Goal: Use online tool/utility: Utilize a website feature to perform a specific function

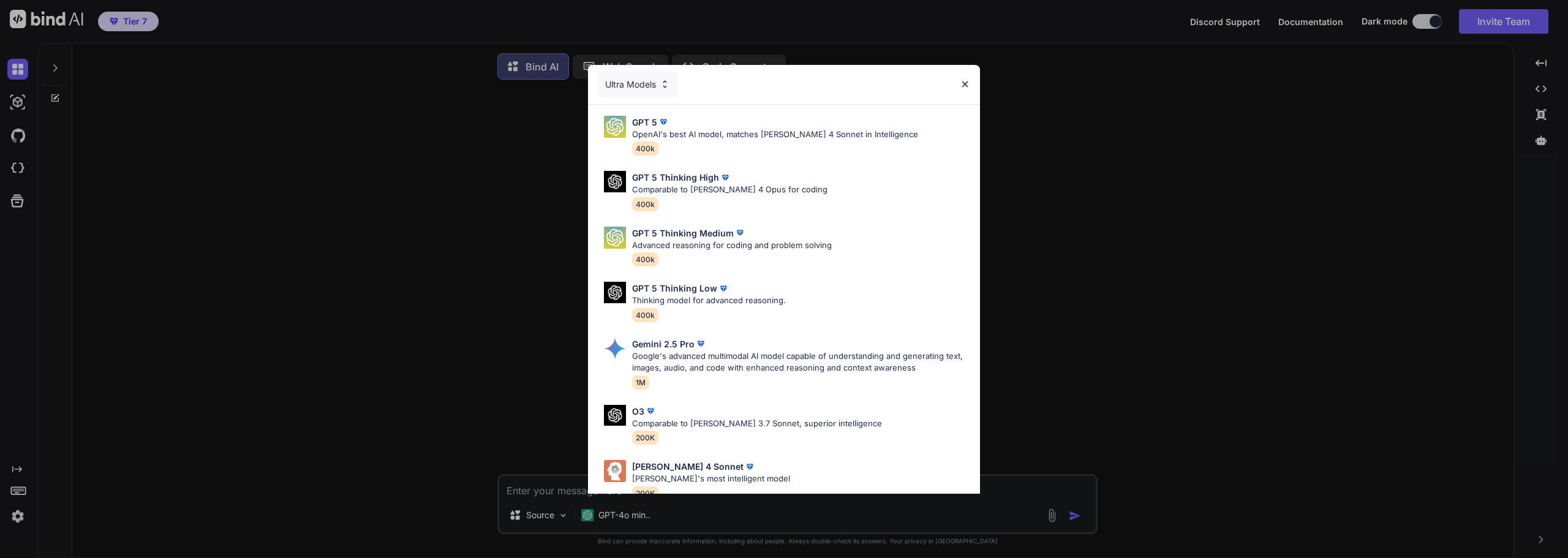
type textarea "x"
click at [963, 86] on img at bounding box center [965, 84] width 10 height 10
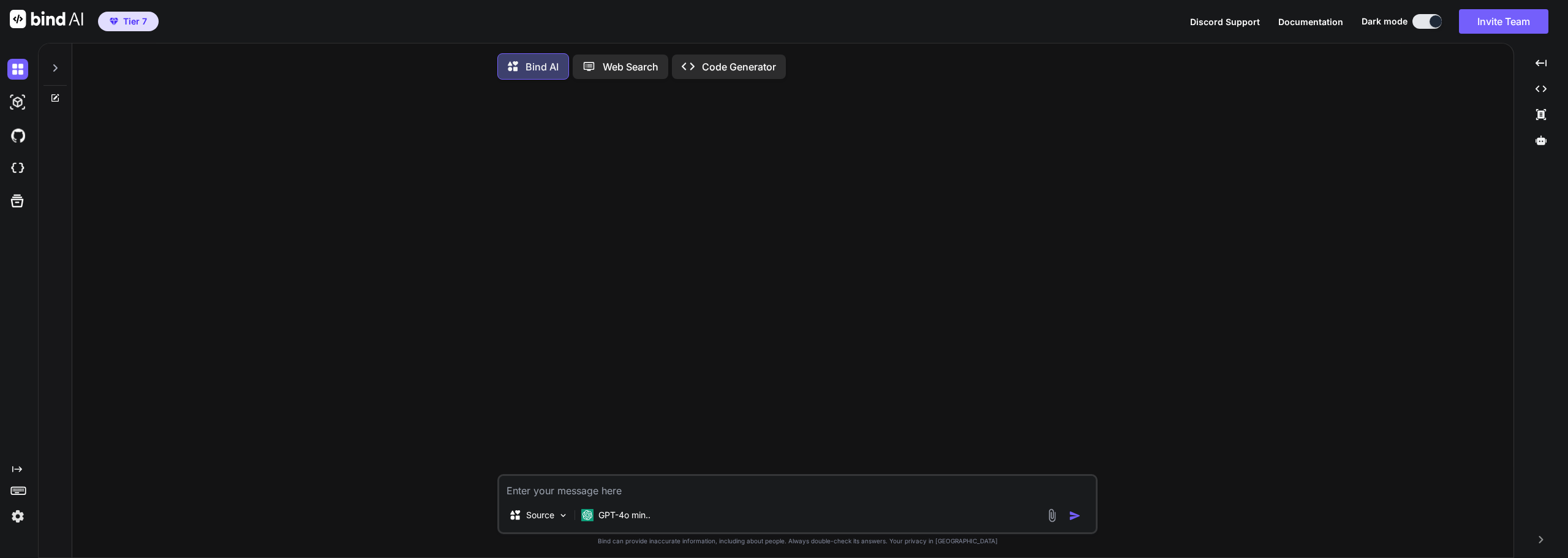
click at [12, 515] on img at bounding box center [17, 516] width 21 height 21
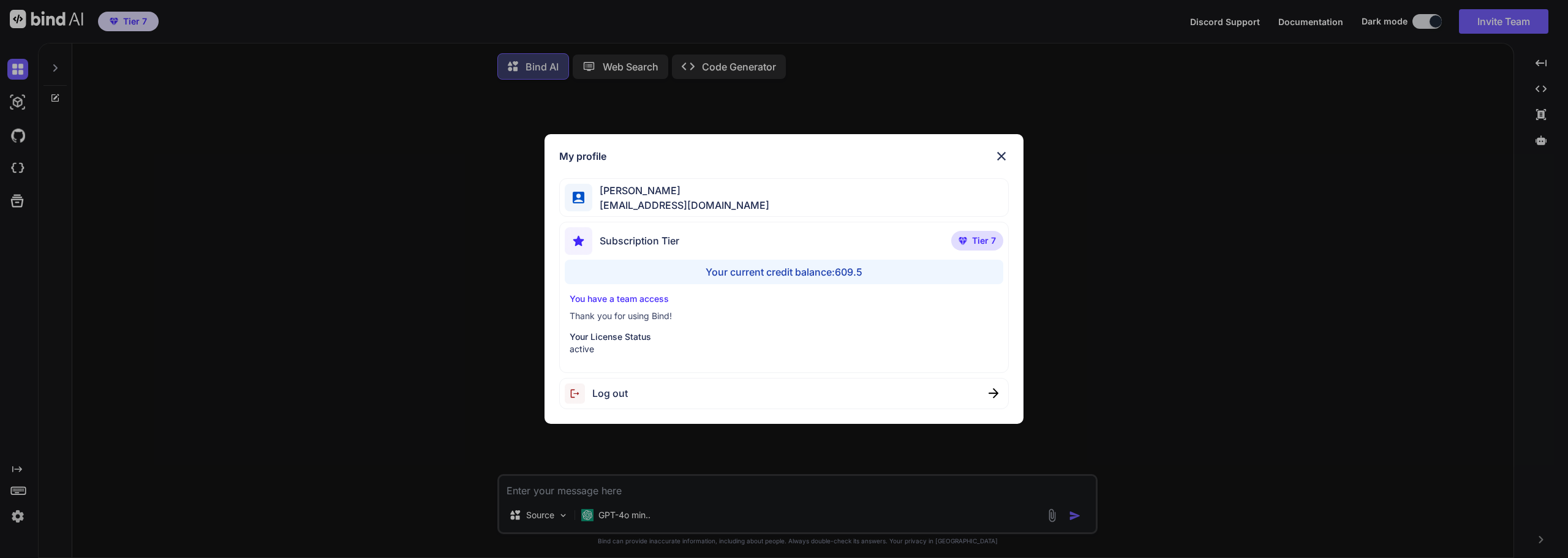
click at [1003, 150] on img at bounding box center [1002, 156] width 15 height 15
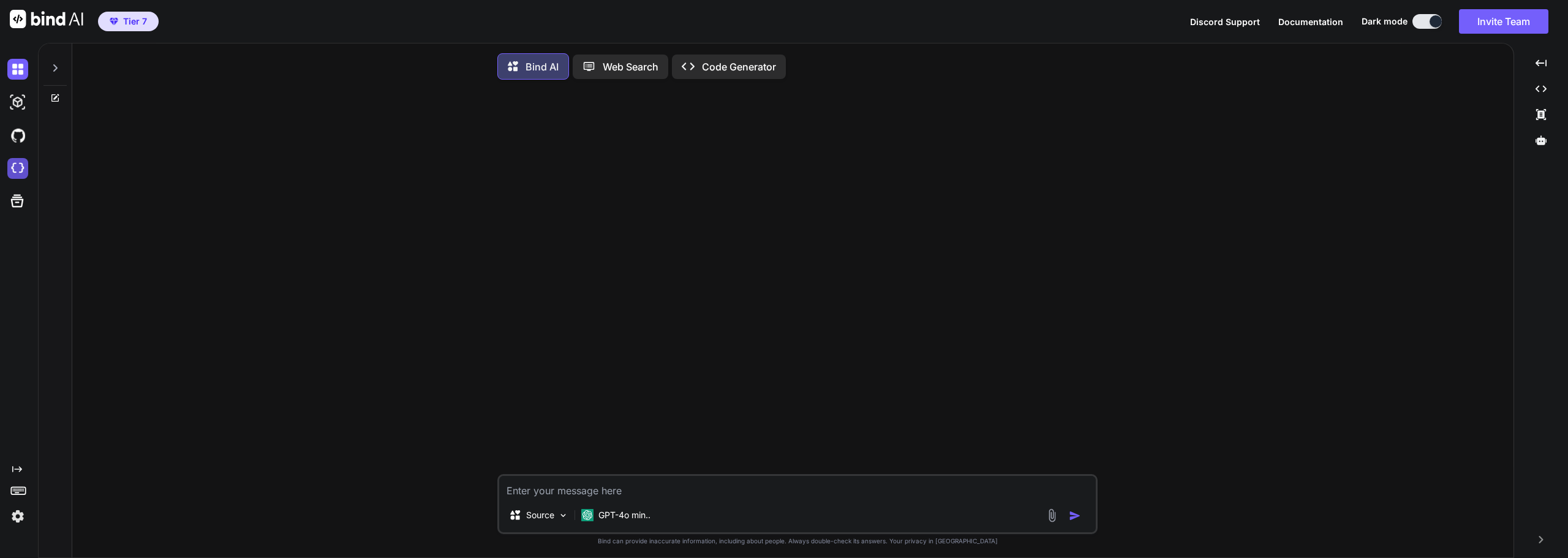
click at [19, 164] on img at bounding box center [17, 168] width 21 height 21
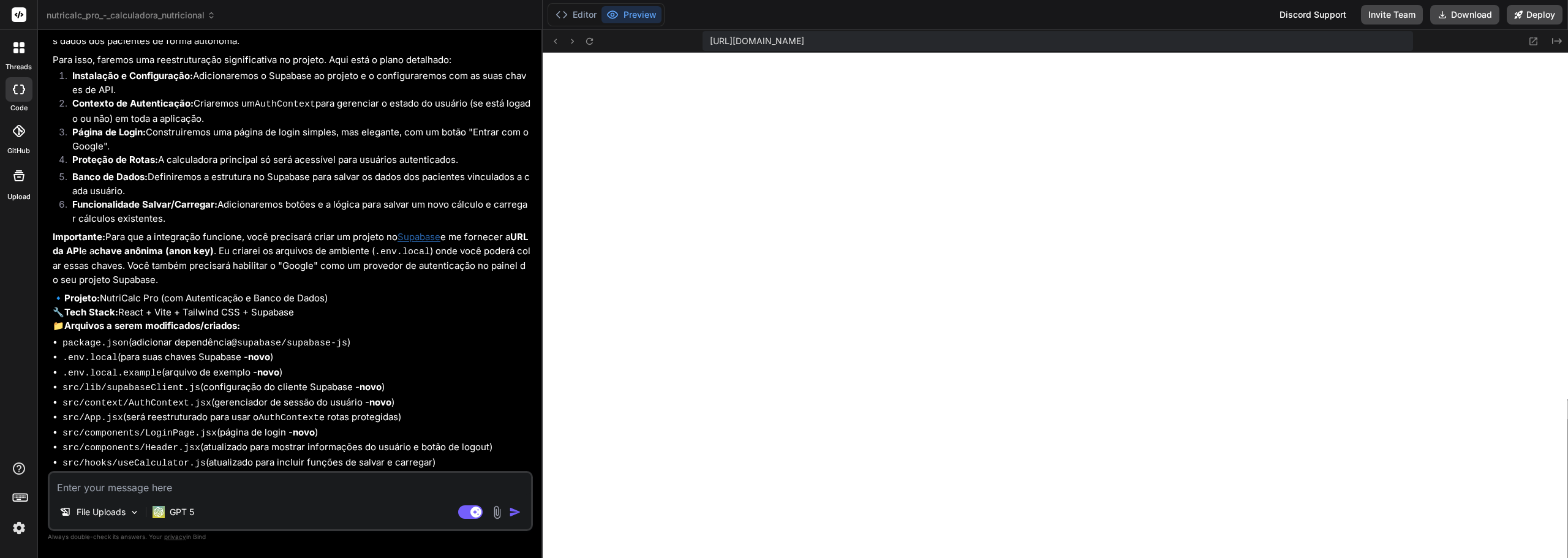
scroll to position [233, 0]
click at [571, 10] on button "Editor" at bounding box center [576, 15] width 51 height 17
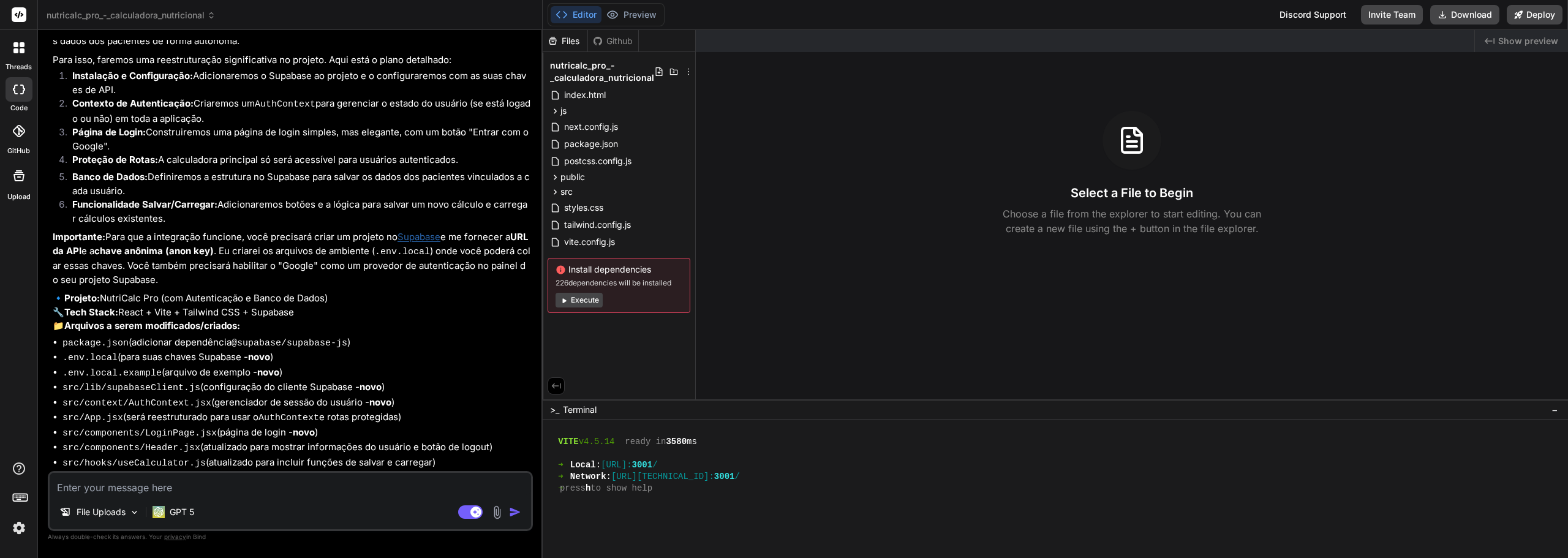
click at [571, 304] on button "Execute" at bounding box center [579, 300] width 47 height 15
click at [716, 496] on div at bounding box center [1049, 500] width 1003 height 12
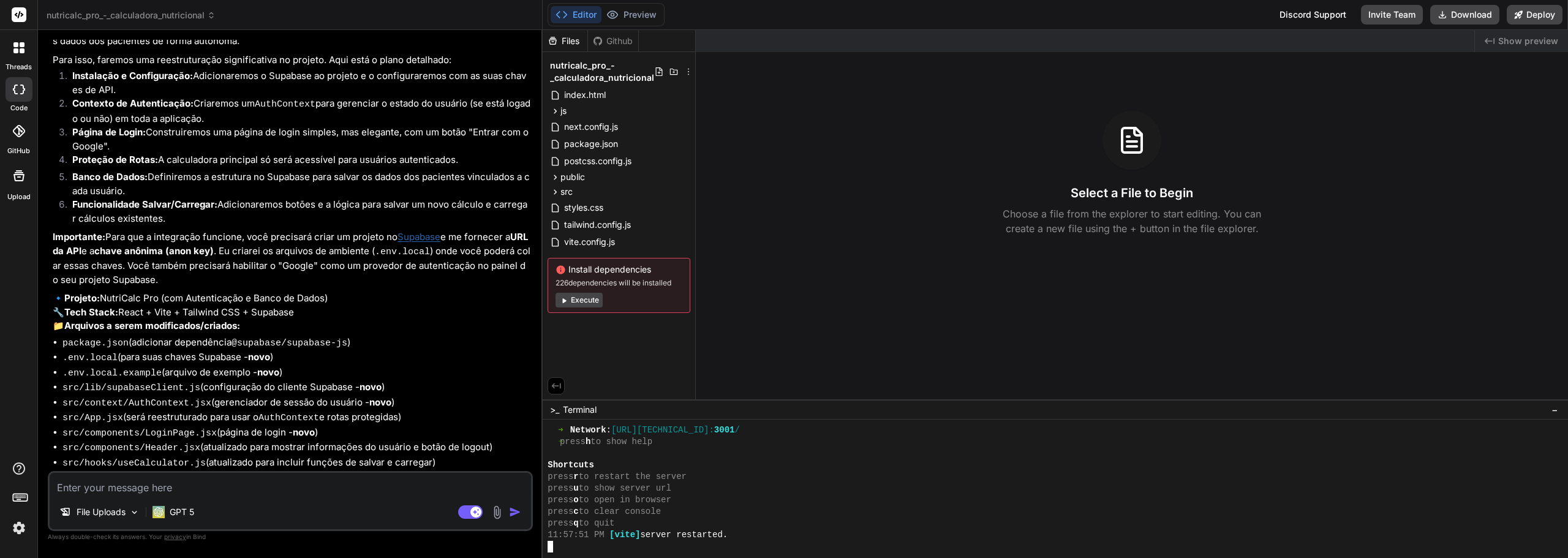
scroll to position [547, 0]
click at [595, 300] on button "Execute" at bounding box center [579, 300] width 47 height 15
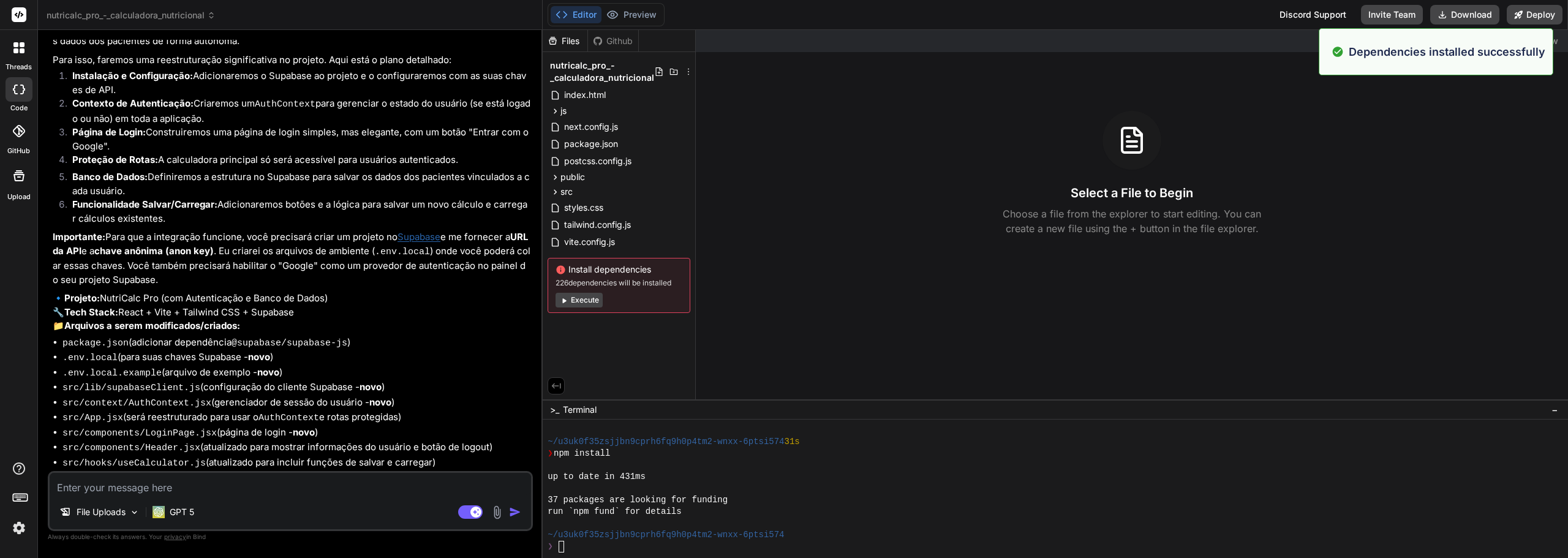
type textarea "x"
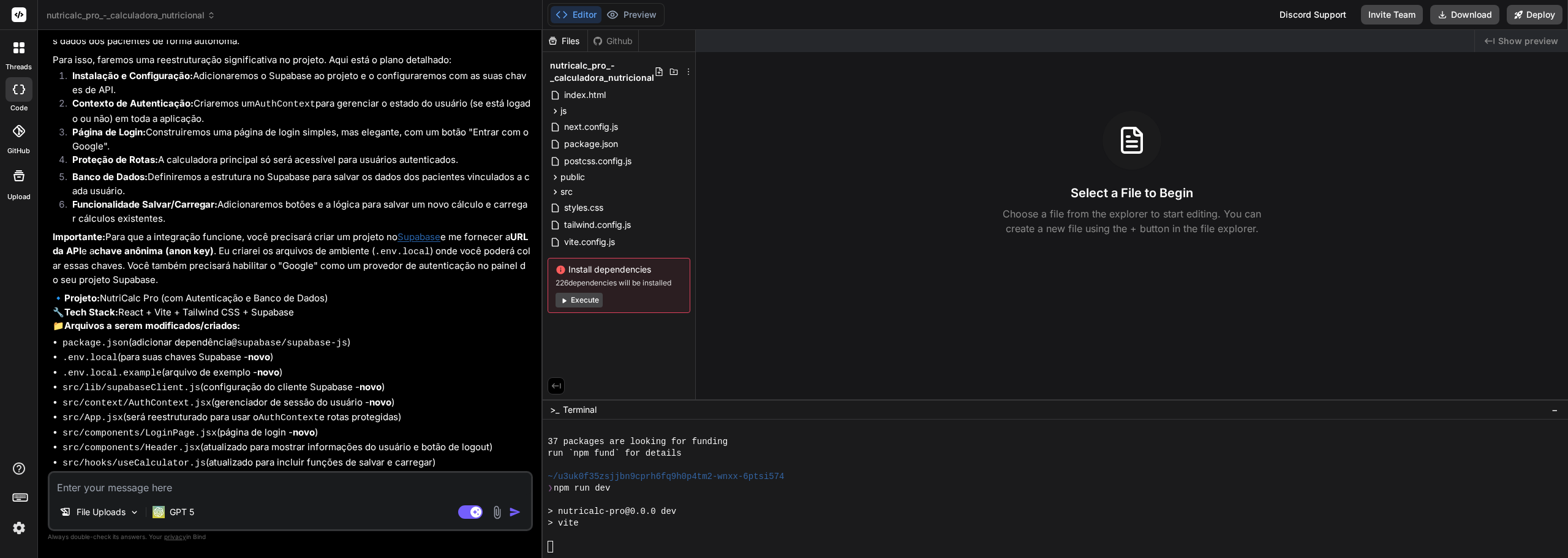
scroll to position [861, 0]
click at [642, 14] on button "Preview" at bounding box center [632, 15] width 60 height 17
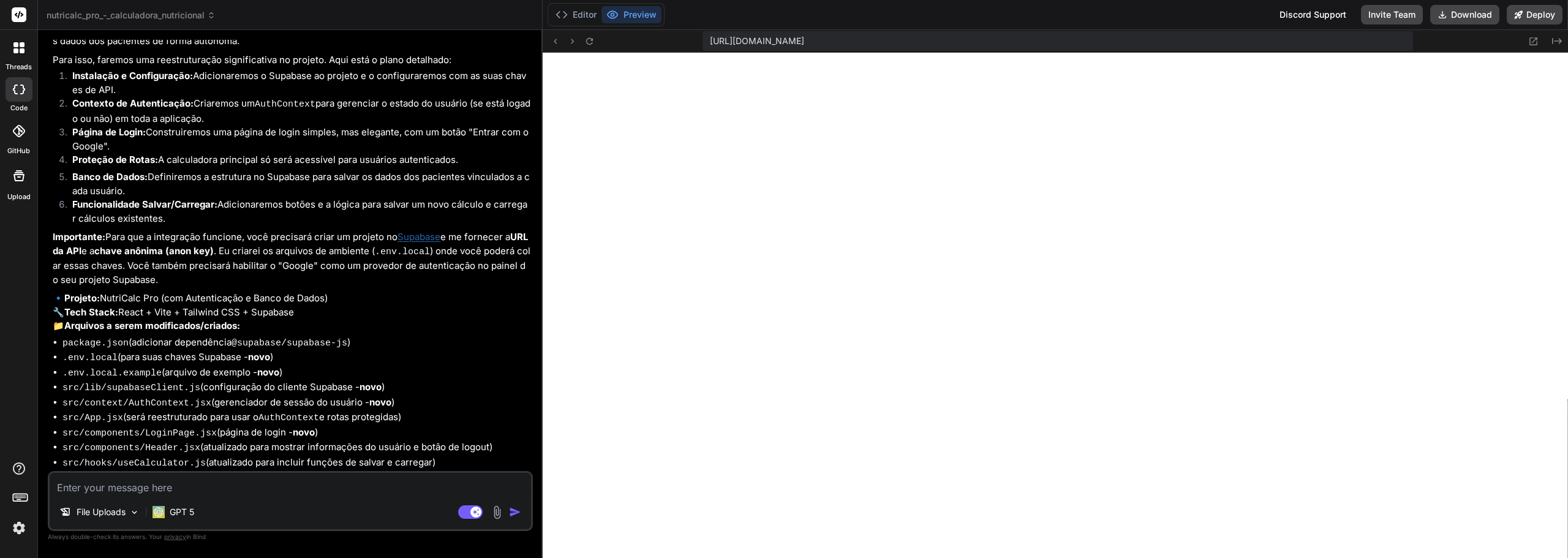
click at [385, 502] on div "File Uploads GPT 5" at bounding box center [290, 514] width 481 height 30
click at [260, 480] on textarea at bounding box center [290, 484] width 481 height 22
type textarea "a"
type textarea "x"
type textarea "ac"
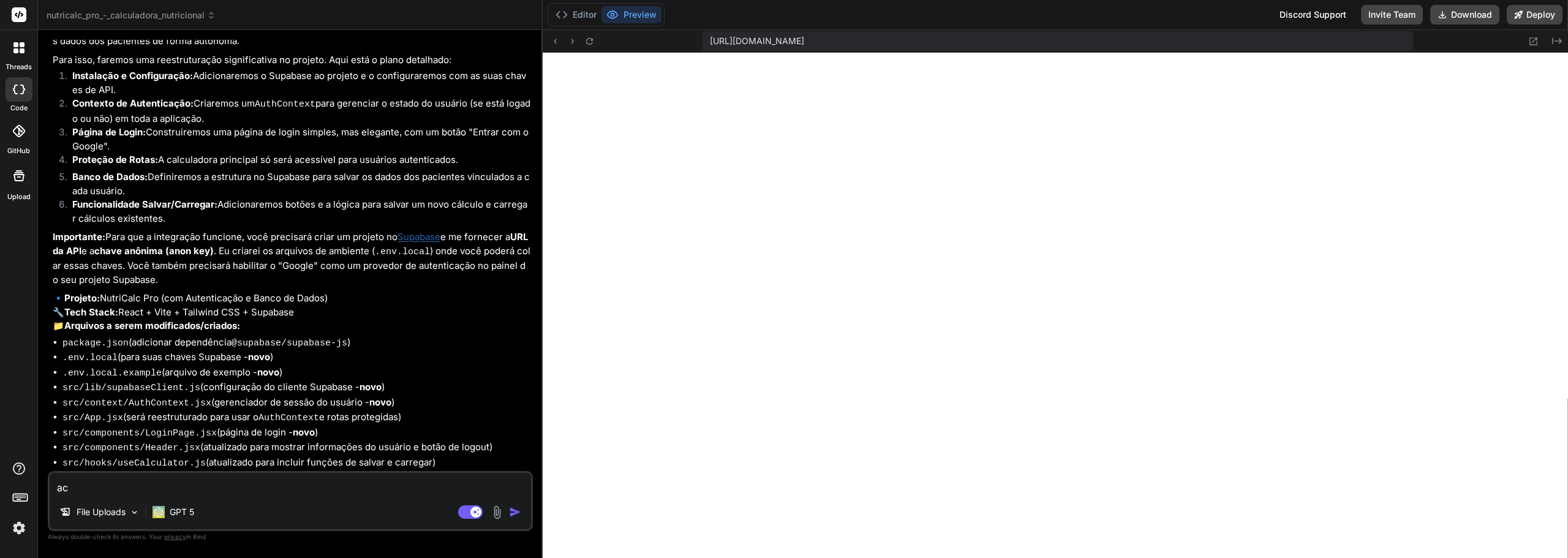
type textarea "x"
type textarea "ach"
type textarea "x"
type textarea "acho"
type textarea "x"
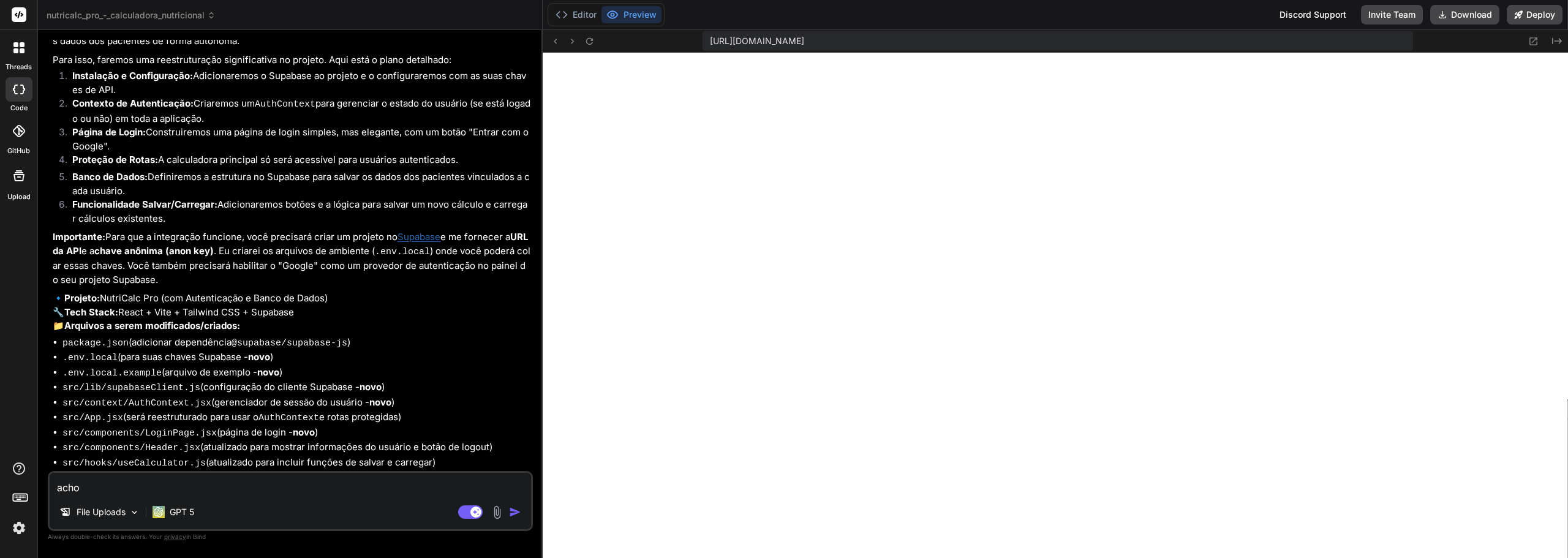
type textarea "acho"
type textarea "x"
type textarea "acho q"
type textarea "x"
type textarea "acho qu"
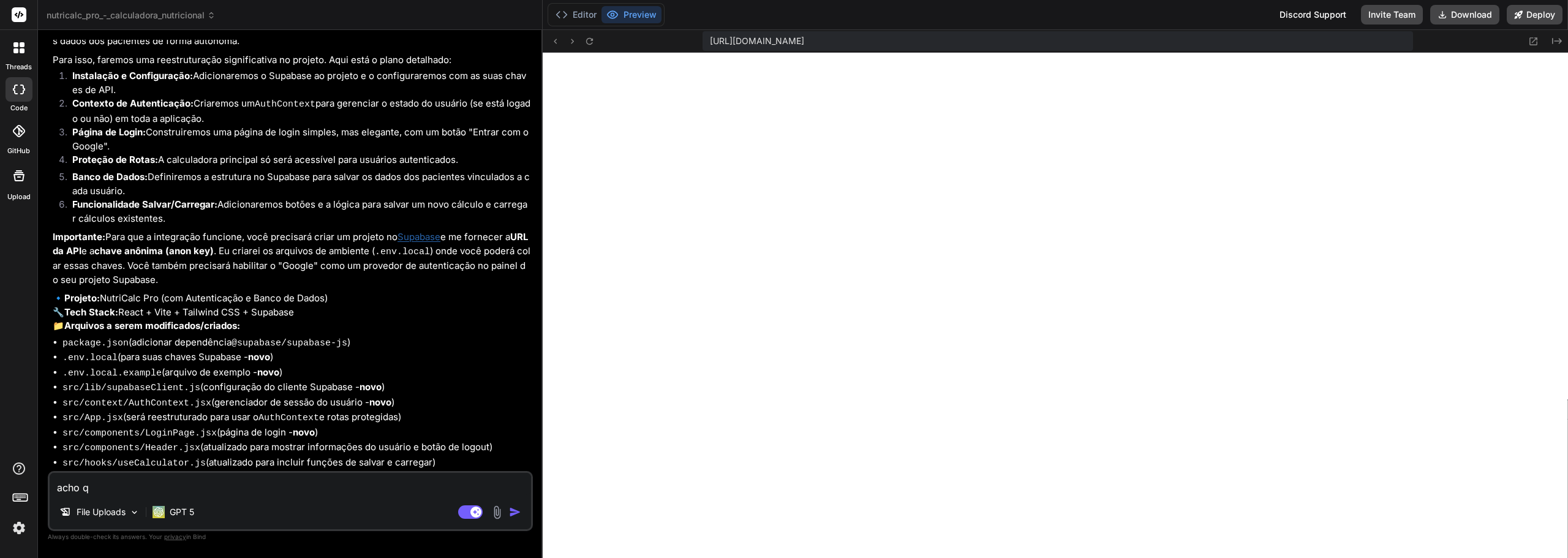
type textarea "x"
type textarea "acho que"
type textarea "x"
type textarea "acho que"
type textarea "x"
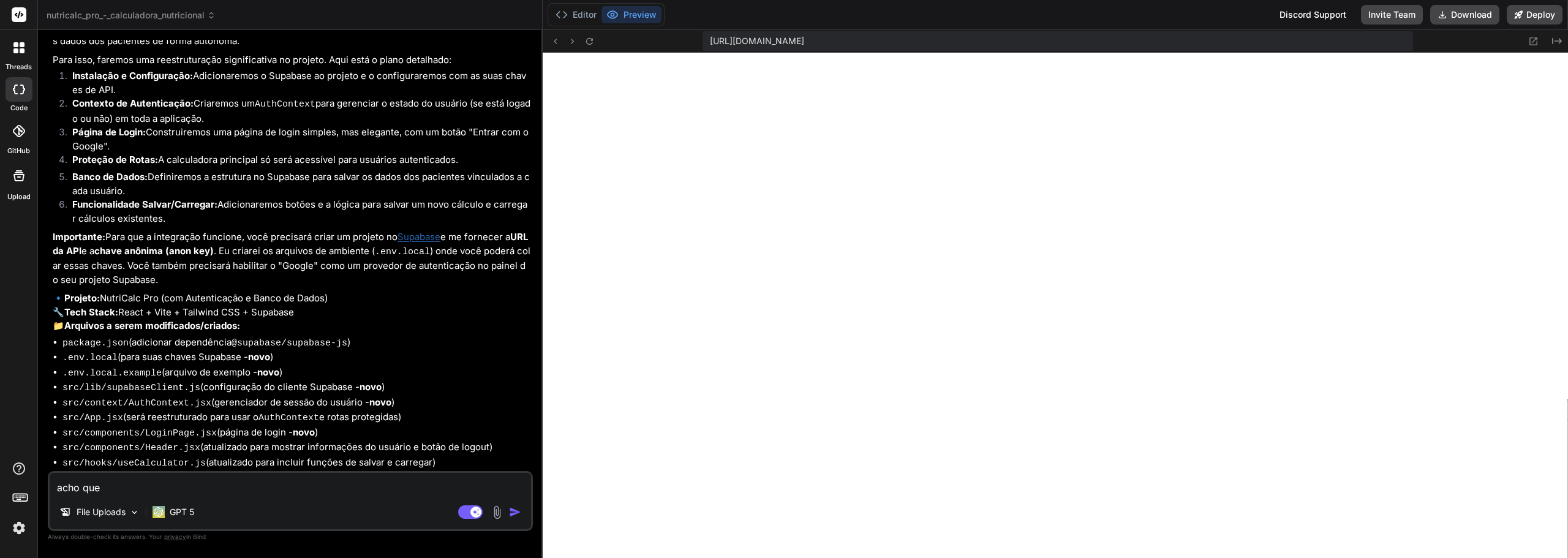
type textarea "acho que v"
type textarea "x"
type textarea "acho que vo"
type textarea "x"
type textarea "acho que voc"
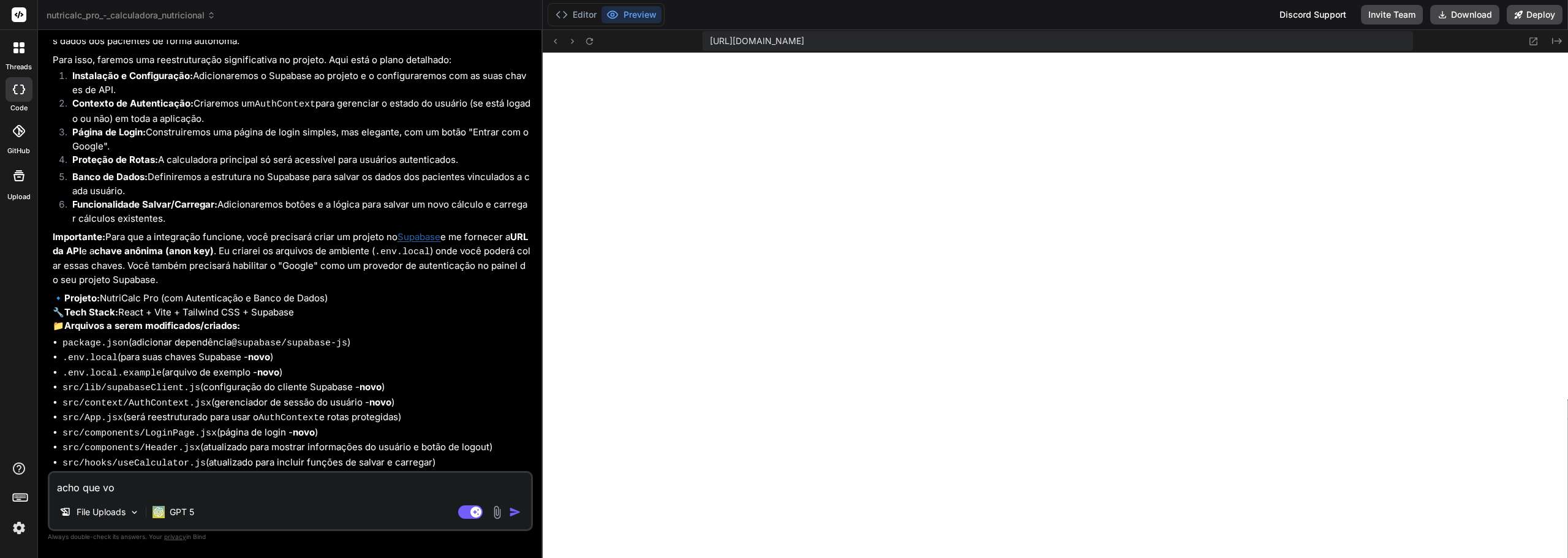
type textarea "x"
type textarea "acho que você"
type textarea "x"
type textarea "acho que você"
type textarea "x"
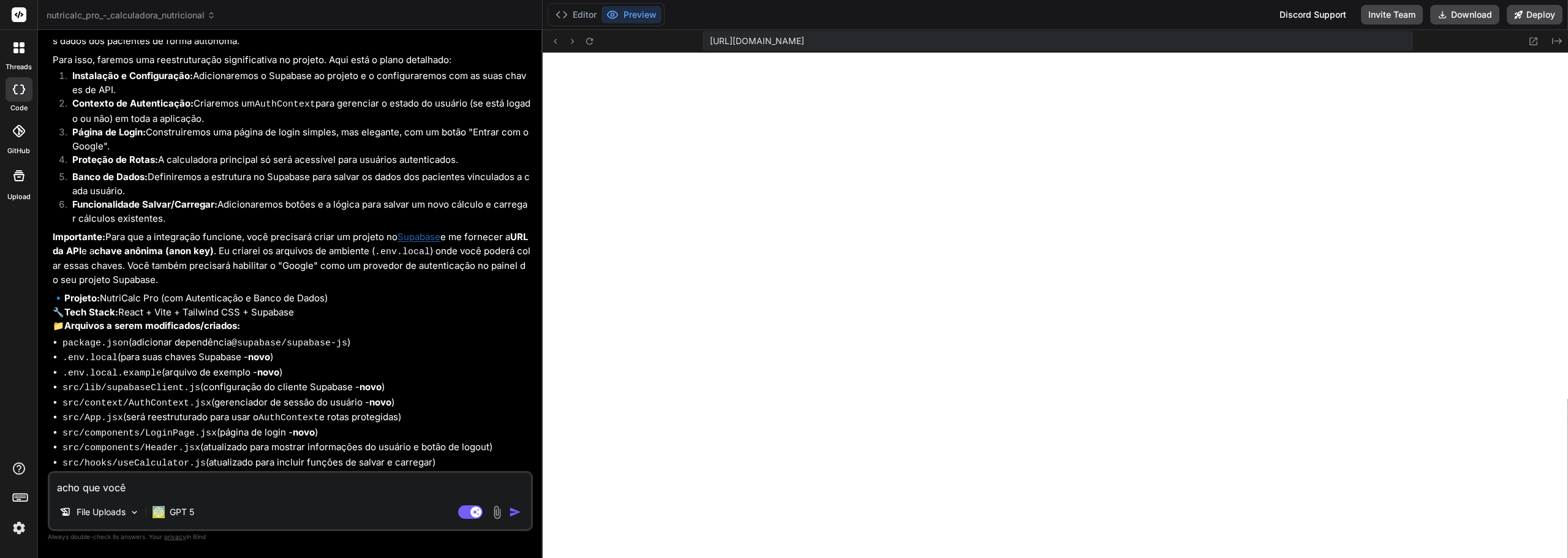
type textarea "acho que você n"
type textarea "x"
type textarea "acho que você n]"
type textarea "x"
type textarea "acho que você n]ã"
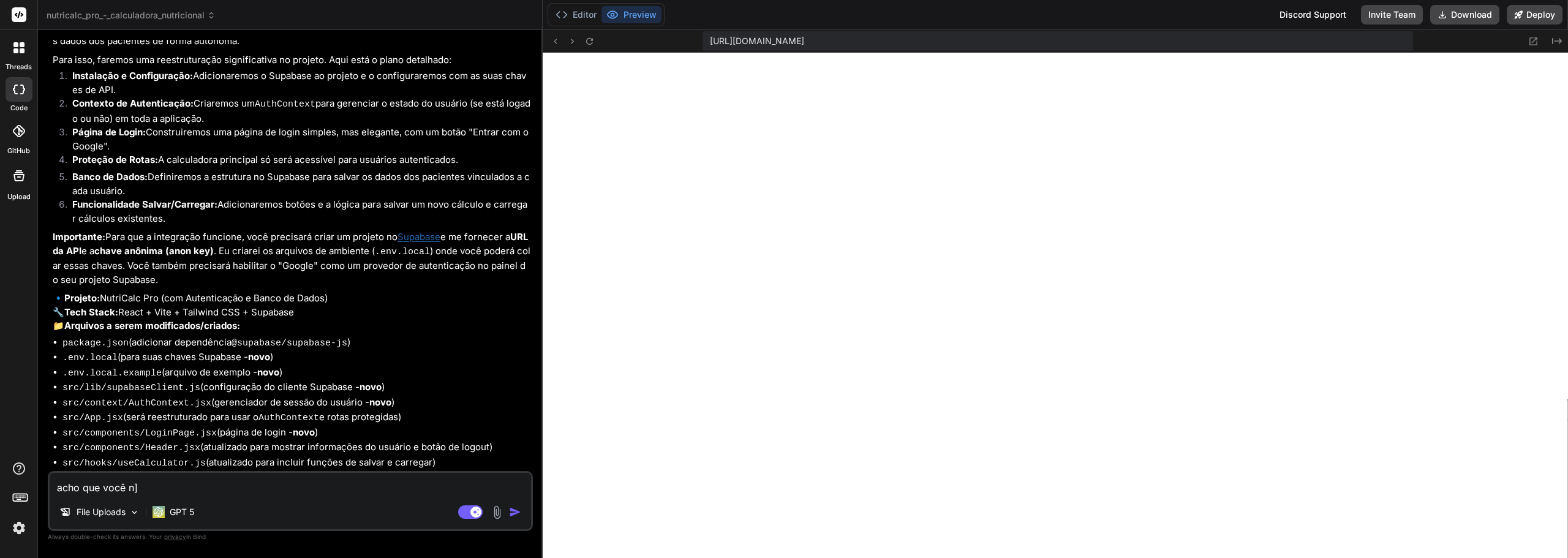
type textarea "x"
type textarea "acho que você n]"
type textarea "x"
type textarea "acho que você n"
type textarea "x"
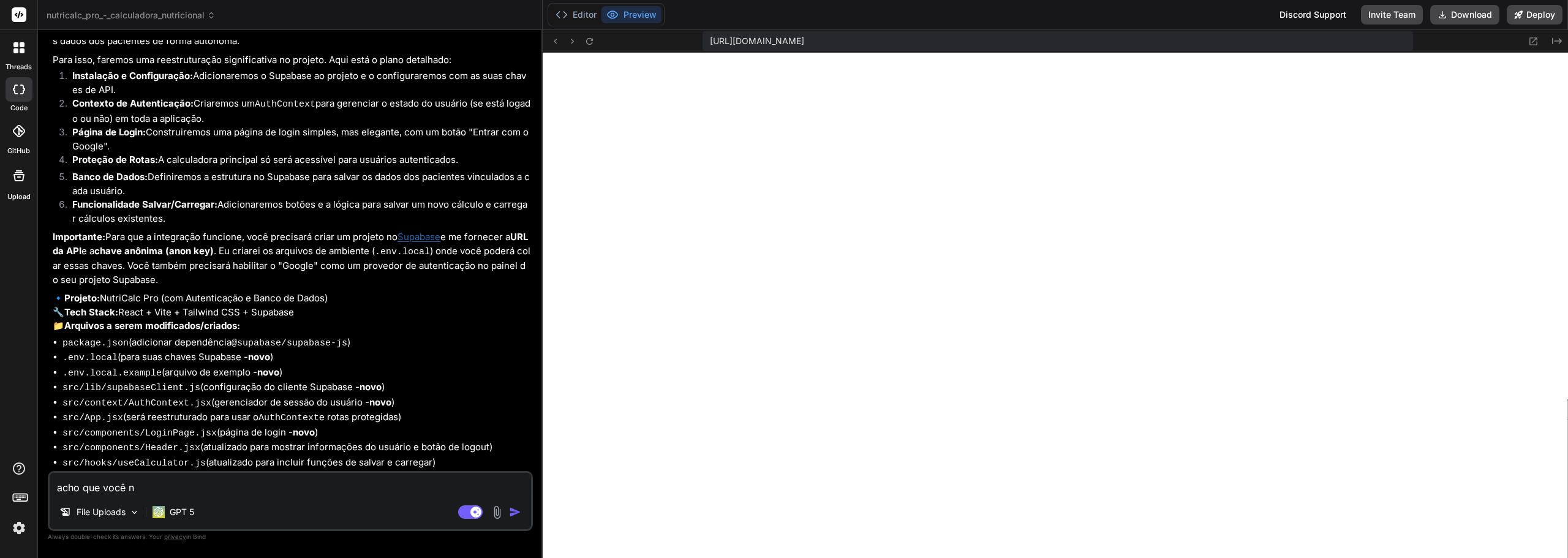
type textarea "acho que você nã"
type textarea "x"
type textarea "acho que você não"
type textarea "x"
type textarea "acho que você não"
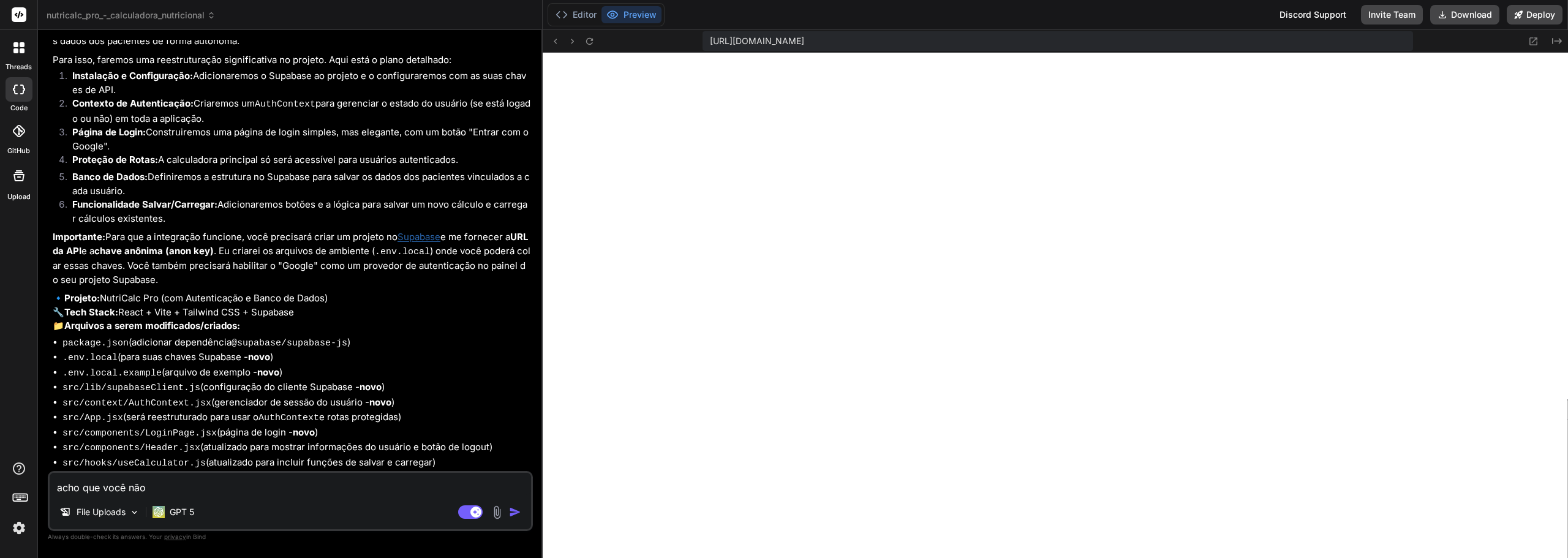
type textarea "x"
type textarea "acho que você não r"
type textarea "x"
type textarea "acho que você não ro"
type textarea "x"
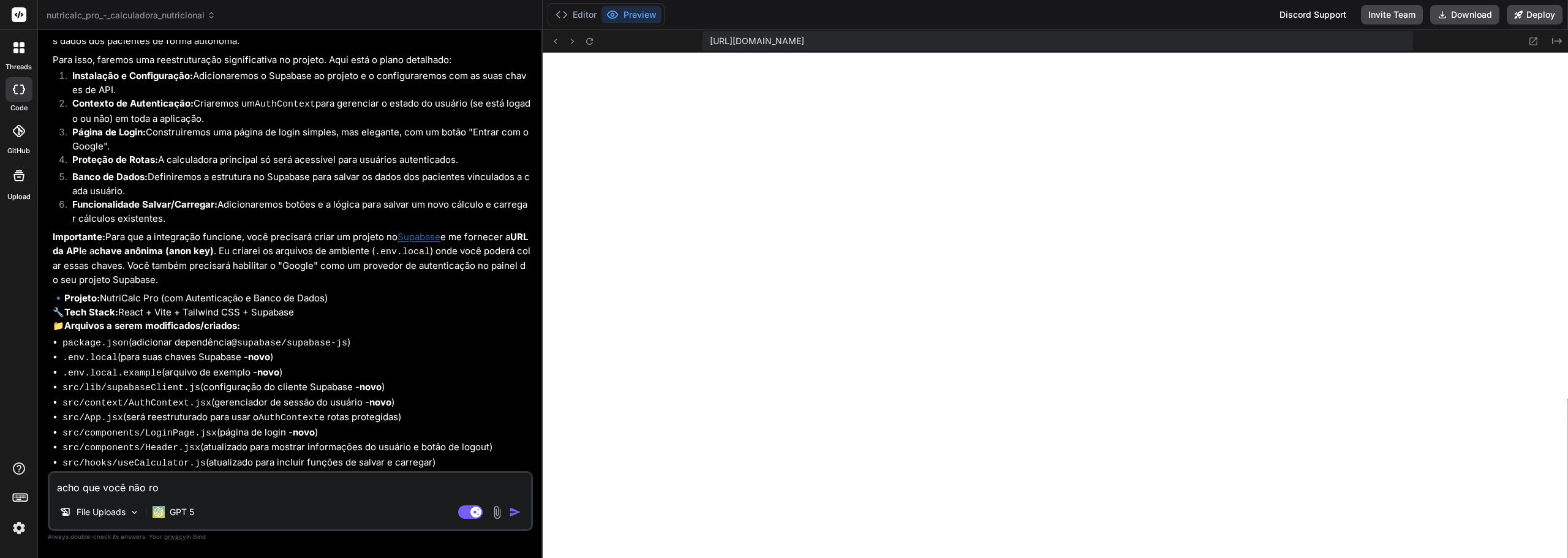
type textarea "acho que você não rod"
type textarea "x"
type textarea "acho que você não rodo"
type textarea "x"
type textarea "acho que você não rodou"
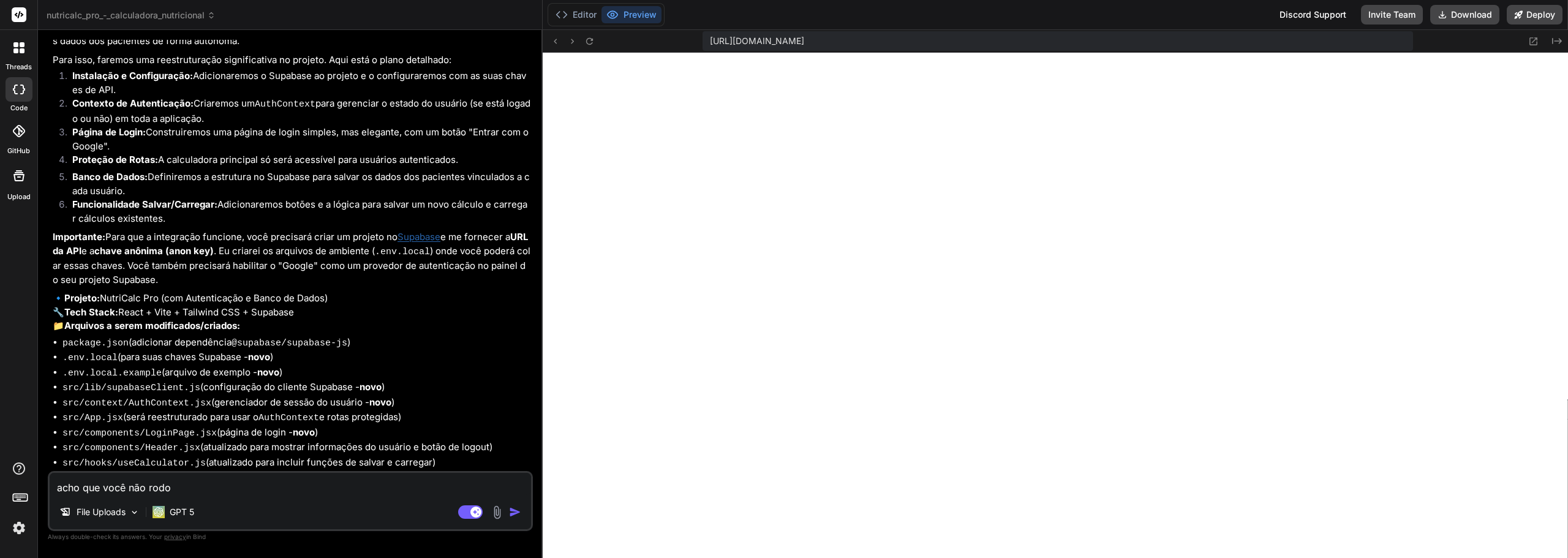
type textarea "x"
type textarea "acho que você não rodou"
type textarea "x"
type textarea "acho que você não rodou a"
type textarea "x"
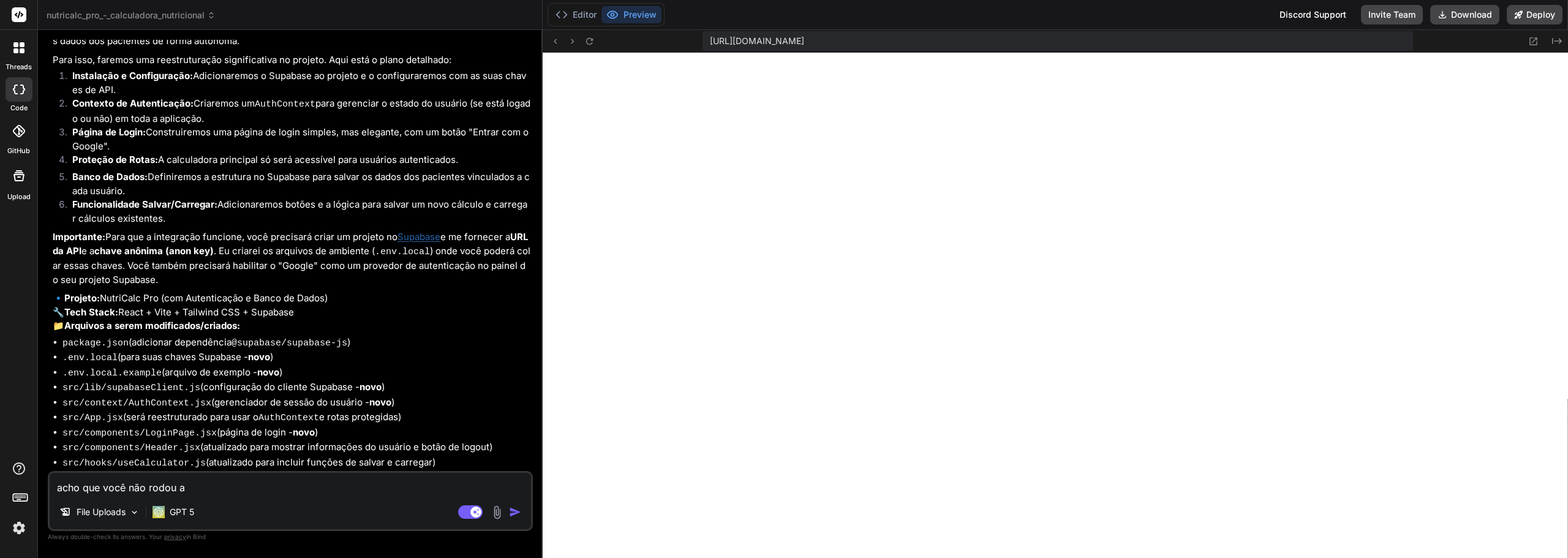
type textarea "acho que você não rodou a"
type textarea "x"
type textarea "acho que você não rodou a ú"
type textarea "x"
type textarea "acho que você não rodou a úl"
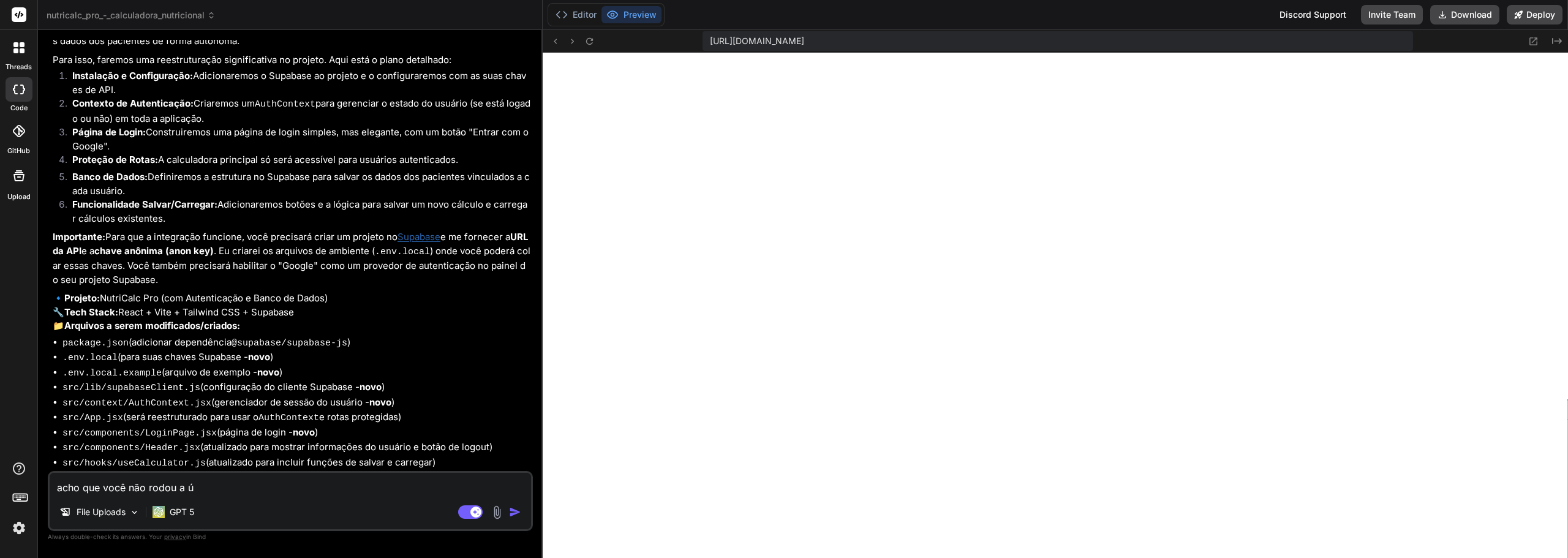
type textarea "x"
type textarea "acho que você não rodou a últ"
type textarea "x"
type textarea "acho que você não rodou a últm"
type textarea "x"
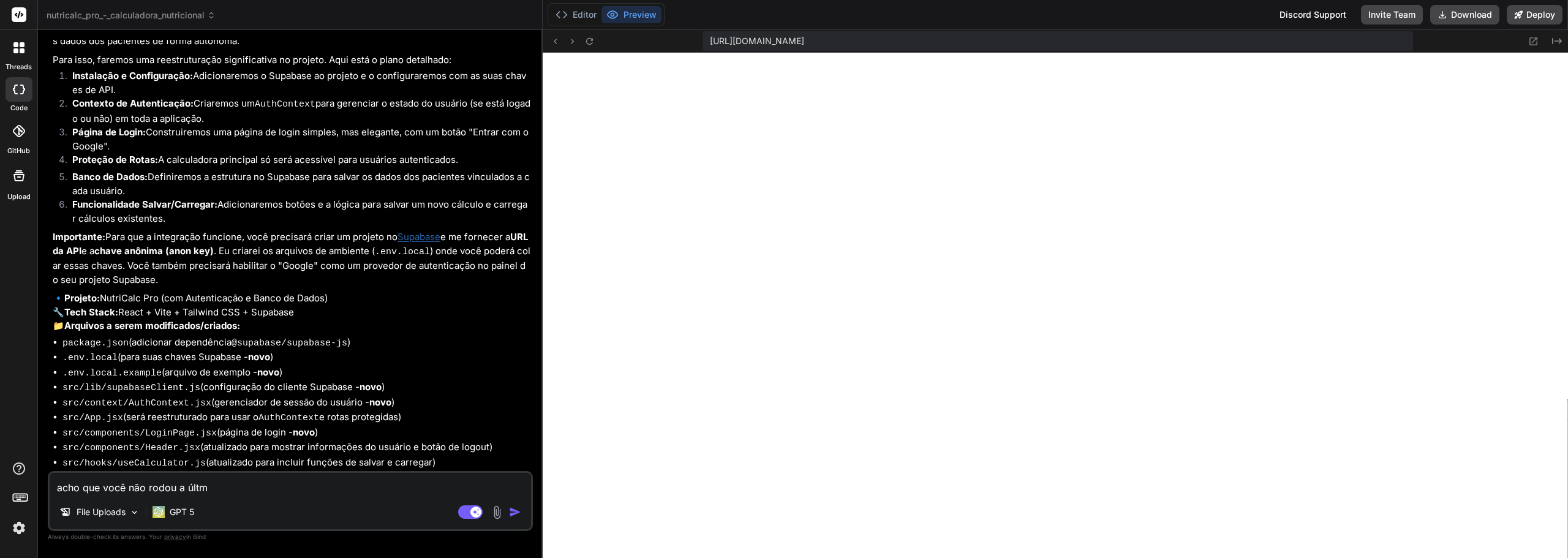
type textarea "acho que você não rodou a últma"
type textarea "x"
type textarea "acho que você não rodou a últma"
type textarea "x"
type textarea "acho que você não rodou a últma v"
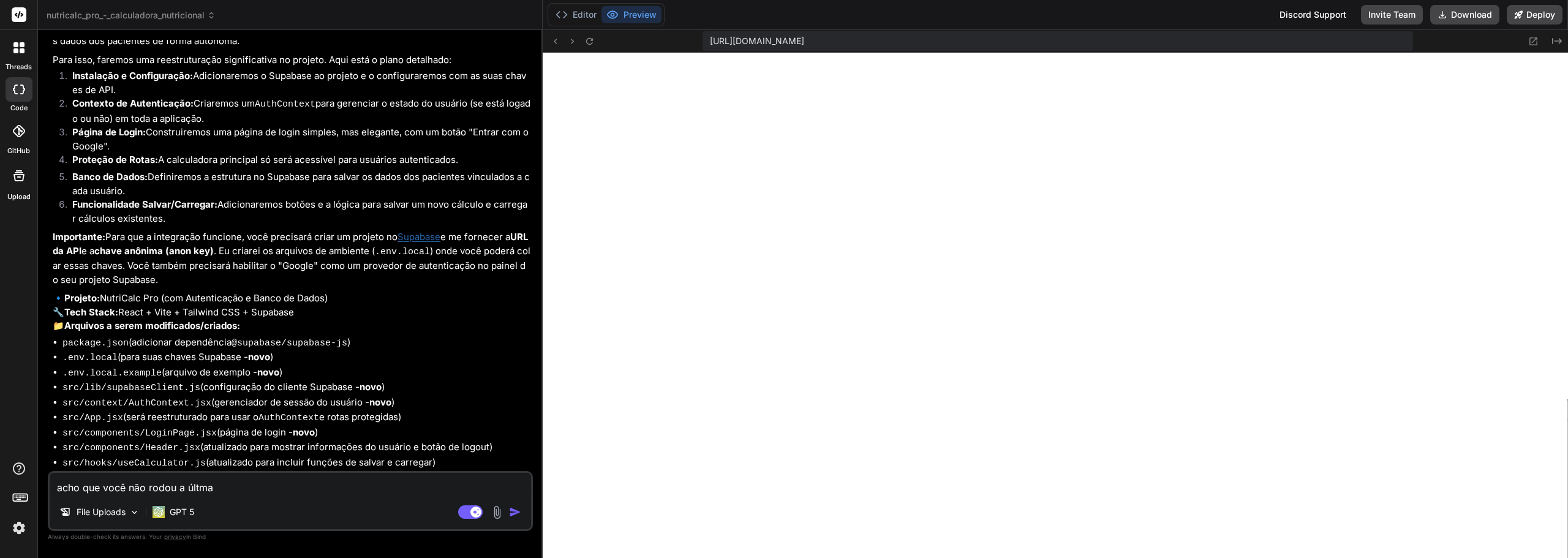
type textarea "x"
type textarea "acho que você não rodou a últma ve"
type textarea "x"
type textarea "acho que você não rodou a últma ver"
type textarea "x"
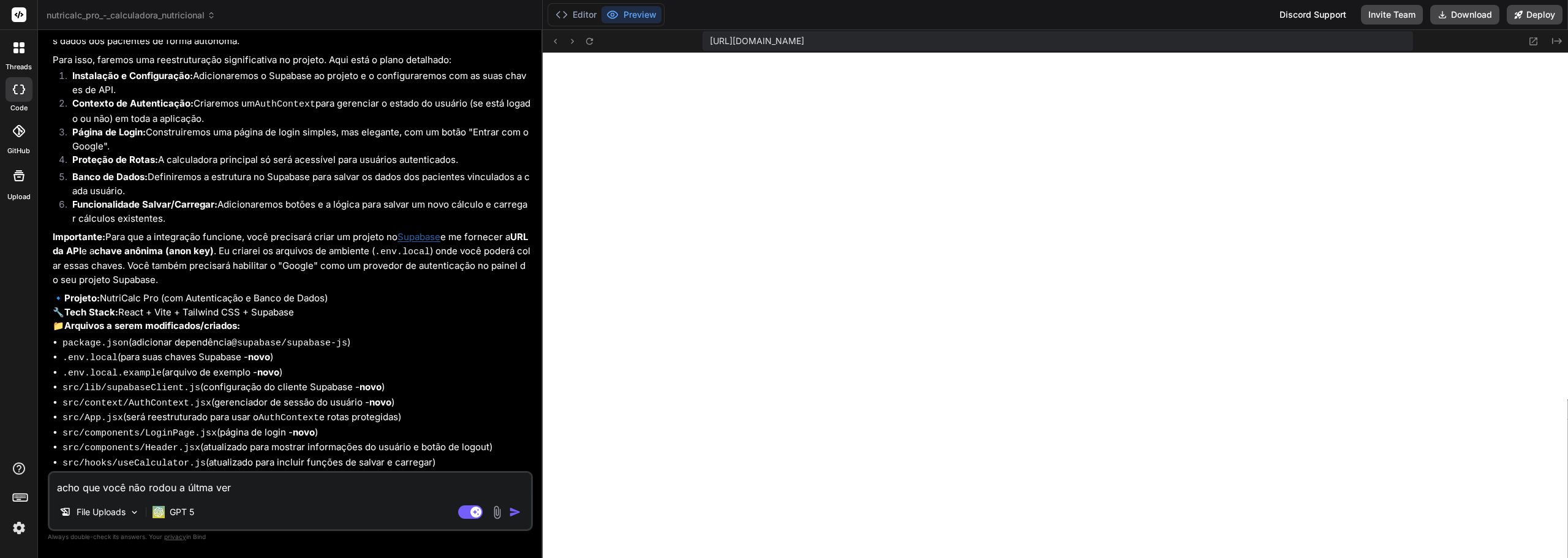
type textarea "acho que você não rodou a últma vers"
type textarea "x"
type textarea "acho que você não rodou a últma versã"
type textarea "x"
type textarea "acho que você não rodou a últma versão"
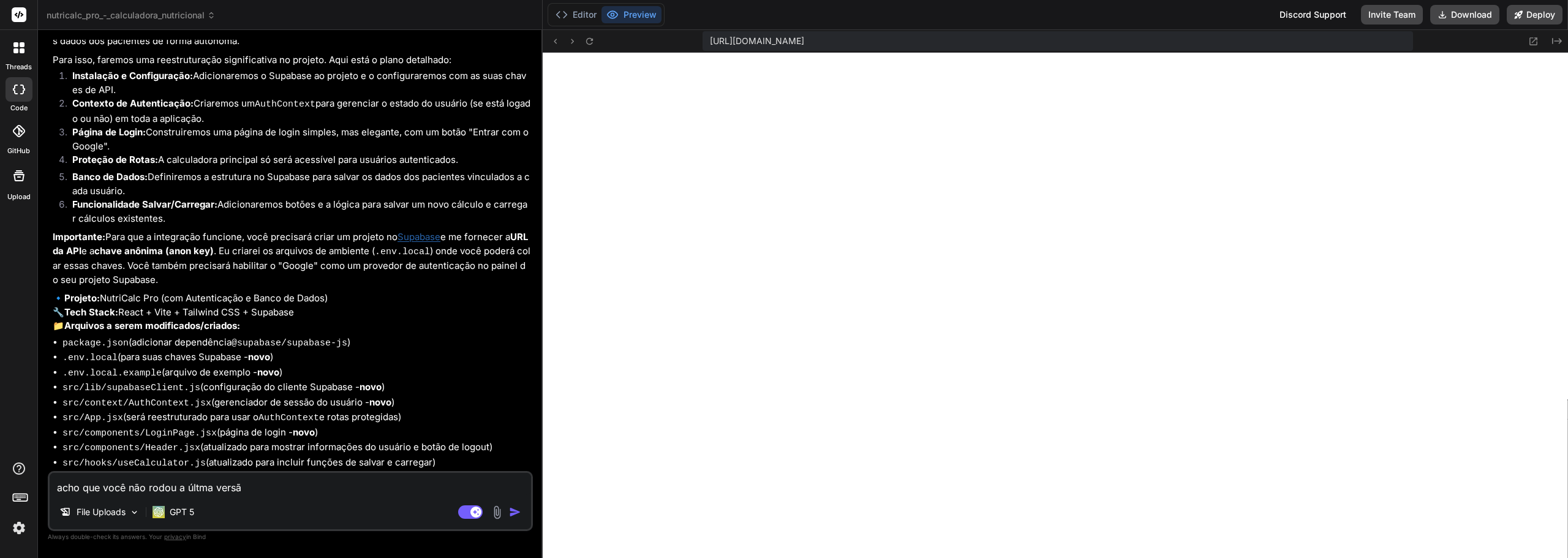
type textarea "x"
type textarea "acho que você não rodou a últma versão"
type textarea "x"
type textarea "acho que você não rodou a últma versão a"
type textarea "x"
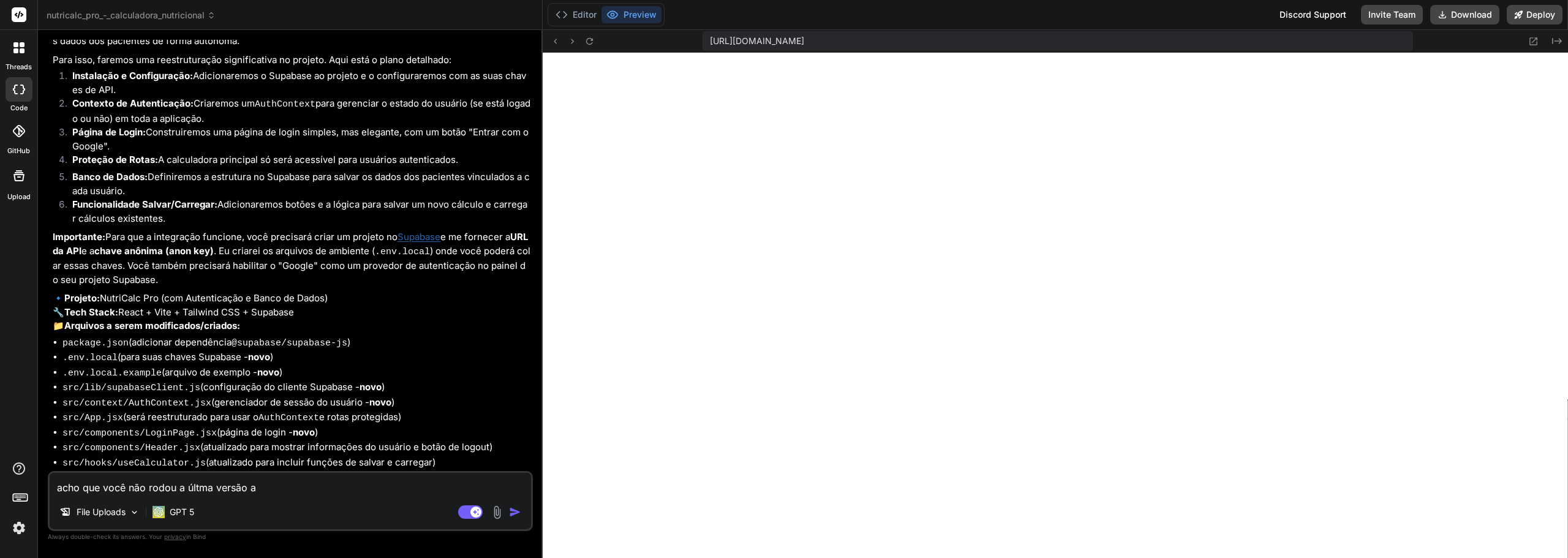
type textarea "acho que você não rodou a últma versão at"
type textarea "x"
type textarea "acho que você não rodou a últma versão atu"
type textarea "x"
type textarea "acho que você não rodou a últma versão atua"
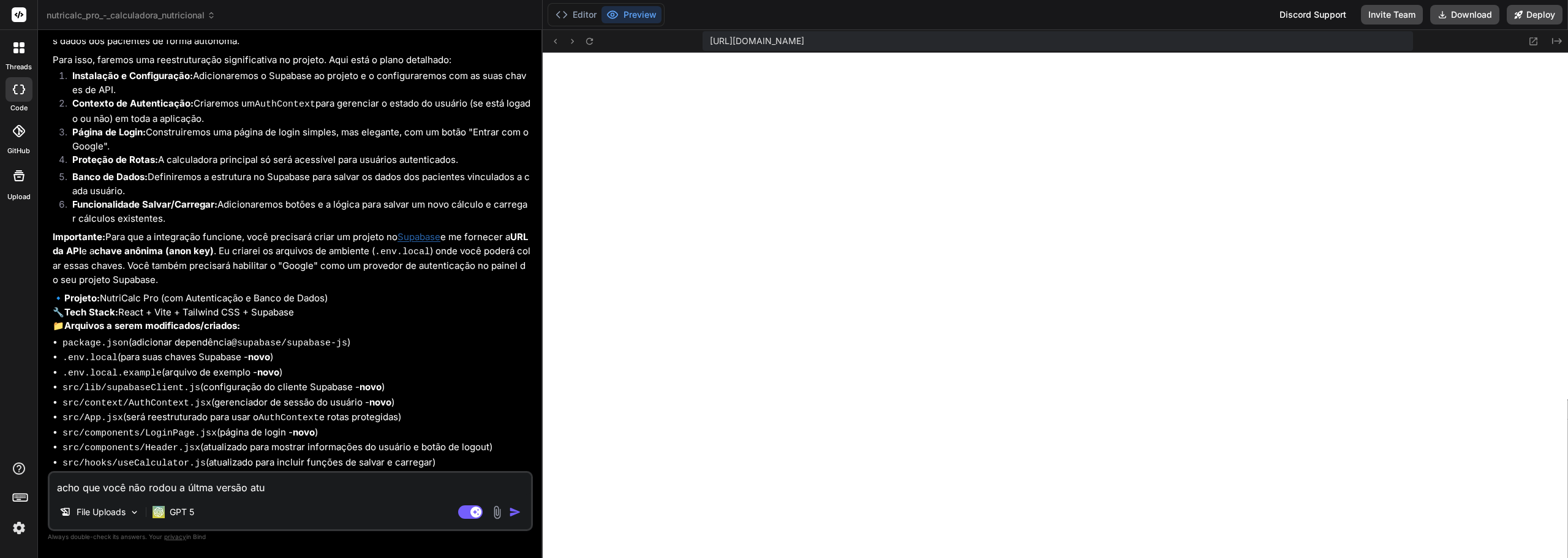
type textarea "x"
type textarea "acho que você não rodou a últma versão atual"
type textarea "x"
type textarea "acho que você não rodou a últma versão atuali"
type textarea "x"
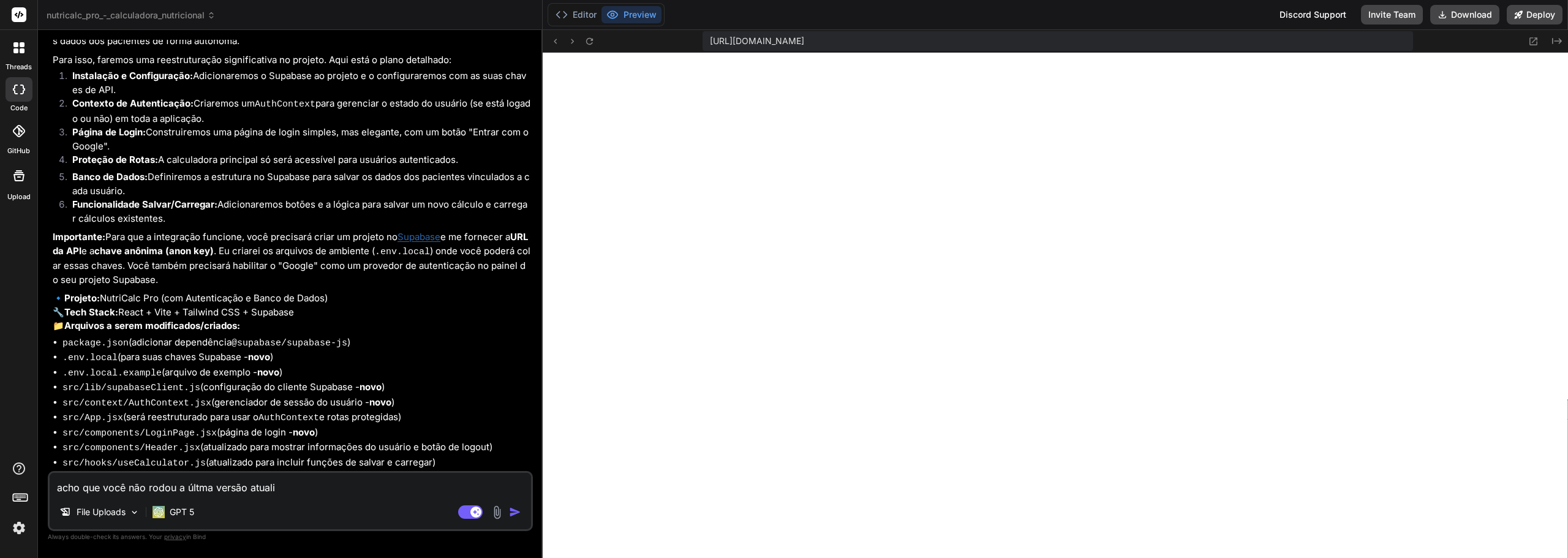
type textarea "acho que você não rodou a últma versão atualiz"
type textarea "x"
type textarea "acho que você não rodou a últma versão atualiza"
type textarea "x"
type textarea "acho que você não rodou a últma versão atualizad"
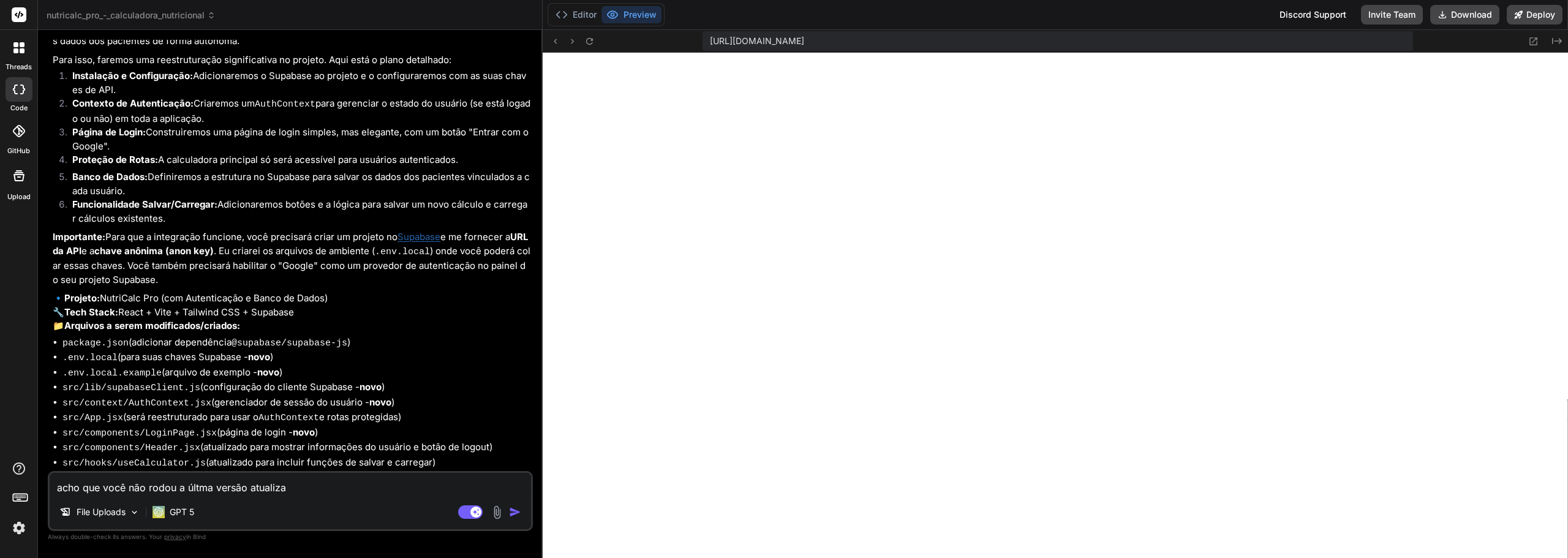
type textarea "x"
type textarea "acho que você não rodou a últma versão atualizada"
type textarea "x"
type textarea "acho que você não rodou a últma versão atualizada"
type textarea "x"
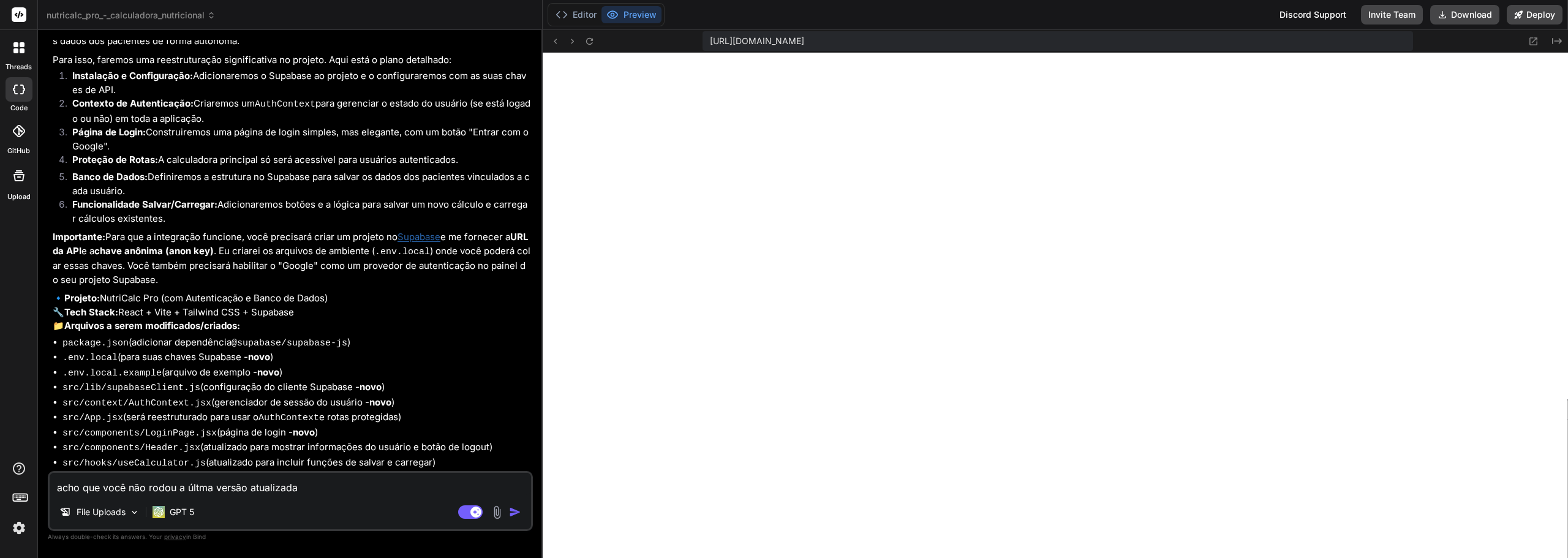
type textarea "acho que você não rodou a últma versão atualizada d"
type textarea "x"
type textarea "acho que você não rodou a últma versão atualizada da"
type textarea "x"
type textarea "acho que você não rodou a últma versão atualizada da"
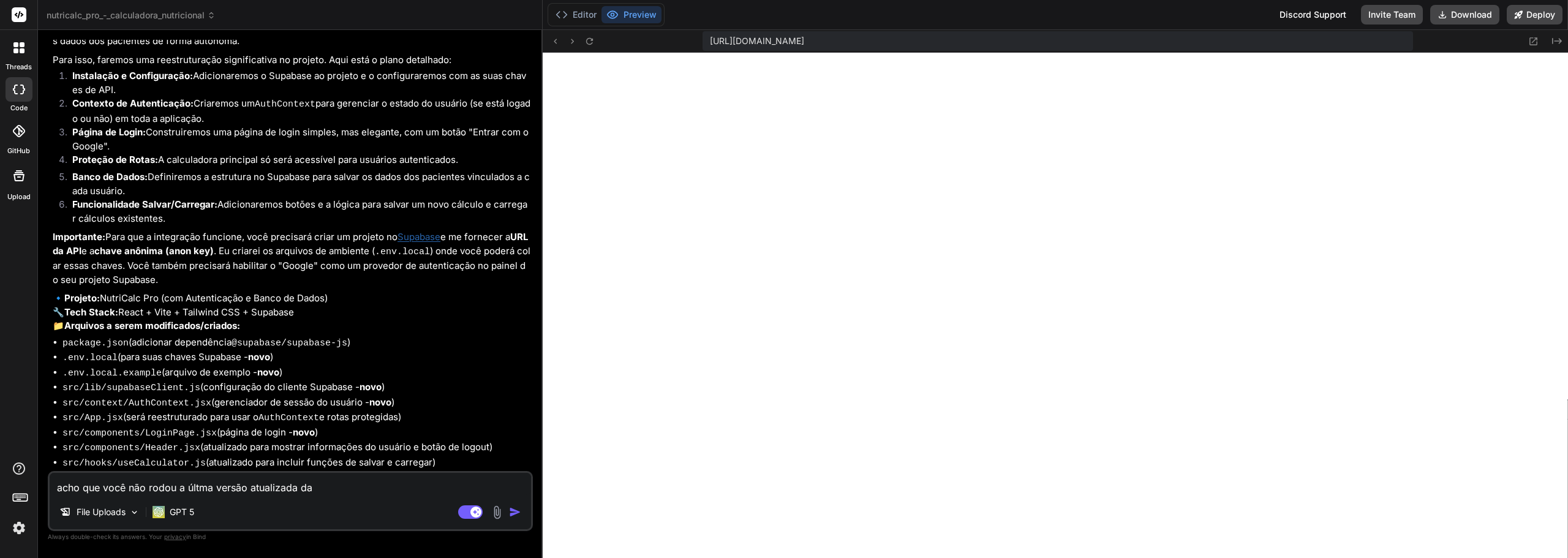
type textarea "x"
type textarea "acho que você não rodou a últma versão atualizada da"
type textarea "x"
type textarea "acho que você não rodou a últma versão atualizada d"
type textarea "x"
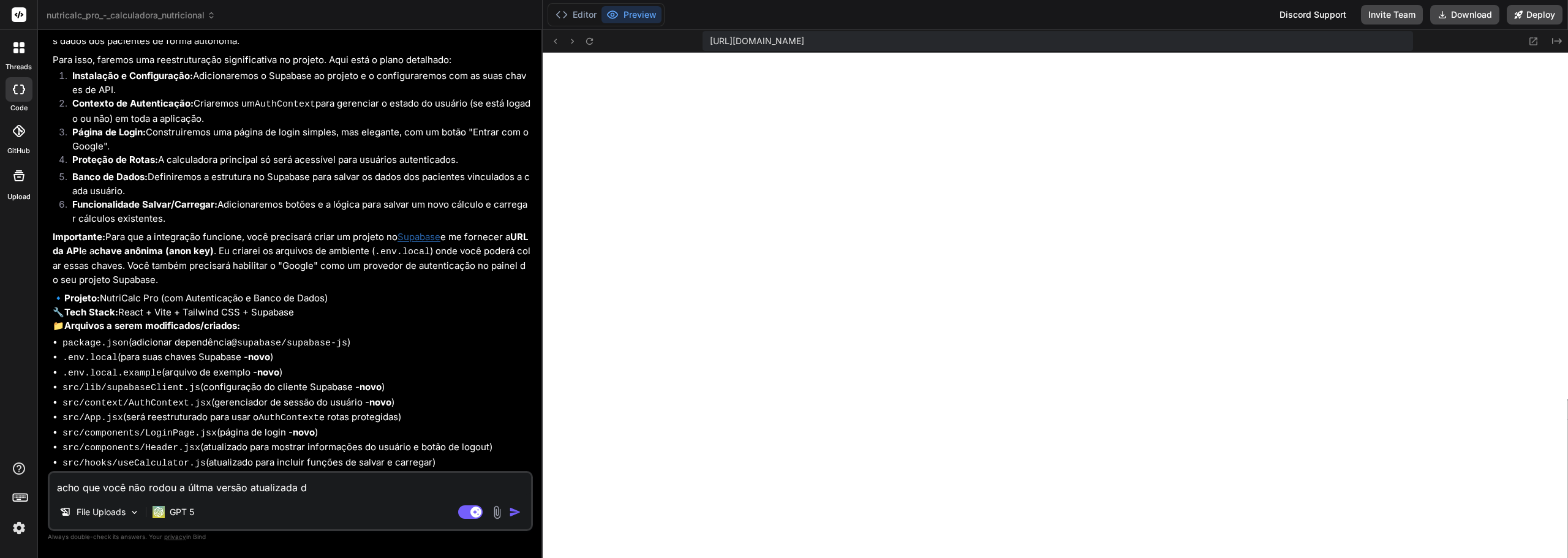
type textarea "acho que você não rodou a últma versão atualizada do"
type textarea "x"
type textarea "acho que você não rodou a últma versão atualizada do"
type textarea "x"
type textarea "acho que você não rodou a últma versão atualizada do m"
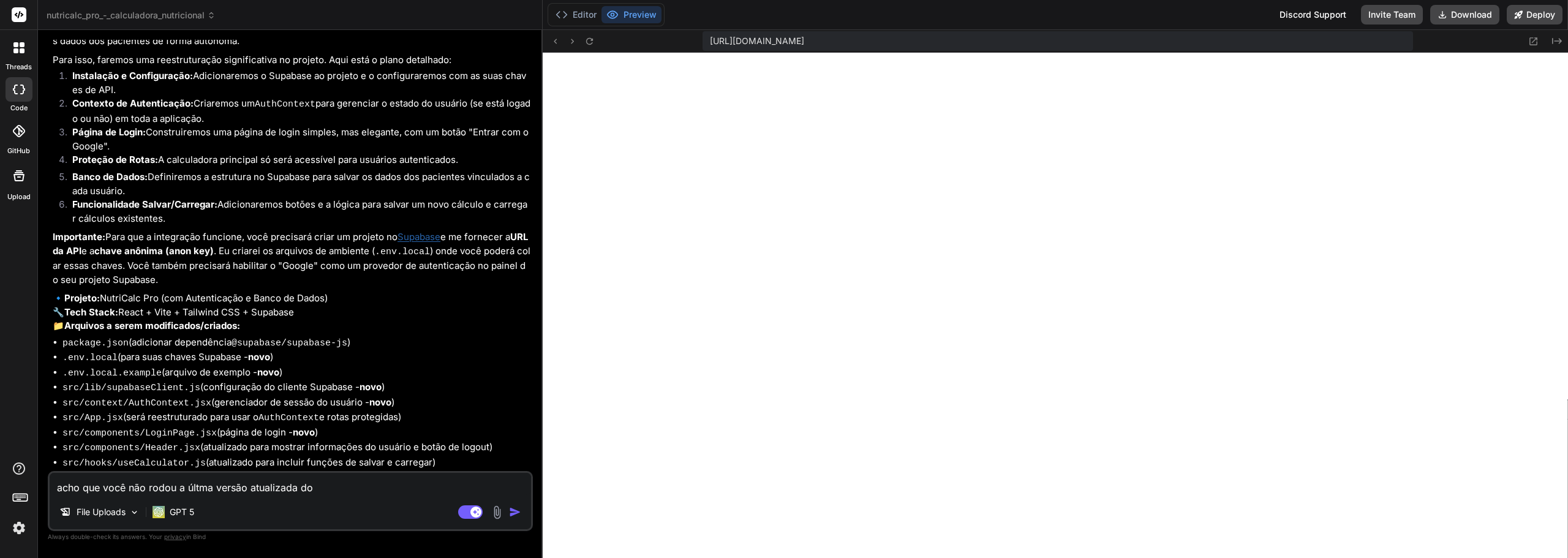
type textarea "x"
type textarea "acho que você não rodou a últma versão atualizada do me"
type textarea "x"
type textarea "acho que você não rodou a últma versão atualizada do meu"
type textarea "x"
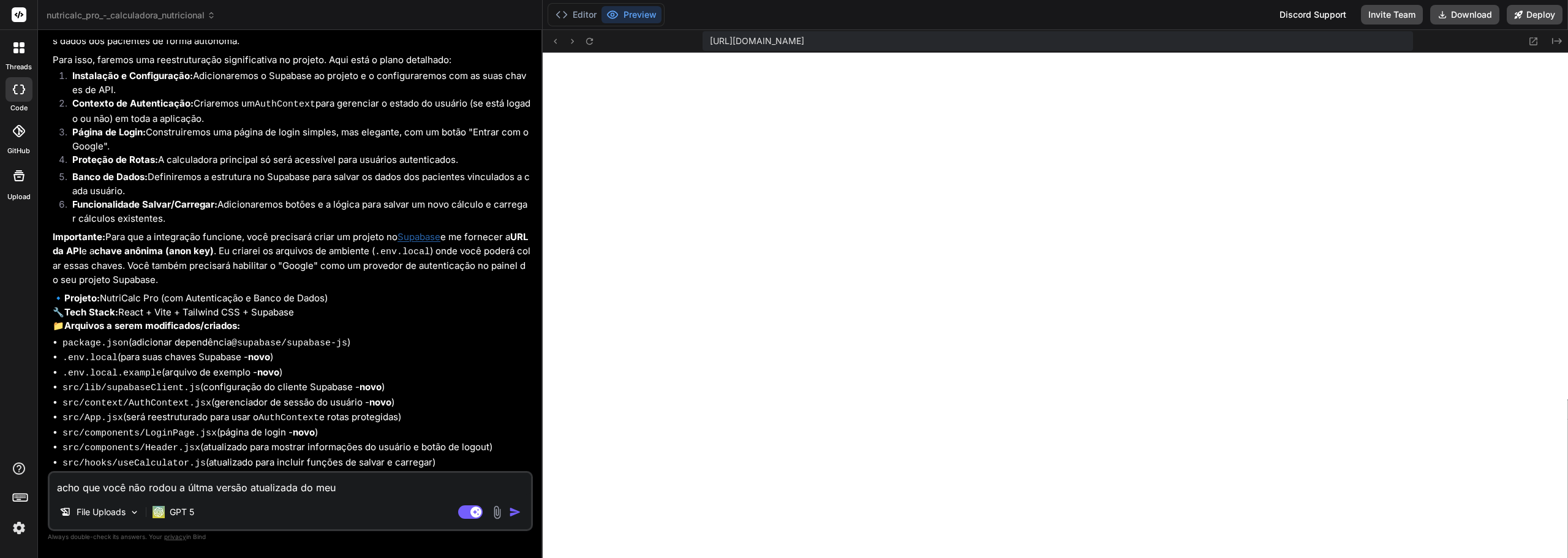
type textarea "acho que você não rodou a últma versão atualizada do meu"
type textarea "x"
type textarea "acho que você não rodou a últma versão atualizada do meu a"
type textarea "x"
type textarea "acho que você não rodou a últma versão atualizada do meu ap"
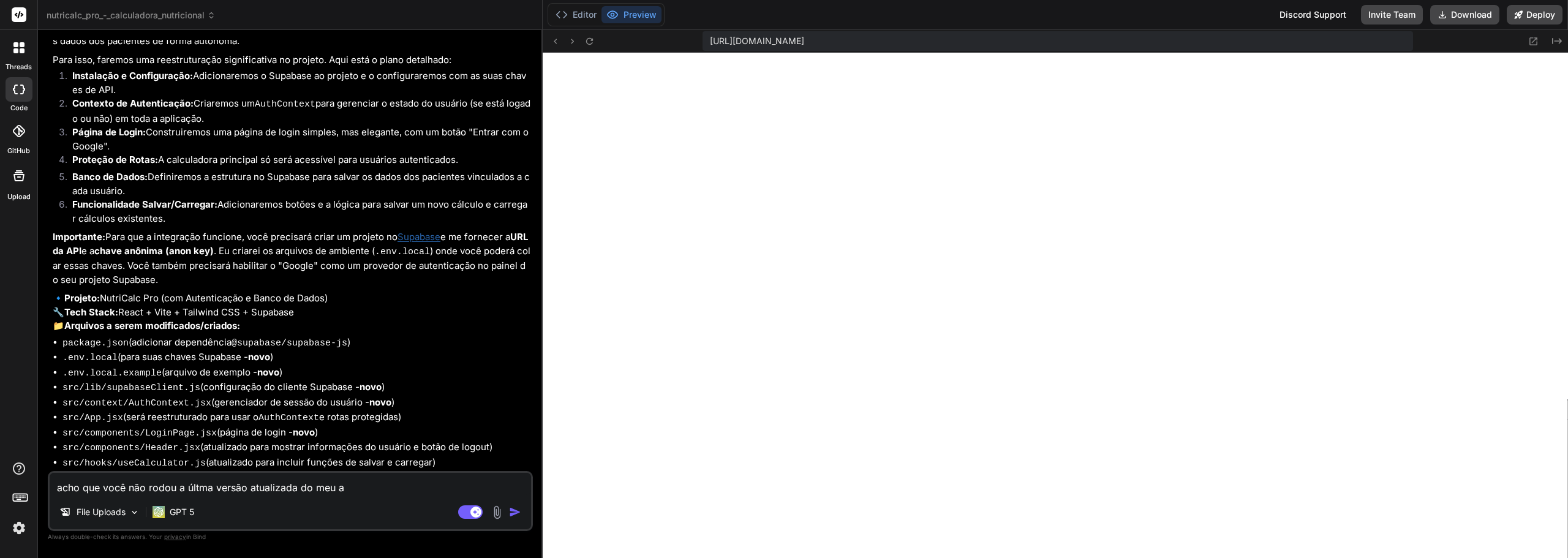
type textarea "x"
type textarea "acho que você não rodou a últma versão atualizada do meu app"
type textarea "x"
type textarea "acho que você não rodou a últma versão atualizada do meu app."
type textarea "x"
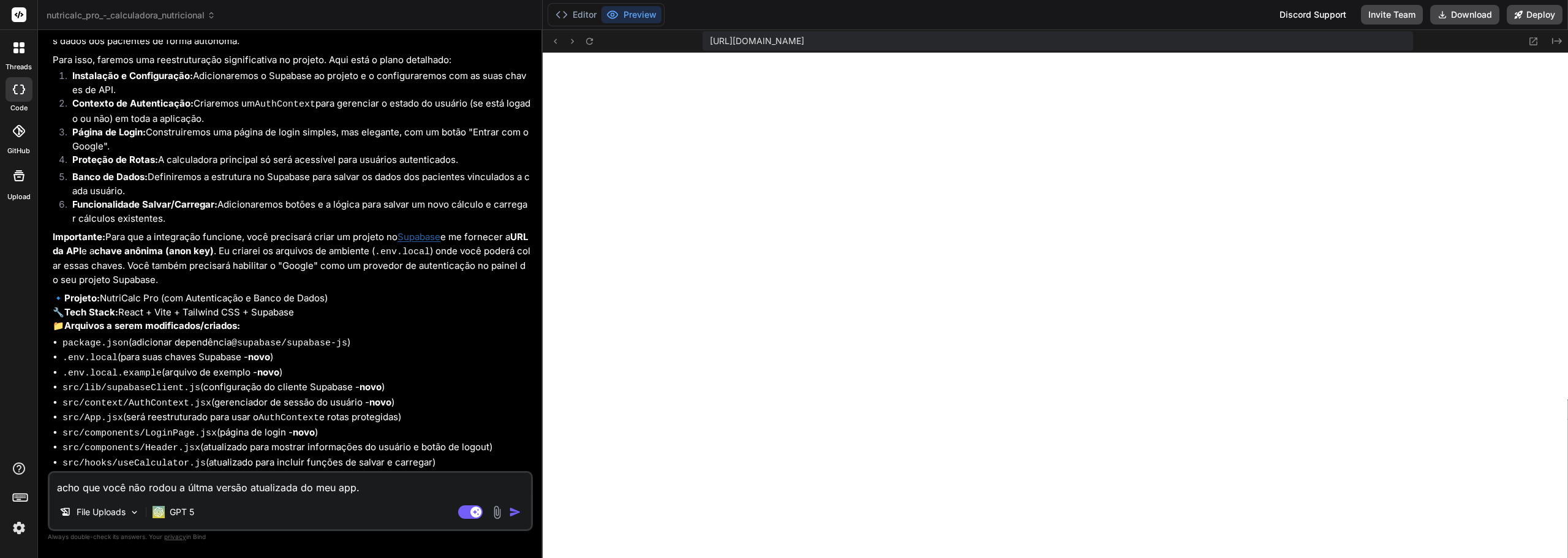
type textarea "acho que você não rodou a últma versão atualizada do meu app."
type textarea "x"
type textarea "acho que você não rodou a últma versão atualizada do meu app. r"
type textarea "x"
type textarea "acho que você não rodou a últma versão atualizada do meu app. ro"
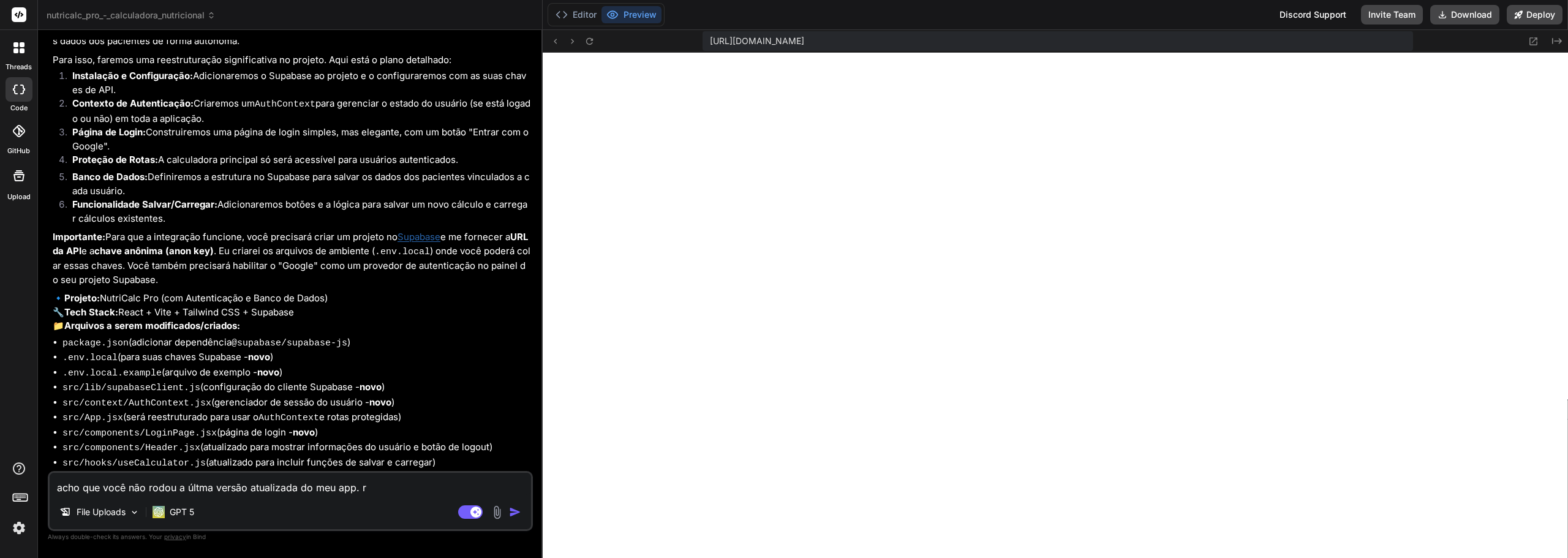
type textarea "x"
type textarea "acho que você não rodou a últma versão atualizada do meu app. rod"
type textarea "x"
type textarea "acho que você não rodou a últma versão atualizada do meu app. rode"
type textarea "x"
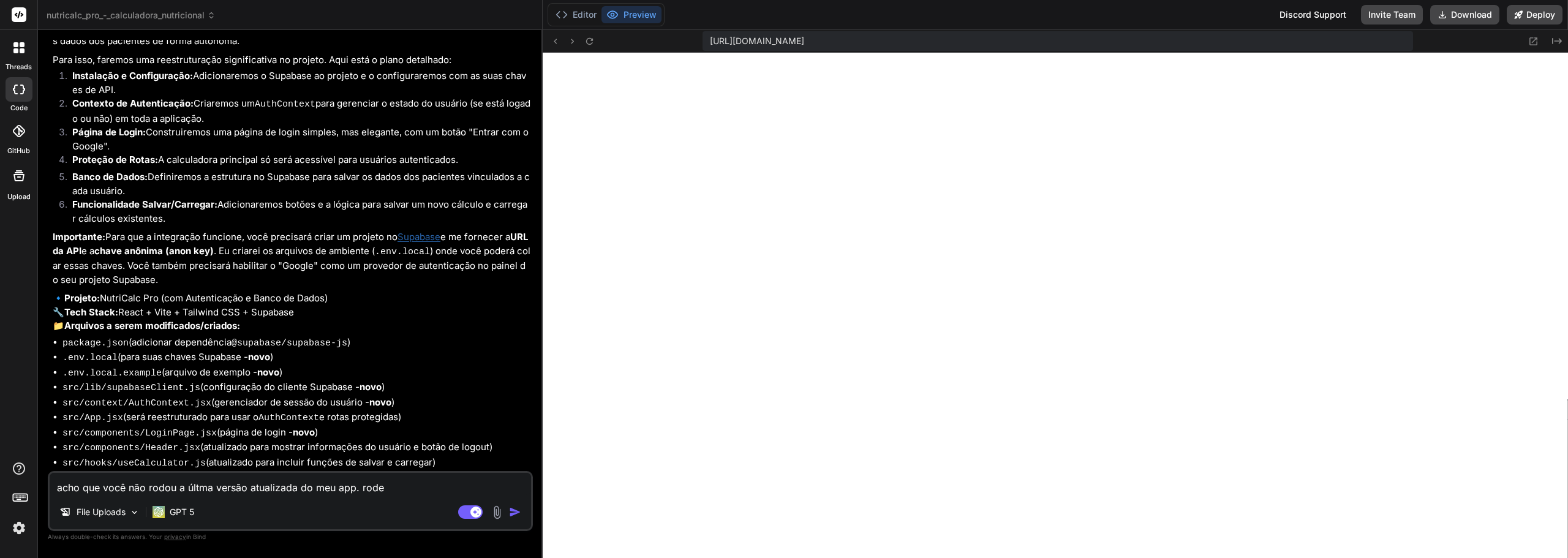
type textarea "acho que você não rodou a últma versão atualizada do meu app. rode"
type textarea "x"
type textarea "acho que você não rodou a últma versão atualizada do meu app. rode a"
type textarea "x"
type textarea "acho que você não rodou a últma versão atualizada do meu app. rode a"
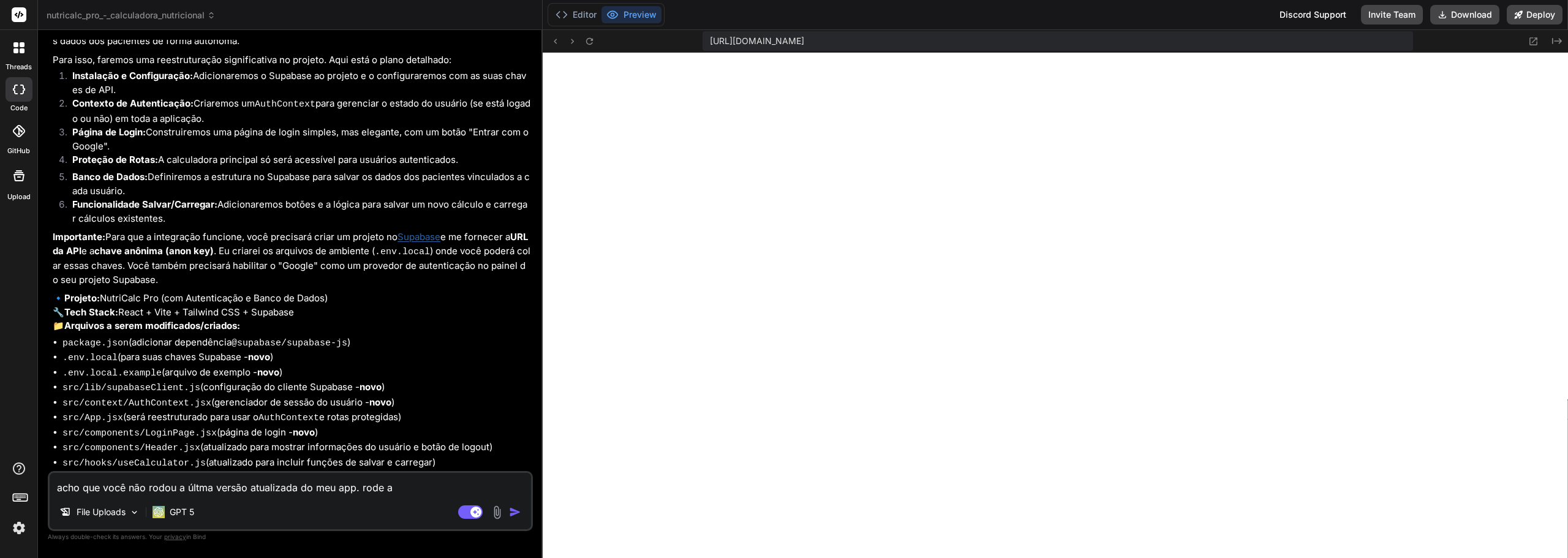
type textarea "x"
type textarea "acho que você não rodou a últma versão atualizada do meu app. rode a ú"
type textarea "x"
type textarea "acho que você não rodou a últma versão atualizada do meu app. rode a úl"
type textarea "x"
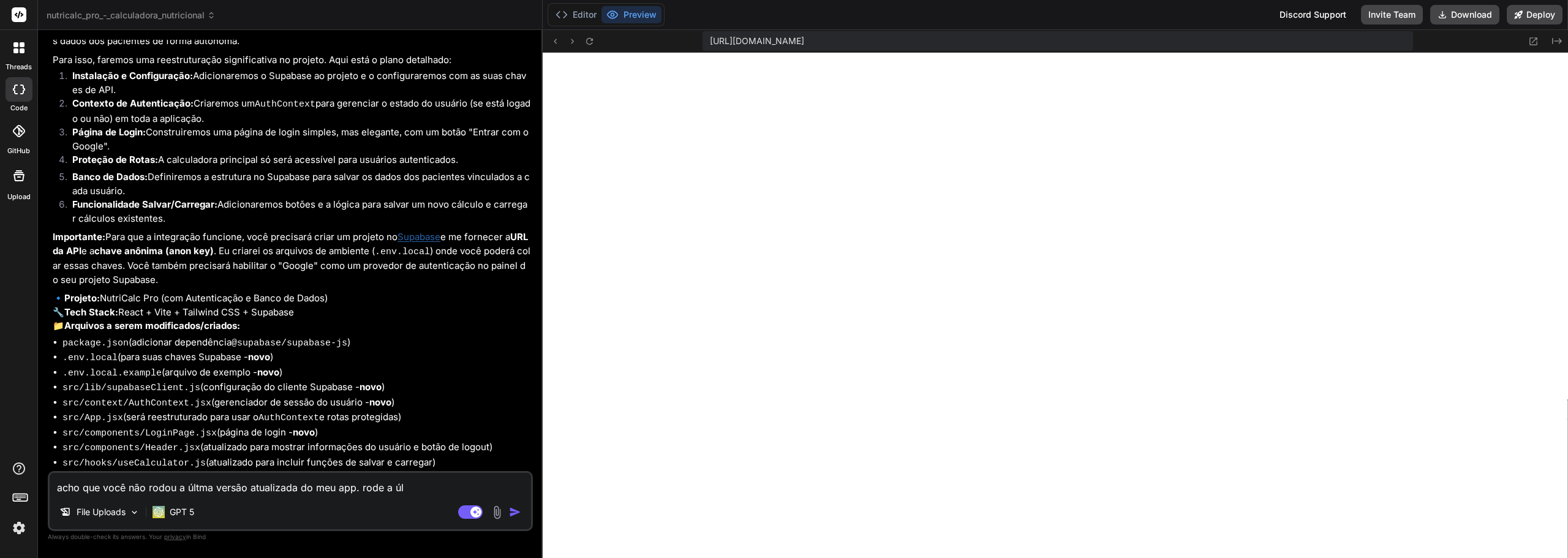
type textarea "acho que você não rodou a últma versão atualizada do meu app. rode a últ"
type textarea "x"
type textarea "acho que você não rodou a últma versão atualizada do meu app. rode a últi"
type textarea "x"
type textarea "acho que você não rodou a últma versão atualizada do meu app. rode a últim"
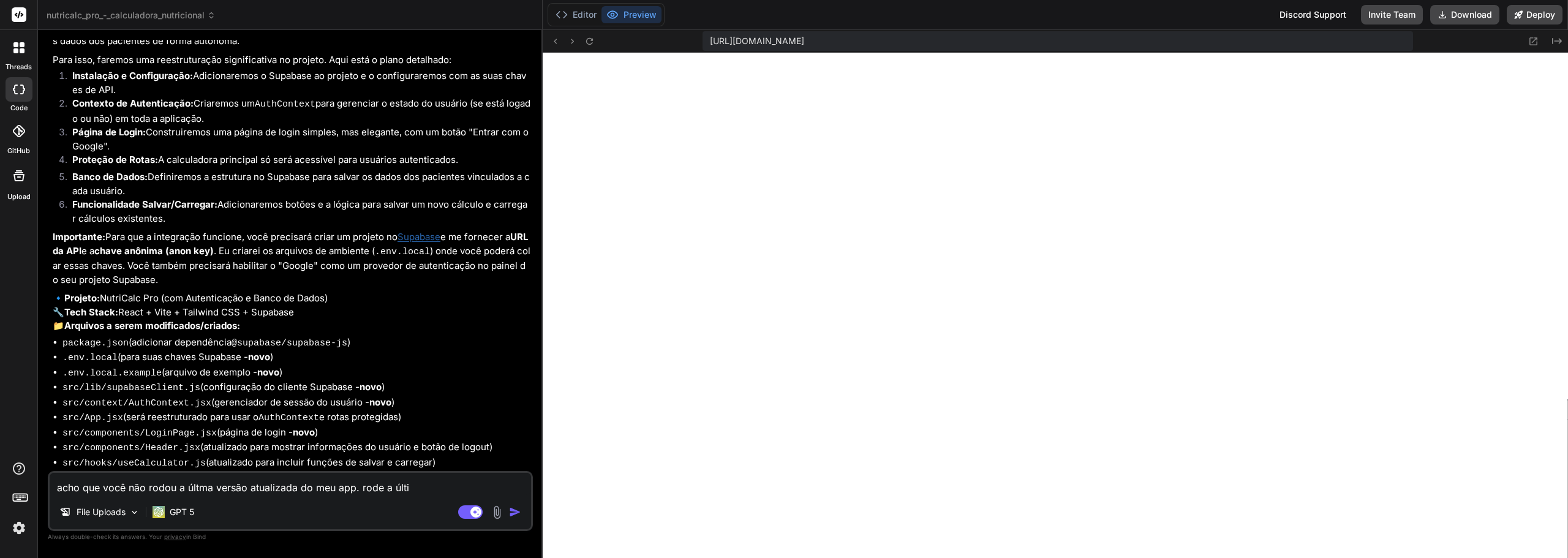
type textarea "x"
type textarea "acho que você não rodou a últma versão atualizada do meu app. rode a última"
type textarea "x"
type textarea "acho que você não rodou a últma versão atualizada do meu app. rode a última"
type textarea "x"
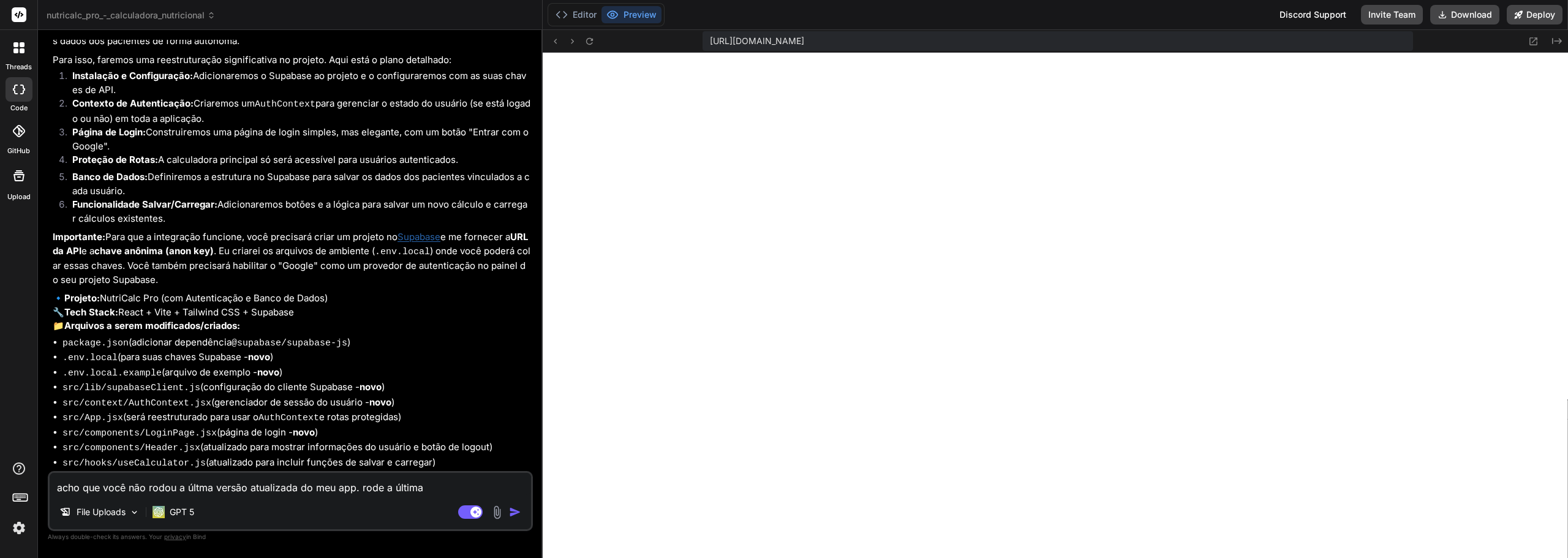
type textarea "acho que você não rodou a últma versão atualizada do meu app. rode a última e"
type textarea "x"
type textarea "acho que você não rodou a últma versão atualizada do meu app. rode a última e"
type textarea "x"
type textarea "acho que você não rodou a últma versão atualizada do meu app. rode a última e l"
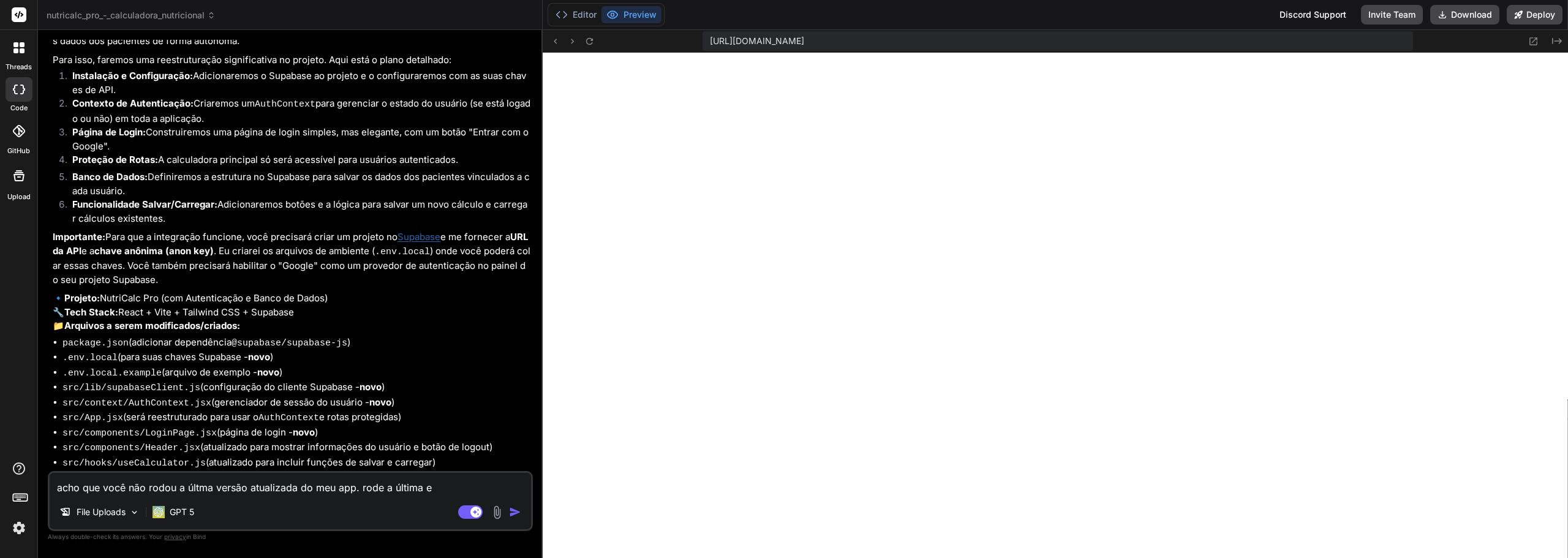
type textarea "x"
type textarea "acho que você não rodou a últma versão atualizada do meu app. rode a última e li"
type textarea "x"
type textarea "acho que você não rodou a últma versão atualizada do meu app. rode a última e l…"
type textarea "x"
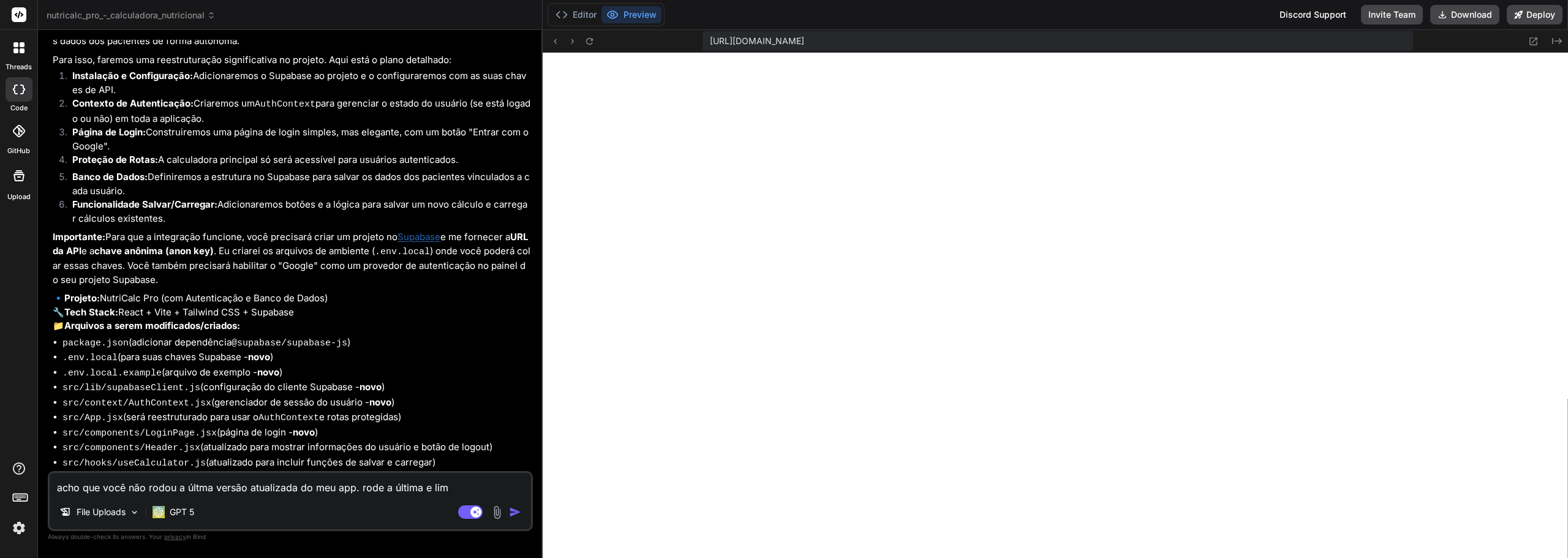
type textarea "acho que você não rodou a últma versão atualizada do meu app. rode a última e l…"
type textarea "x"
type textarea "acho que você não rodou a últma versão atualizada do meu app. rode a última e l…"
type textarea "x"
type textarea "acho que você não rodou a últma versão atualizada do meu app. rode a última e l…"
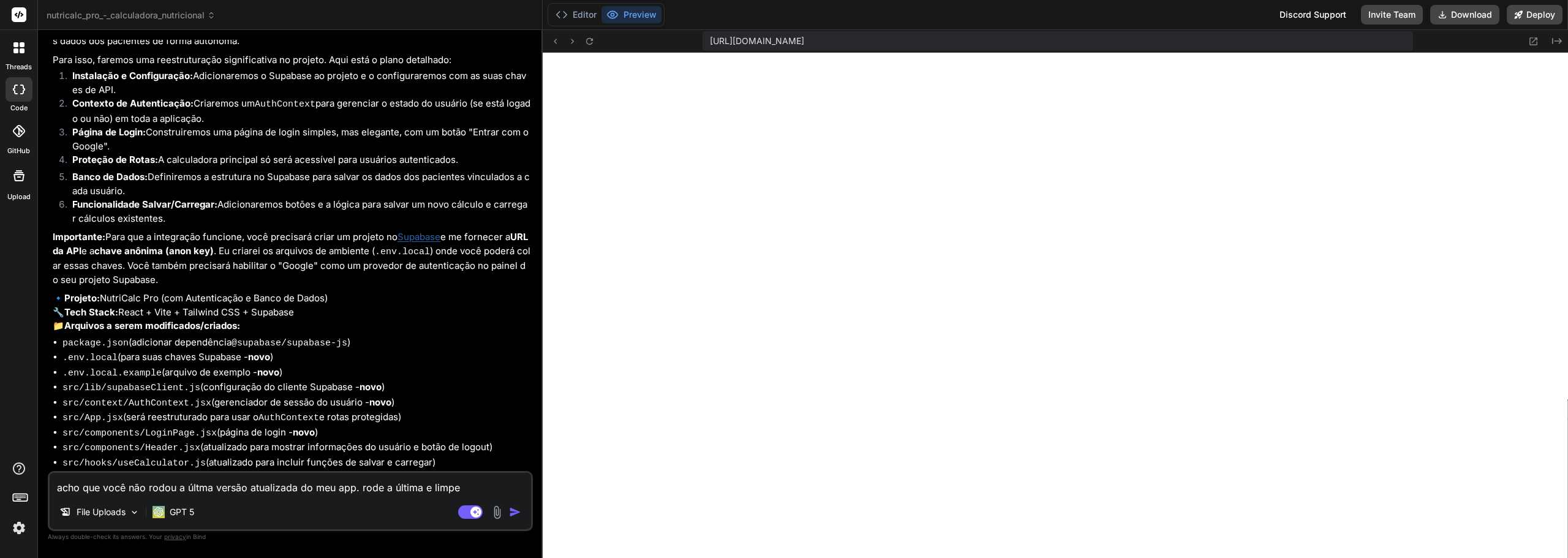
type textarea "x"
type textarea "acho que você não rodou a últma versão atualizada do meu app. rode a última e l…"
type textarea "x"
type textarea "acho que você não rodou a últma versão atualizada do meu app. rode a última e l…"
type textarea "x"
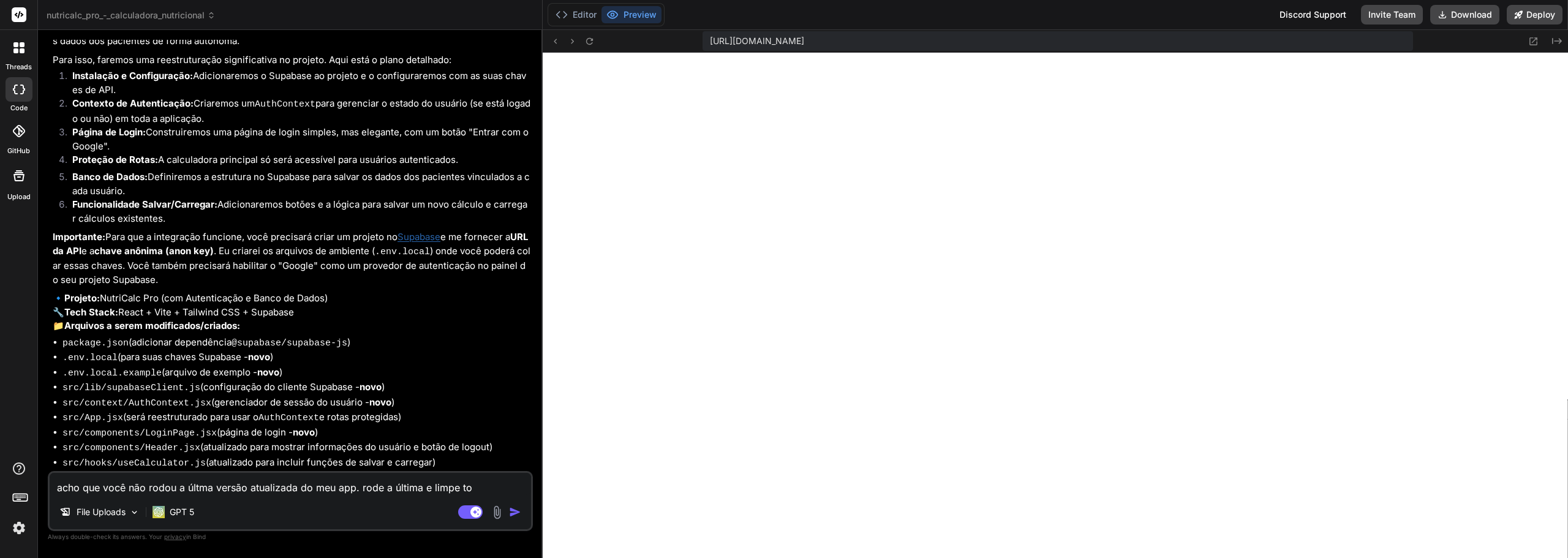
type textarea "acho que você não rodou a últma versão atualizada do meu app. rode a última e l…"
type textarea "x"
type textarea "acho que você não rodou a últma versão atualizada do meu app. rode a última e l…"
type textarea "x"
type textarea "acho que você não rodou a últma versão atualizada do meu app. rode a última e l…"
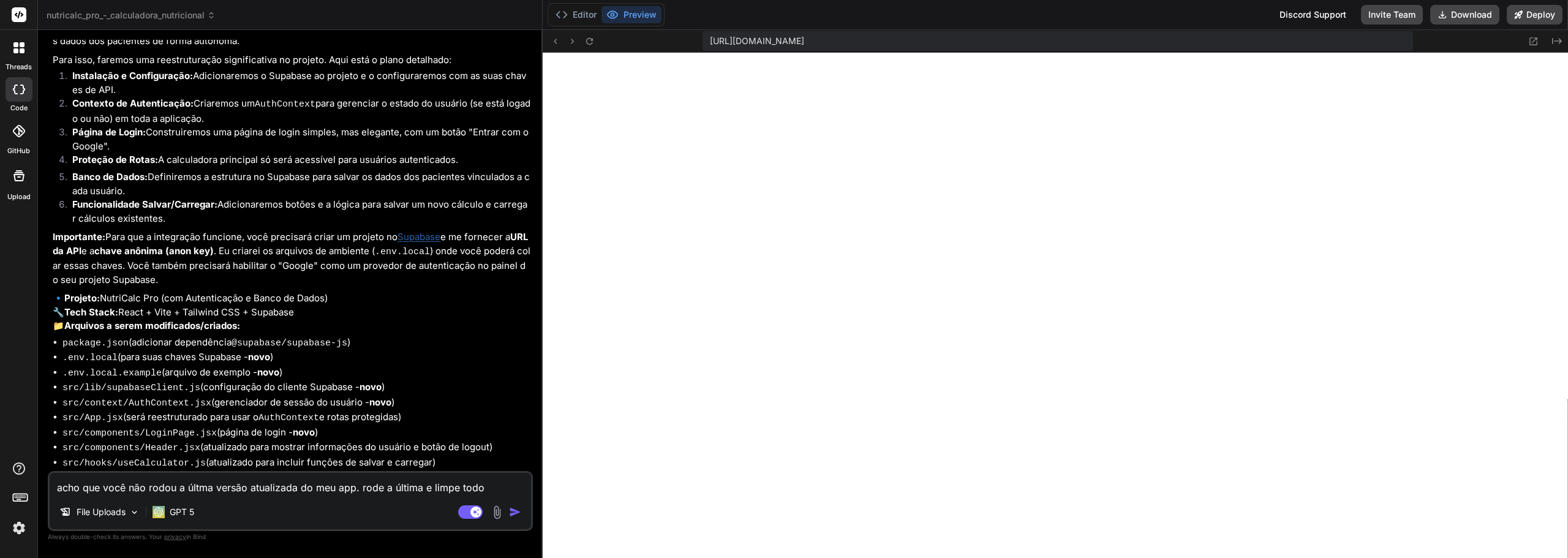
type textarea "x"
type textarea "acho que você não rodou a últma versão atualizada do meu app. rode a última e l…"
type textarea "x"
type textarea "acho que você não rodou a últma versão atualizada do meu app. rode a última e l…"
type textarea "x"
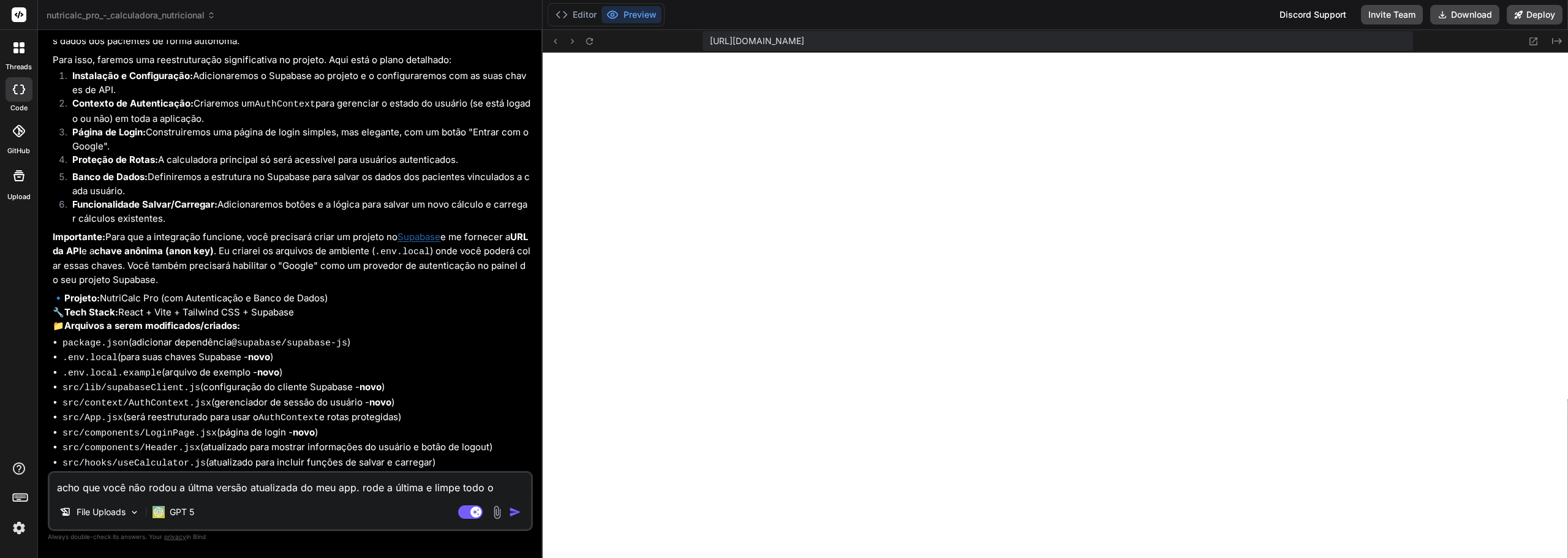
type textarea "acho que você não rodou a últma versão atualizada do meu app. rode a última e l…"
click at [185, 518] on div "GPT 5" at bounding box center [173, 512] width 52 height 25
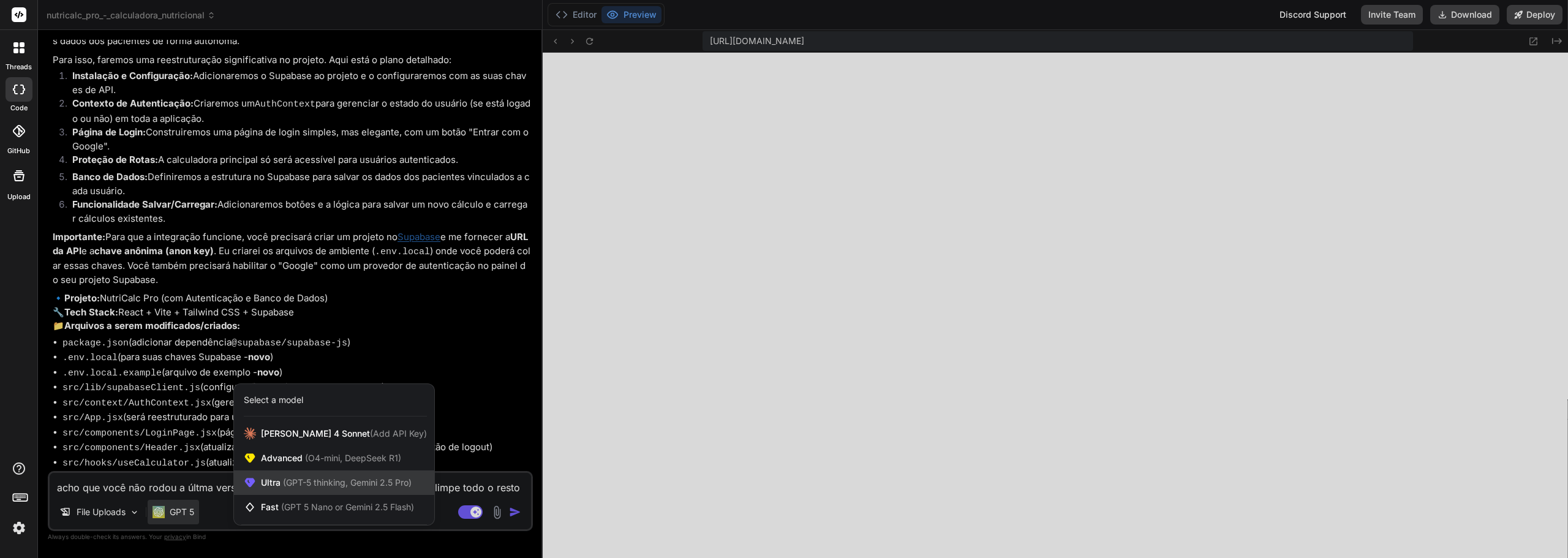
click at [291, 483] on span "(GPT-5 thinking, Gemini 2.5 Pro)" at bounding box center [346, 482] width 131 height 10
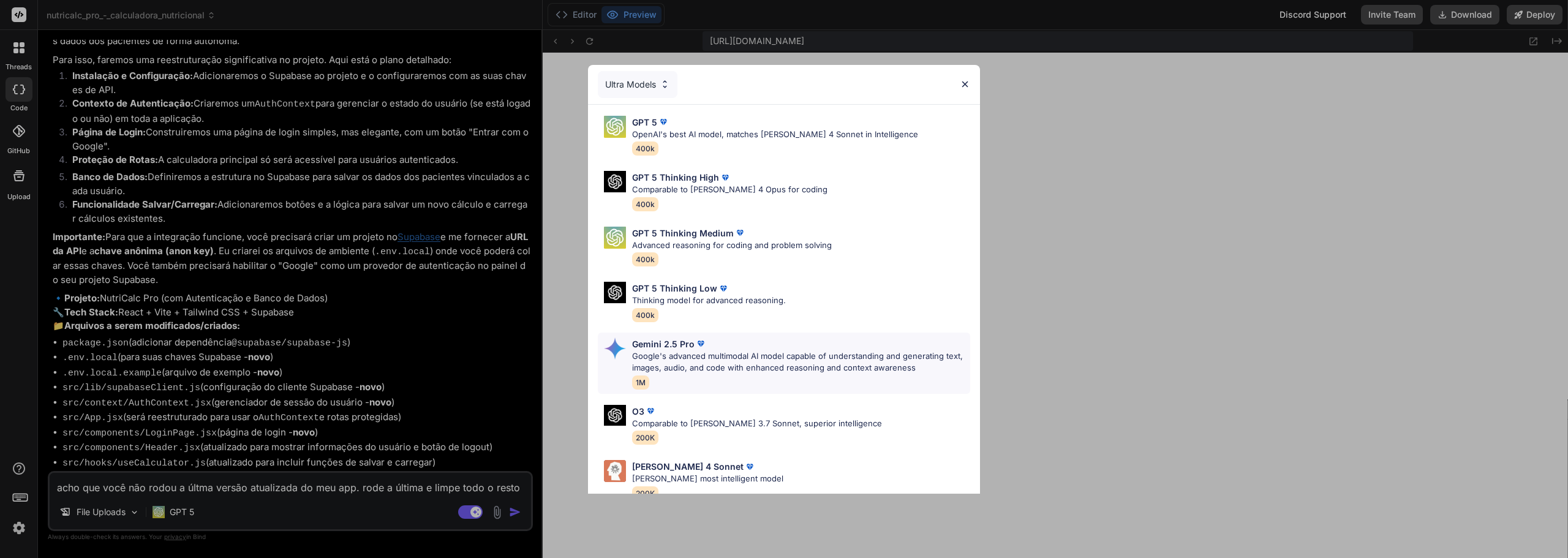
click at [716, 351] on p "Google's advanced multimodal AI model capable of understanding and generating t…" at bounding box center [801, 362] width 338 height 24
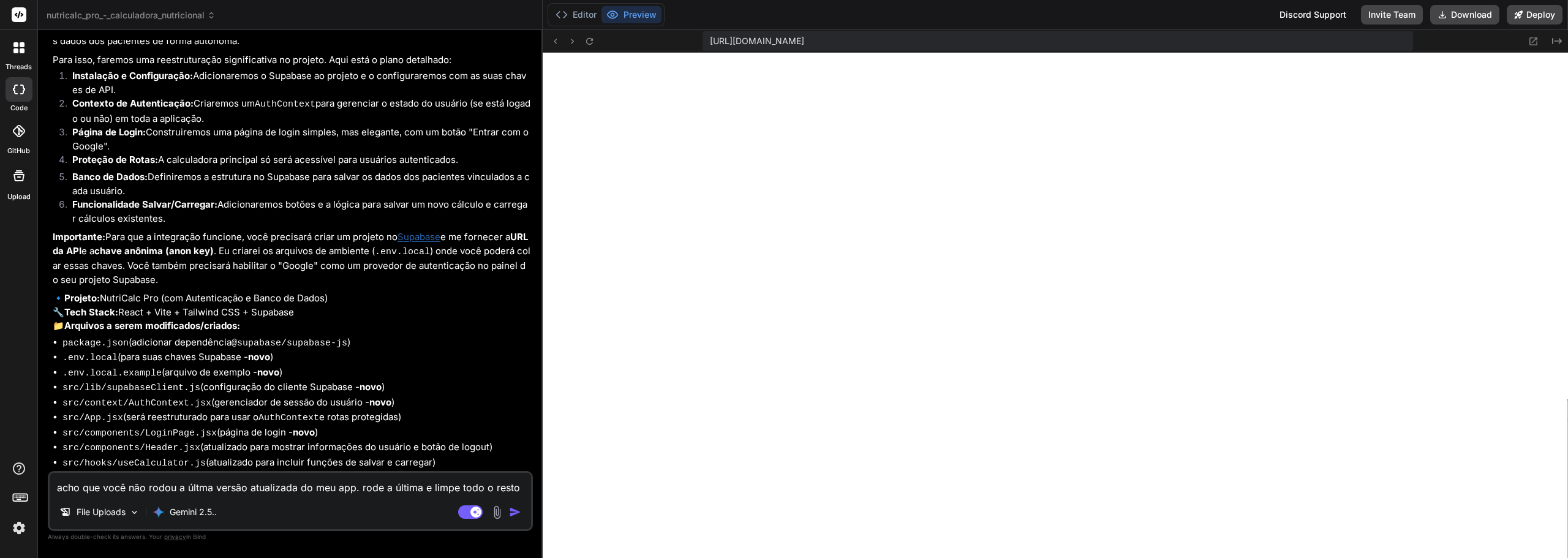
click at [520, 487] on textarea "acho que você não rodou a últma versão atualizada do meu app. rode a última e l…" at bounding box center [290, 484] width 481 height 22
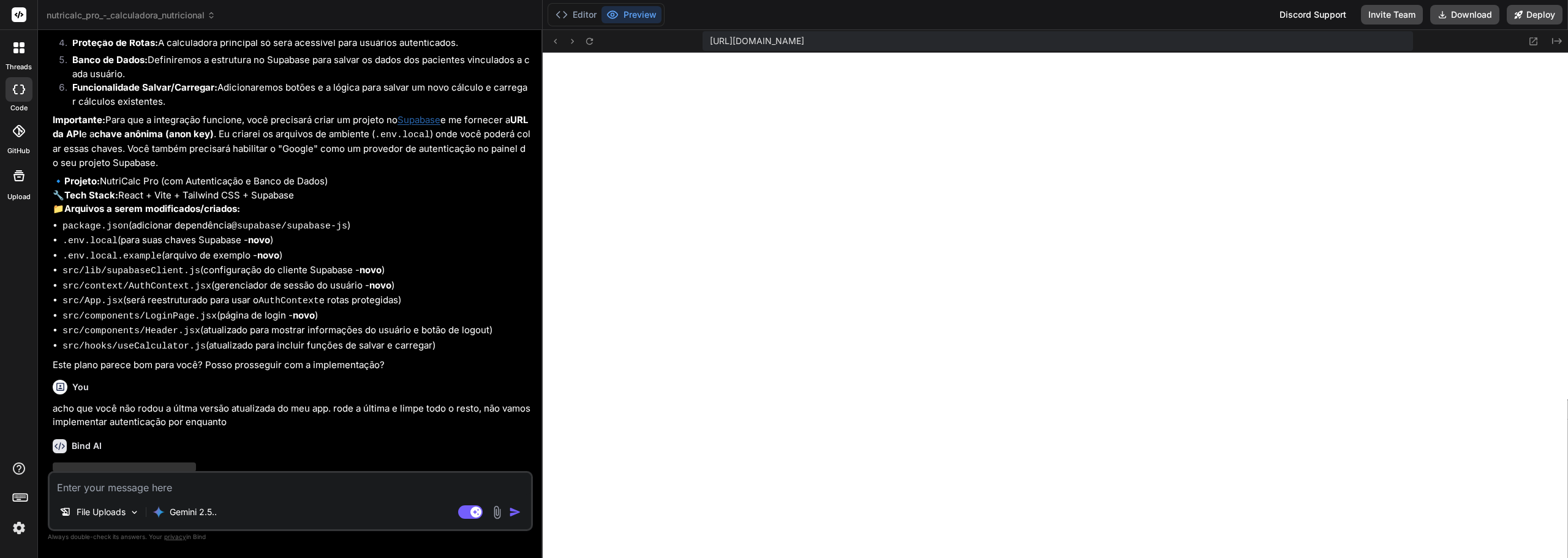
scroll to position [1587, 0]
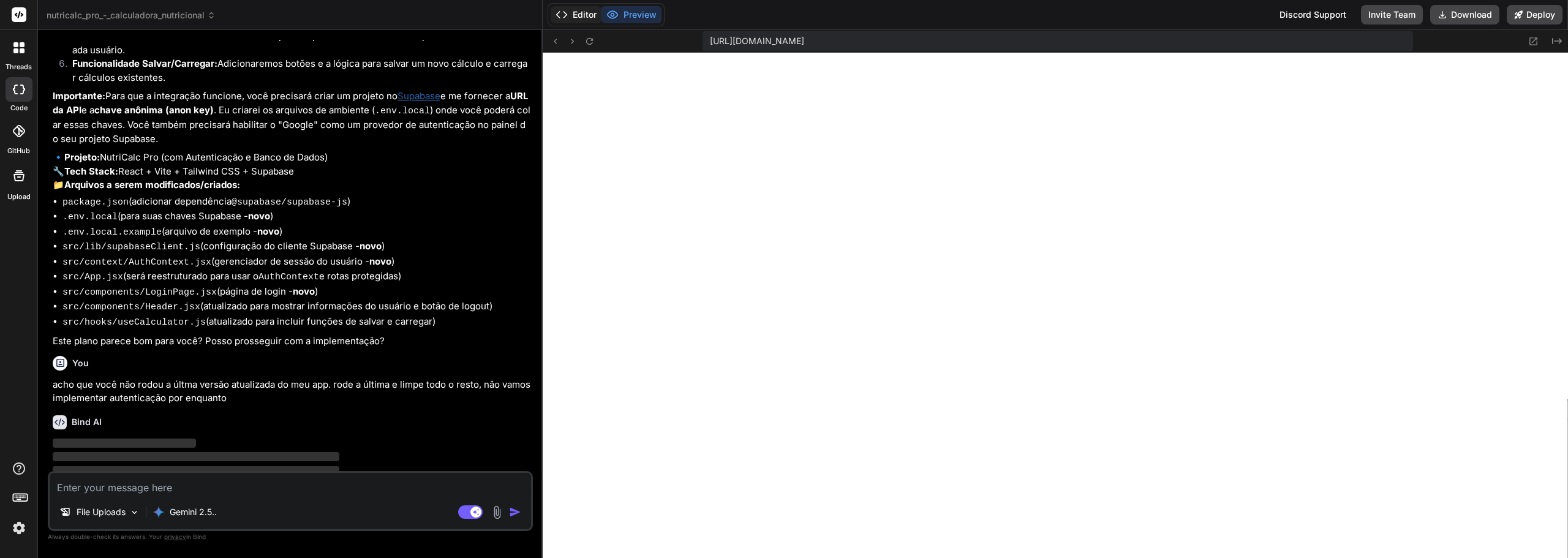
click at [579, 17] on button "Editor" at bounding box center [576, 15] width 51 height 17
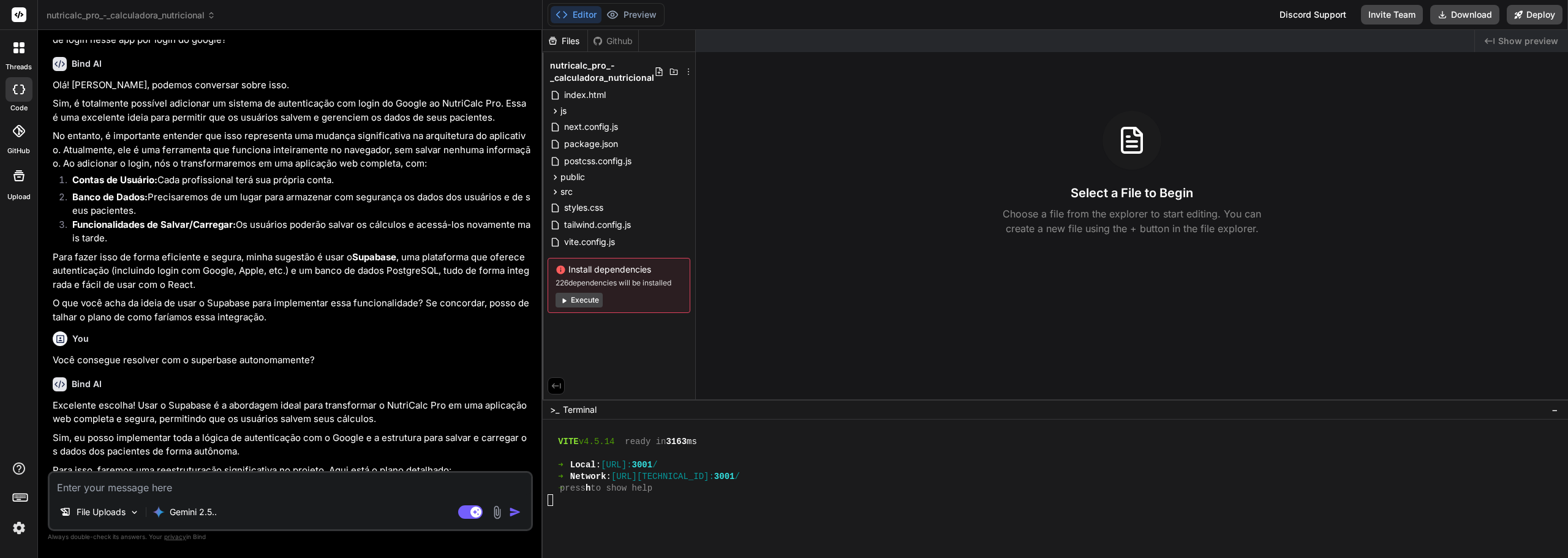
scroll to position [1599, 0]
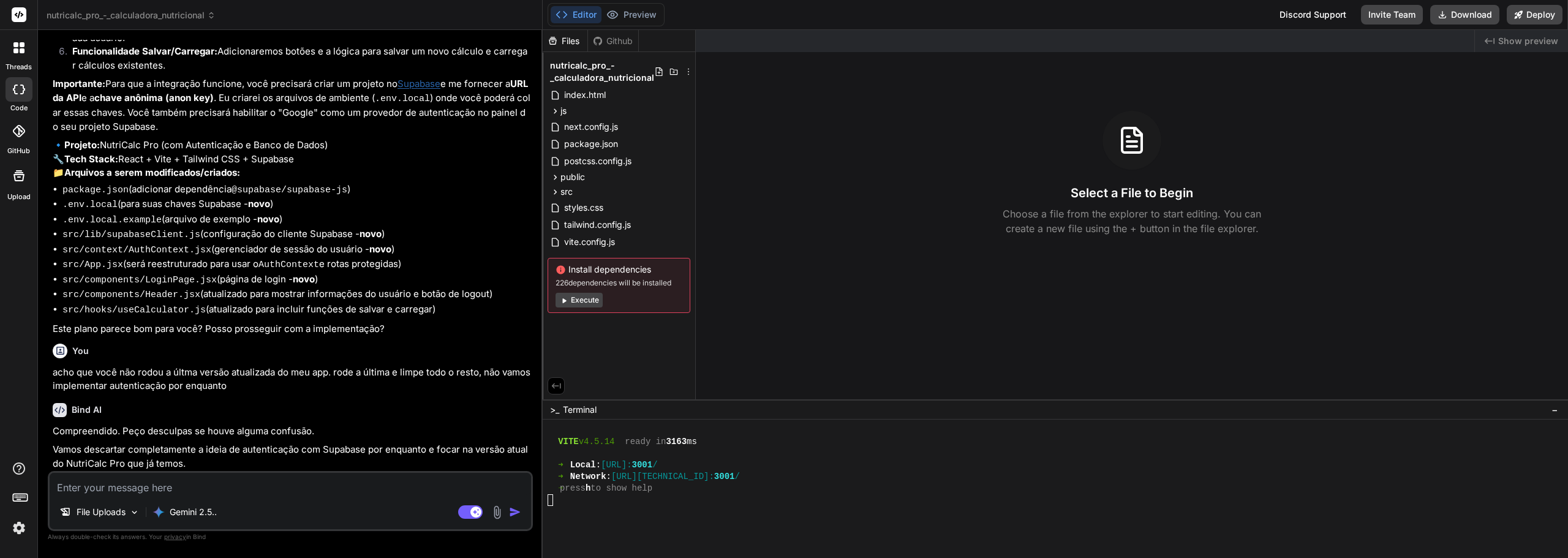
click at [395, 493] on textarea at bounding box center [290, 484] width 481 height 22
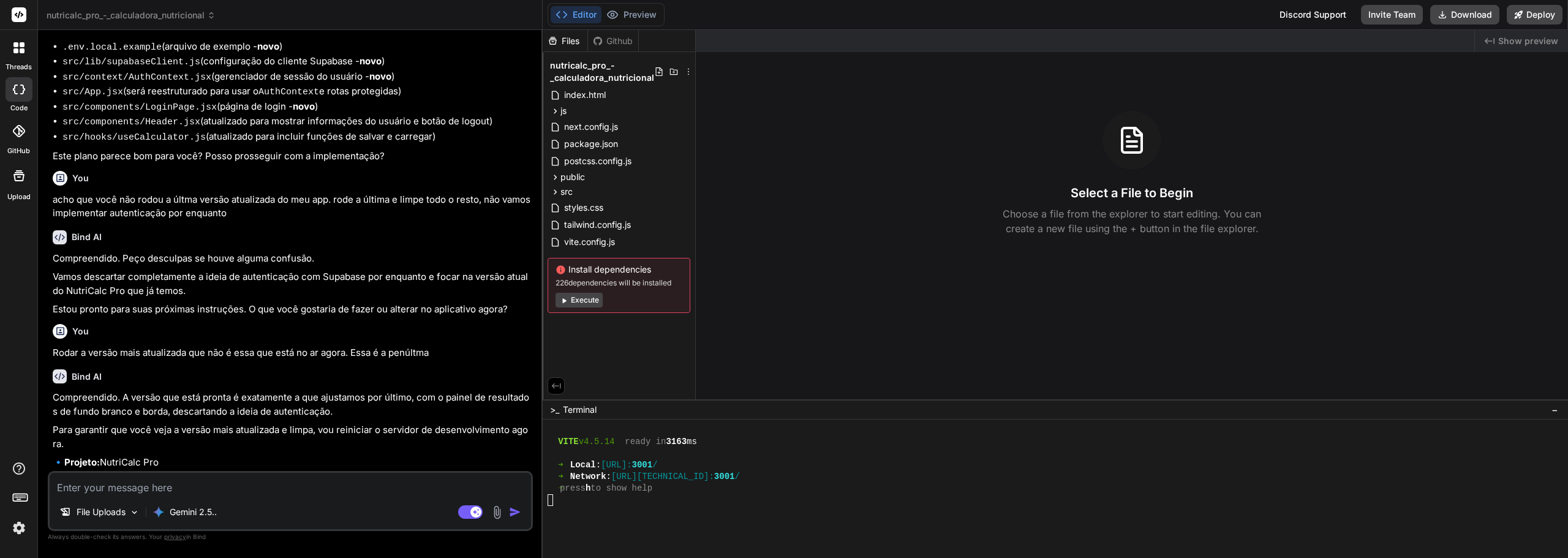
scroll to position [1813, 0]
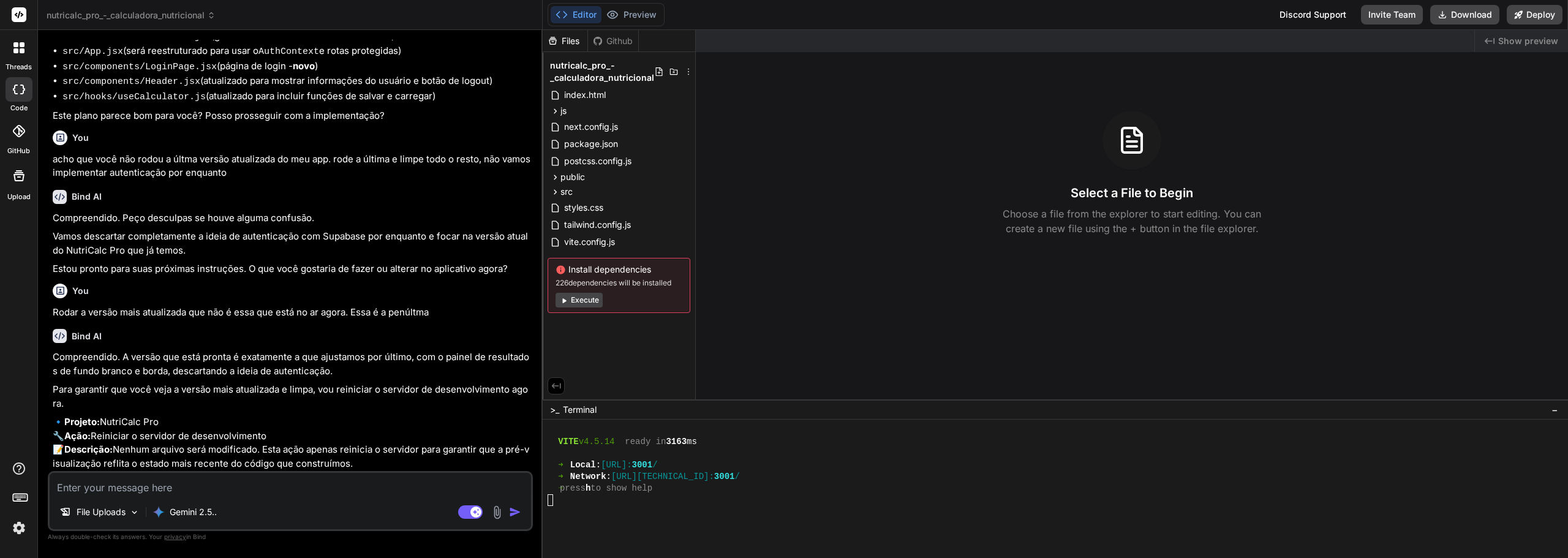
click at [362, 478] on textarea at bounding box center [290, 484] width 481 height 22
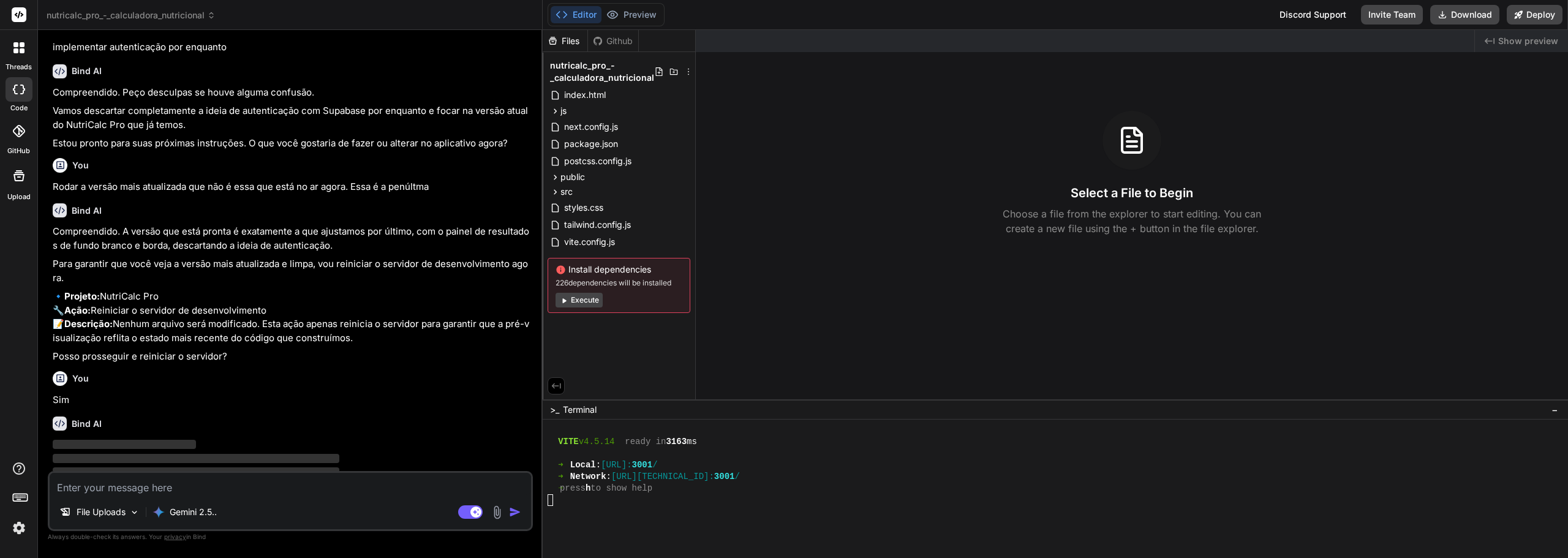
scroll to position [1940, 0]
click at [579, 304] on button "Execute" at bounding box center [579, 300] width 47 height 15
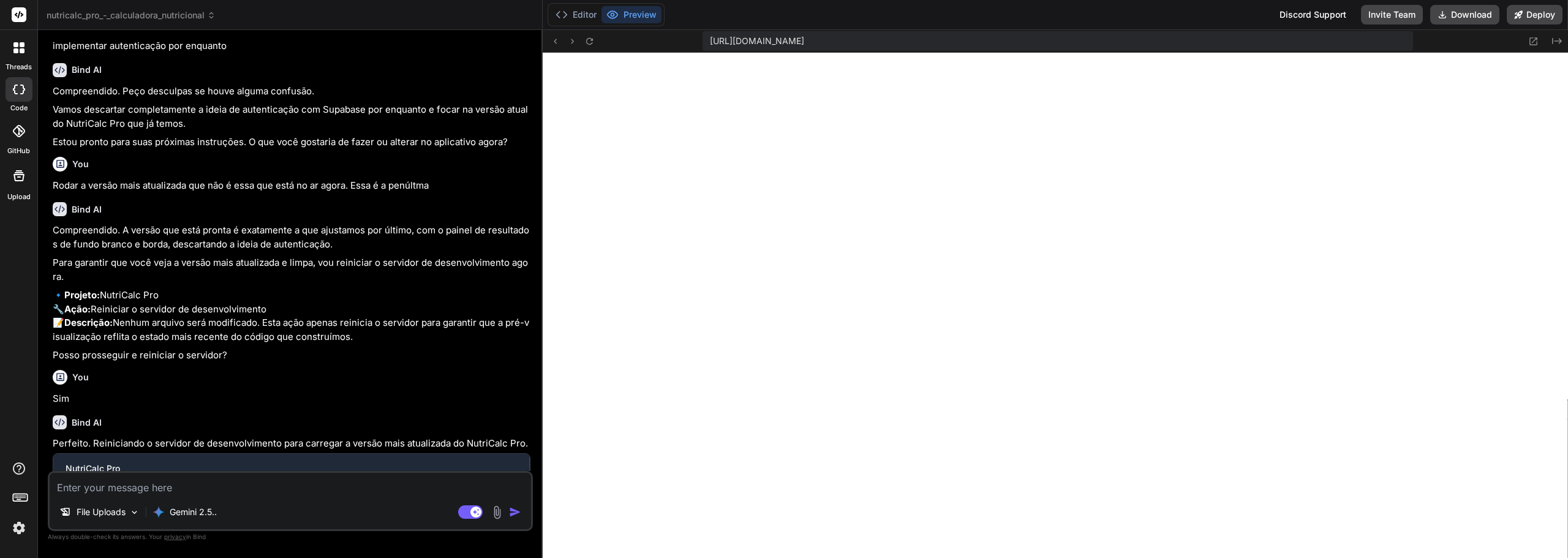
scroll to position [1128, 0]
click at [438, 490] on textarea at bounding box center [290, 484] width 481 height 22
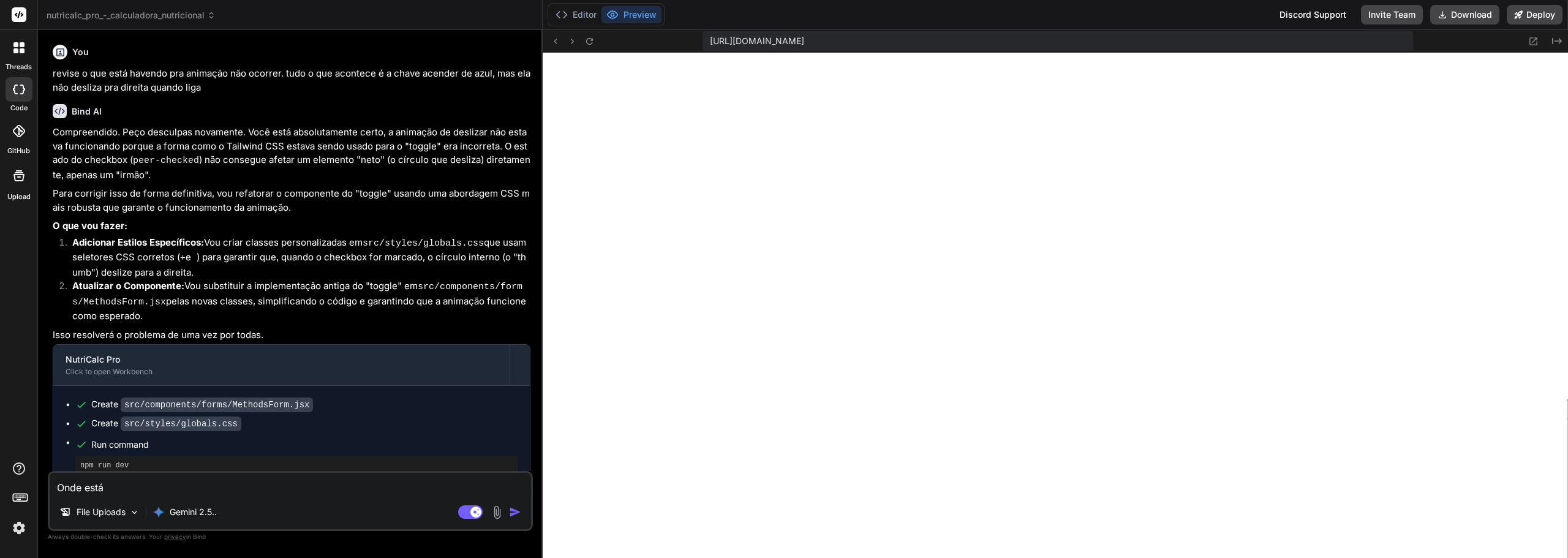
scroll to position [551, 0]
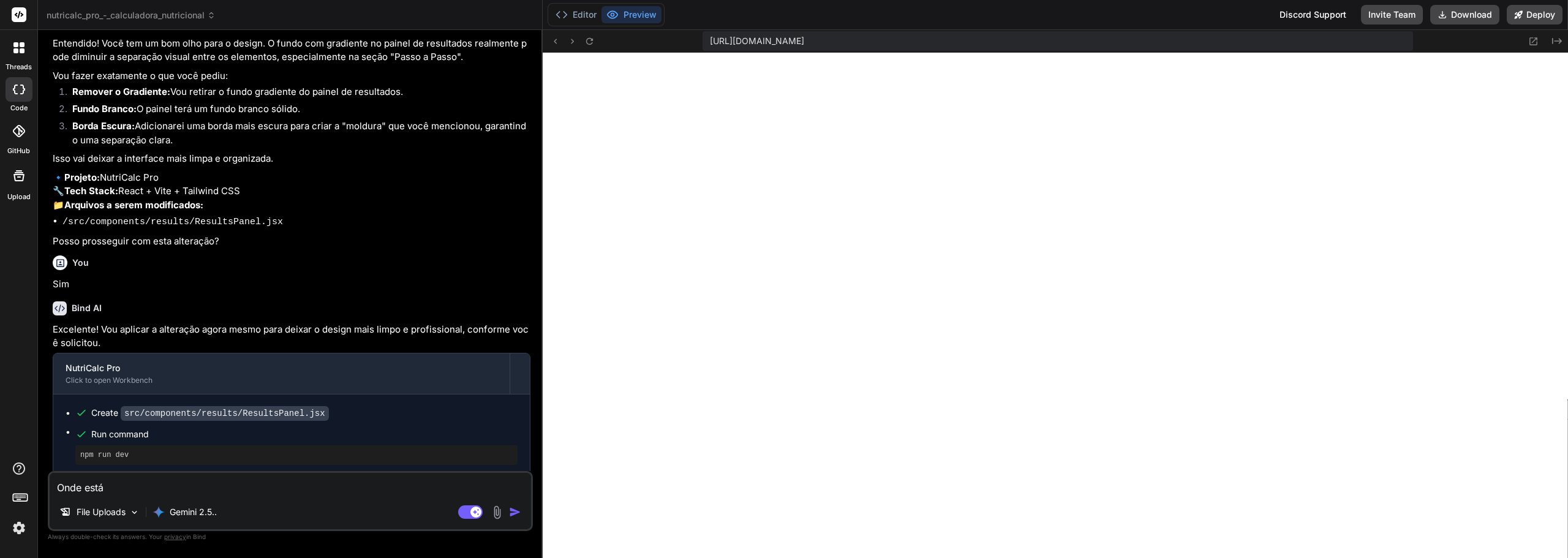
click at [22, 57] on div at bounding box center [18, 47] width 25 height 25
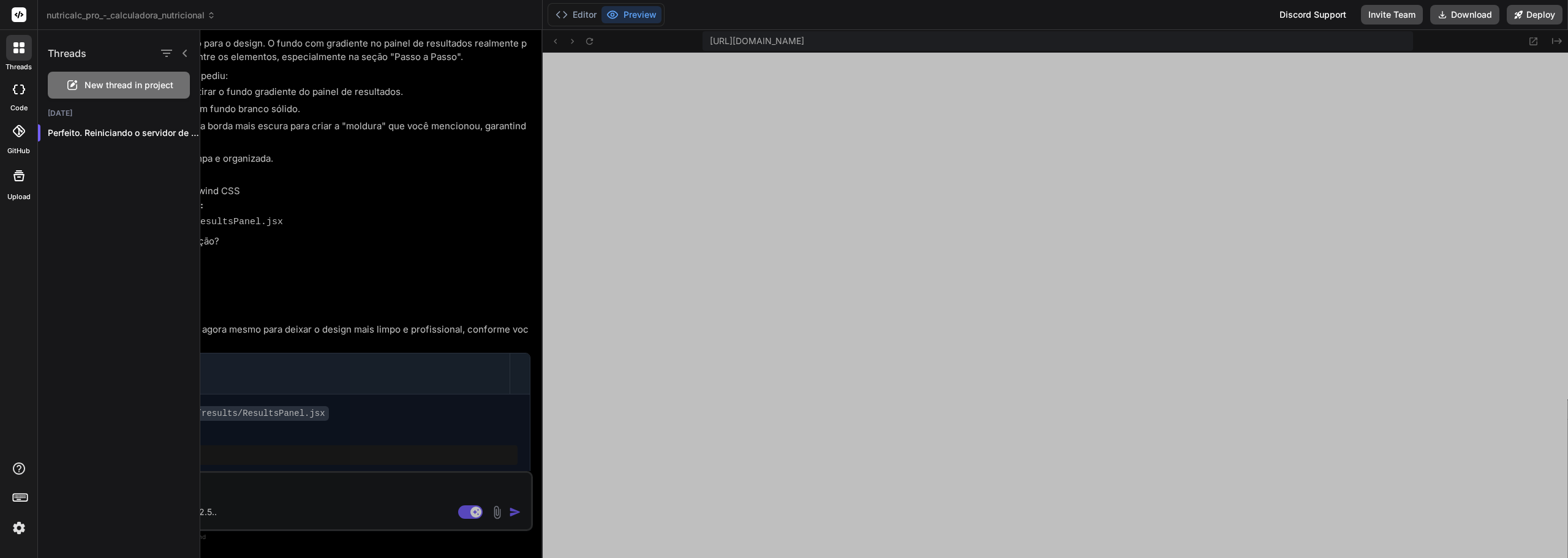
click at [325, 160] on div at bounding box center [884, 293] width 1368 height 528
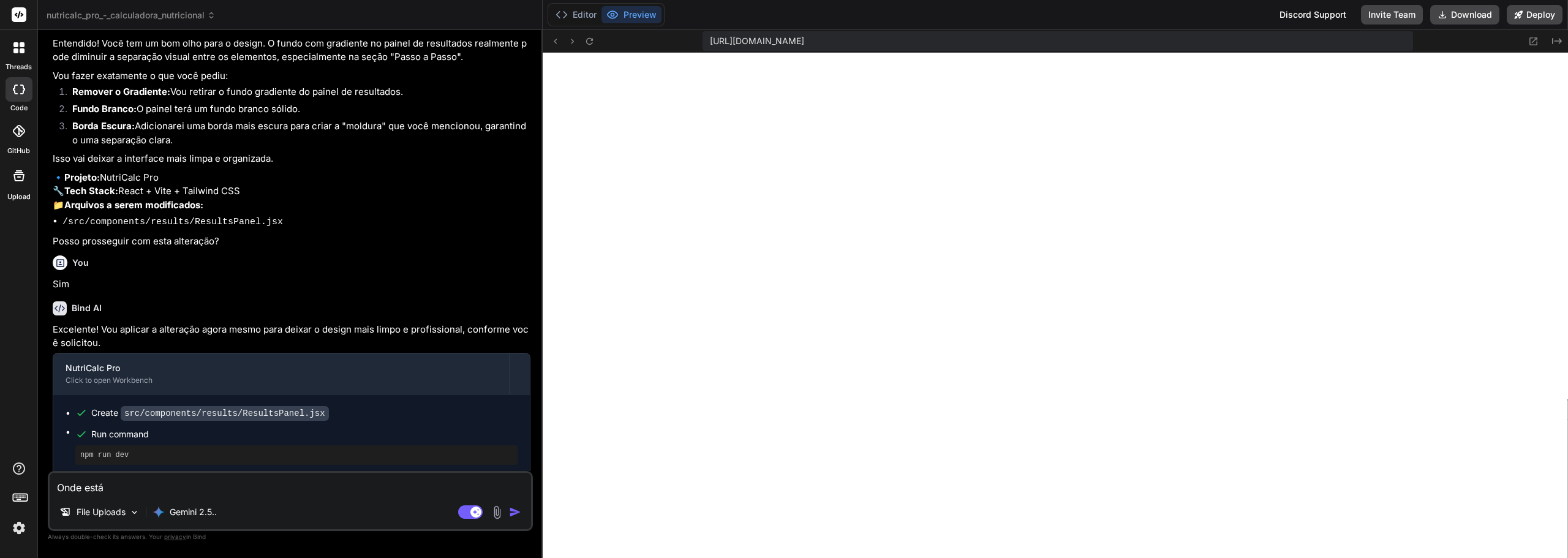
click at [389, 499] on div "Onde está File Uploads Gemini 2.5.. Agent Mode. When this toggle is activated, …" at bounding box center [290, 501] width 485 height 60
click at [369, 493] on textarea "Onde está" at bounding box center [290, 484] width 481 height 22
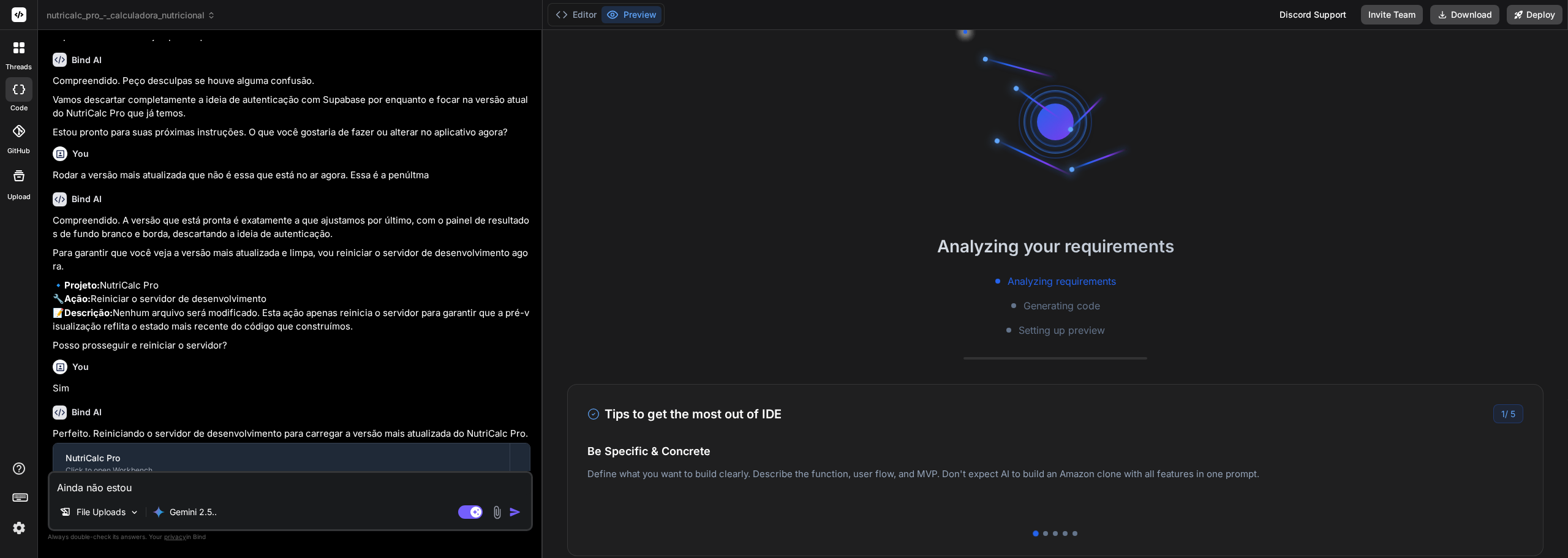
scroll to position [1025, 0]
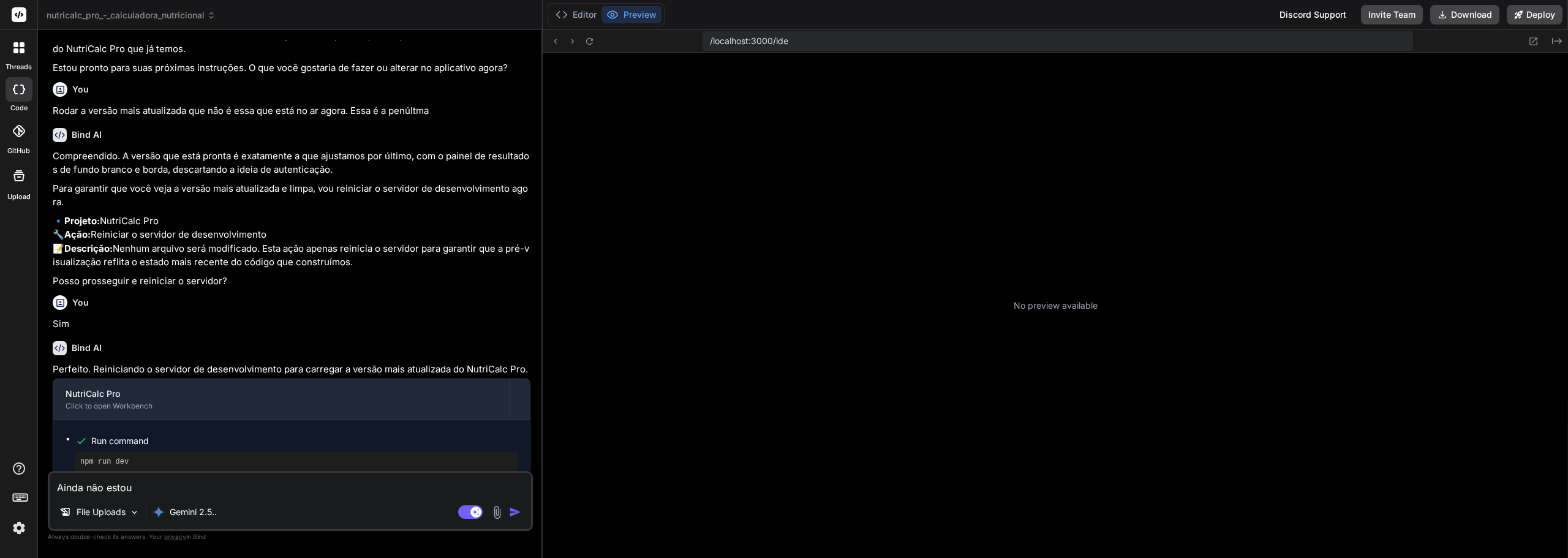
type textarea "x"
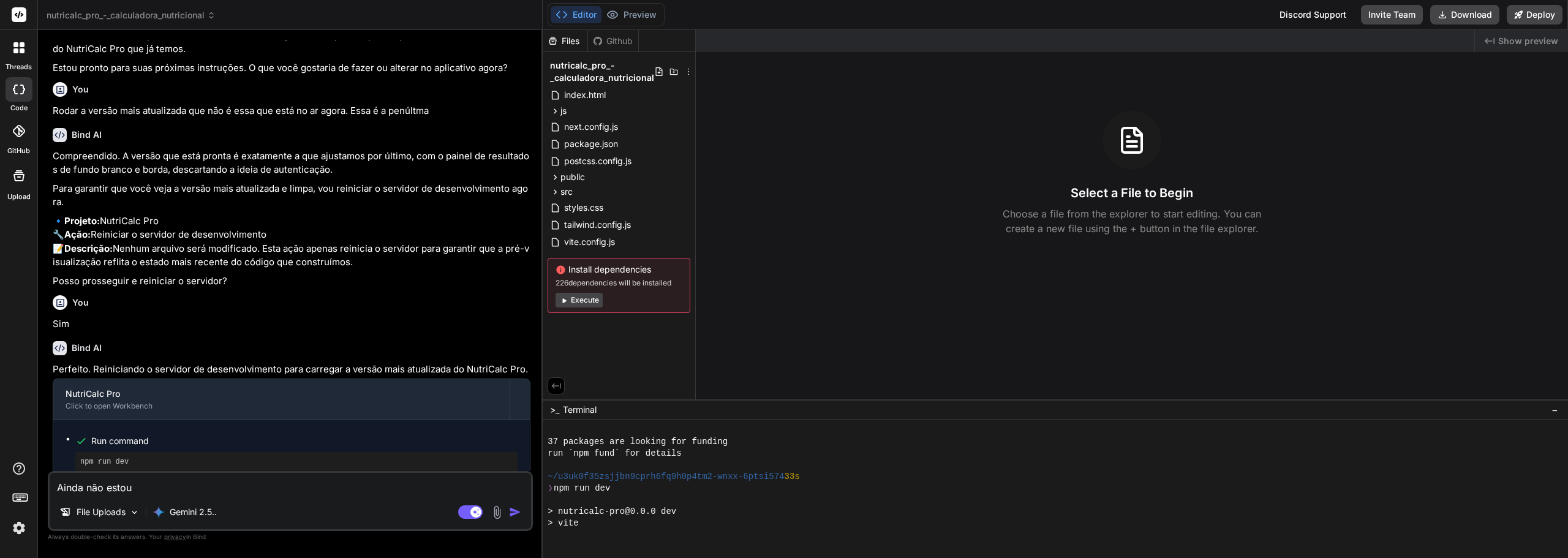
scroll to position [233, 0]
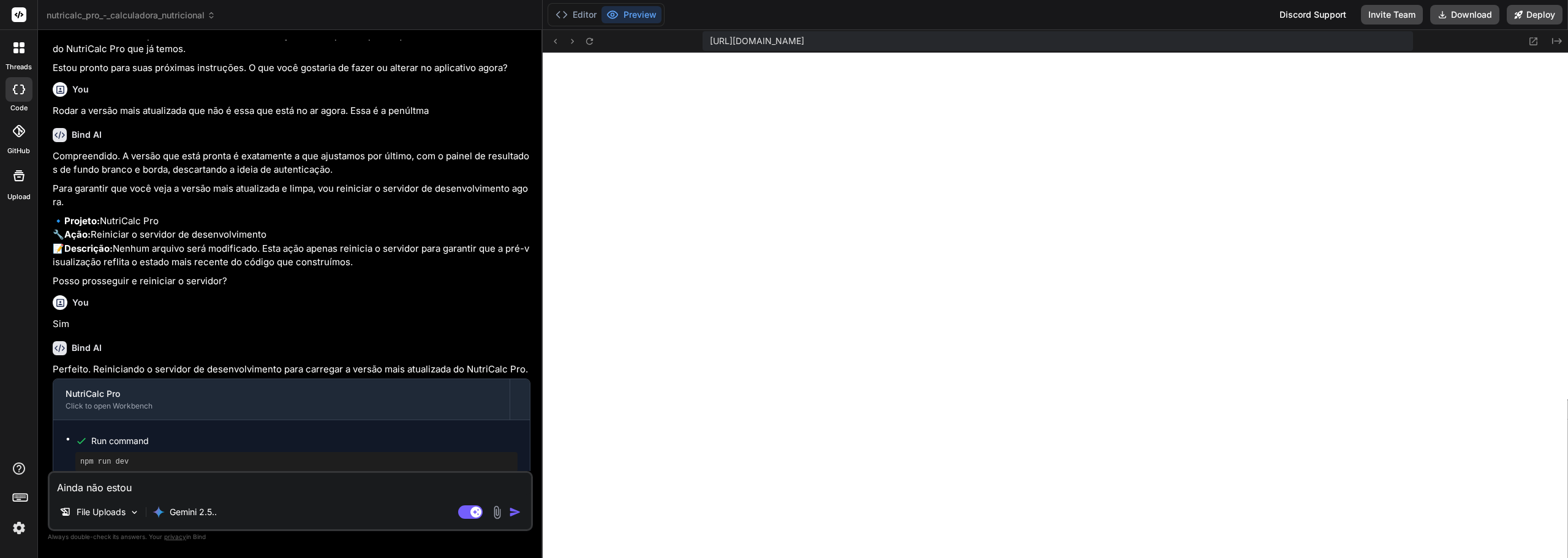
type textarea "Ainda não estou"
type textarea "x"
type textarea "Ainda não estou s"
type textarea "x"
type textarea "Ainda não estou sa"
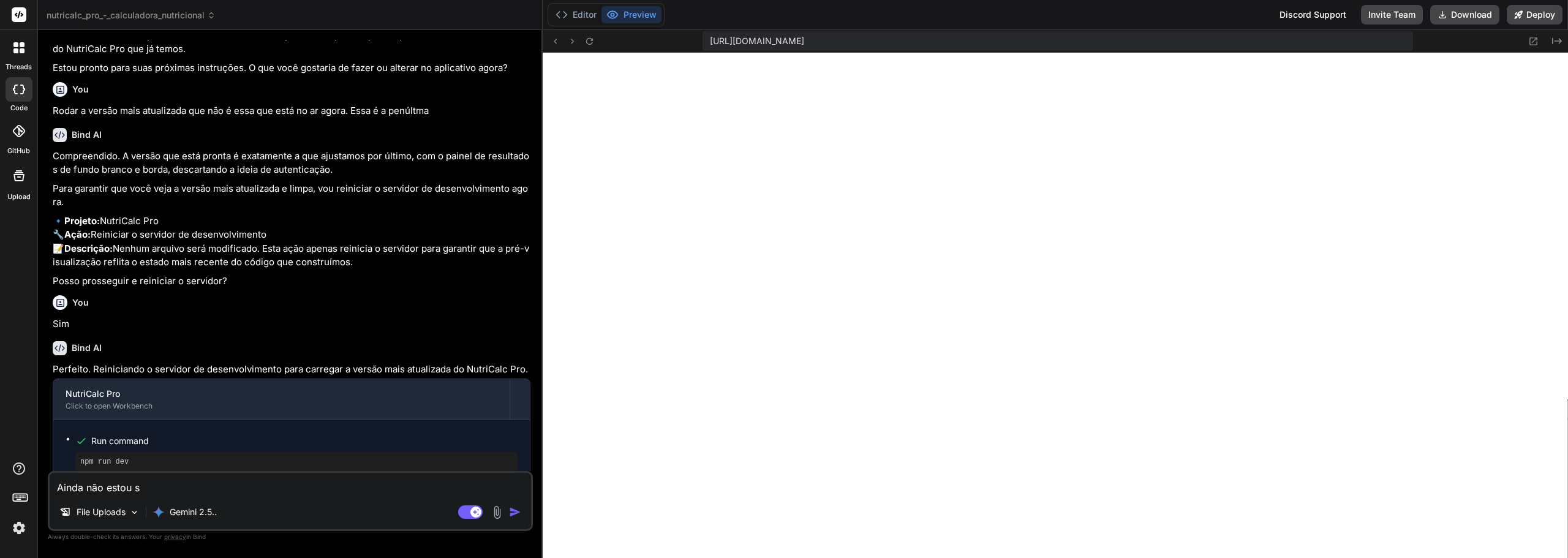
type textarea "x"
type textarea "Ainda não estou sat"
type textarea "x"
type textarea "Ainda não estou sati"
type textarea "x"
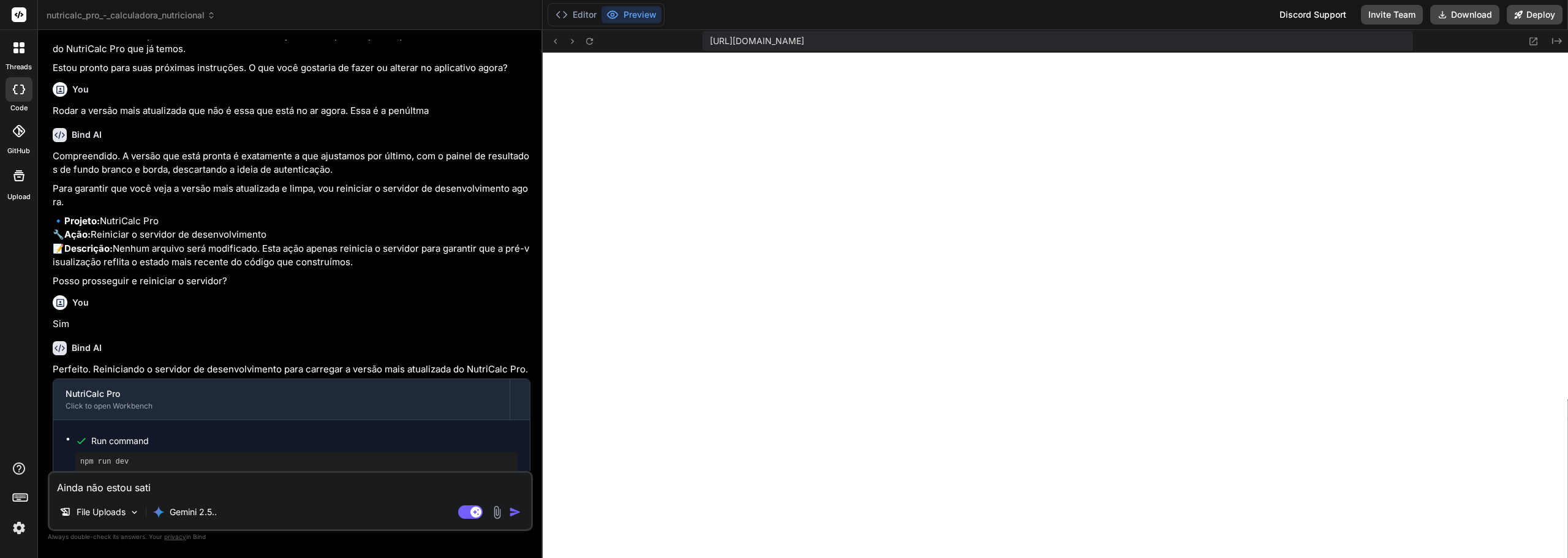
type textarea "Ainda não estou satis"
type textarea "x"
type textarea "Ainda não estou satisf"
type textarea "x"
type textarea "Ainda não estou satisfe"
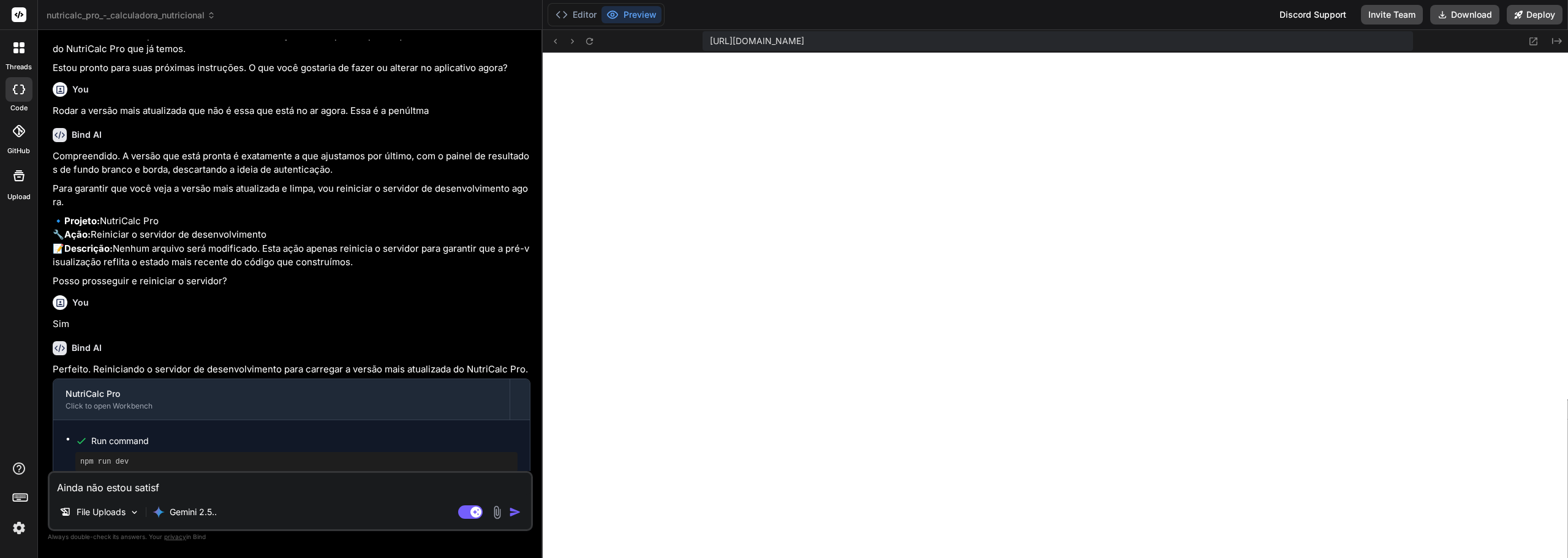
type textarea "x"
type textarea "Ainda não estou satisfei"
type textarea "x"
type textarea "Ainda não estou satisfeit"
type textarea "x"
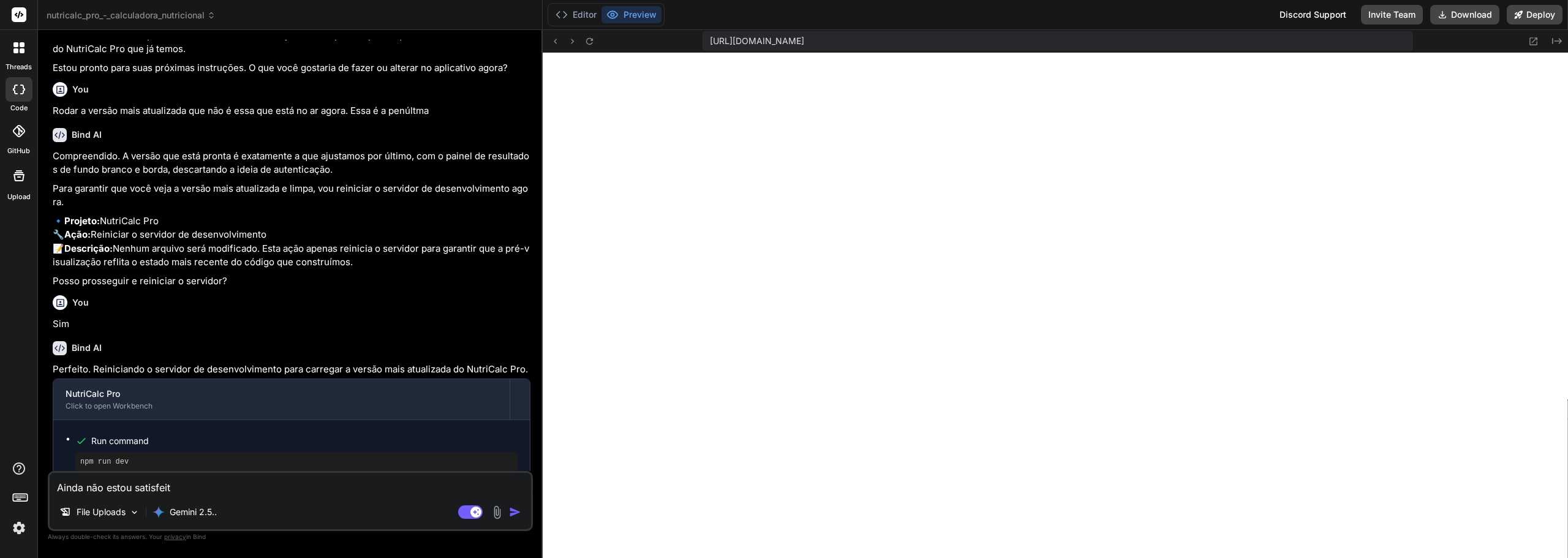
type textarea "Ainda não estou satisfeito"
type textarea "x"
type textarea "Ainda não estou satisfeito"
type textarea "x"
type textarea "Ainda não estou satisfeito c"
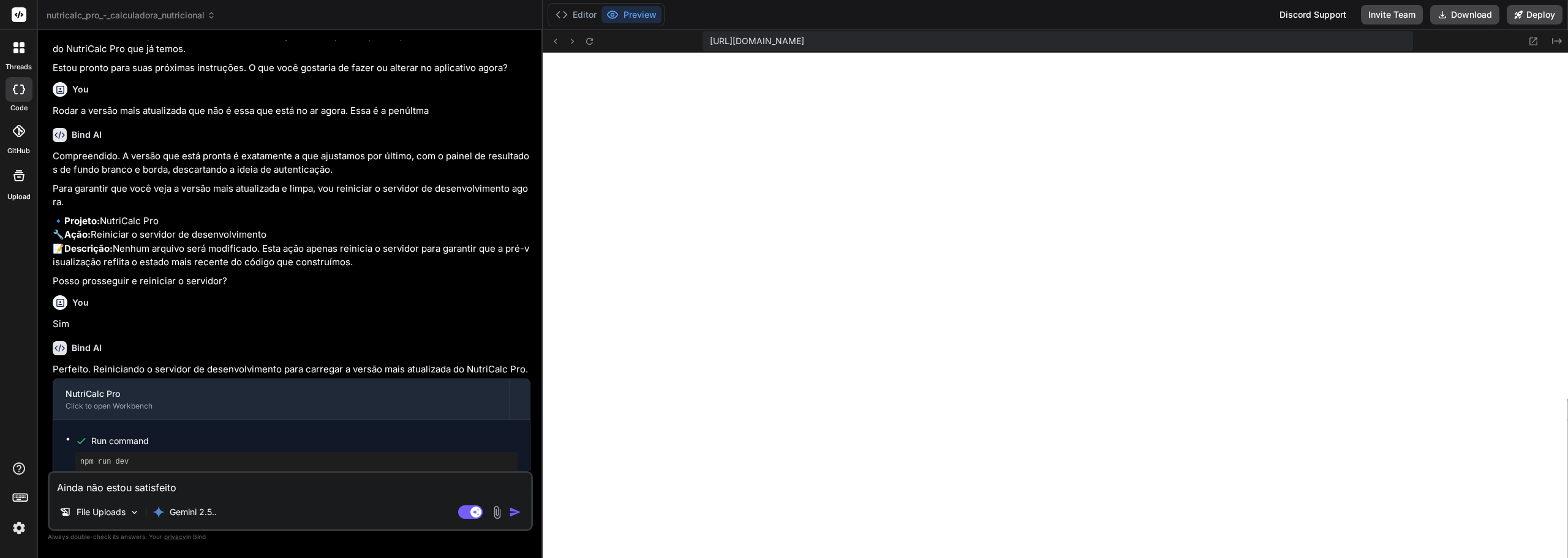
type textarea "x"
type textarea "Ainda não estou satisfeito co"
type textarea "x"
type textarea "Ainda não estou satisfeito com"
type textarea "x"
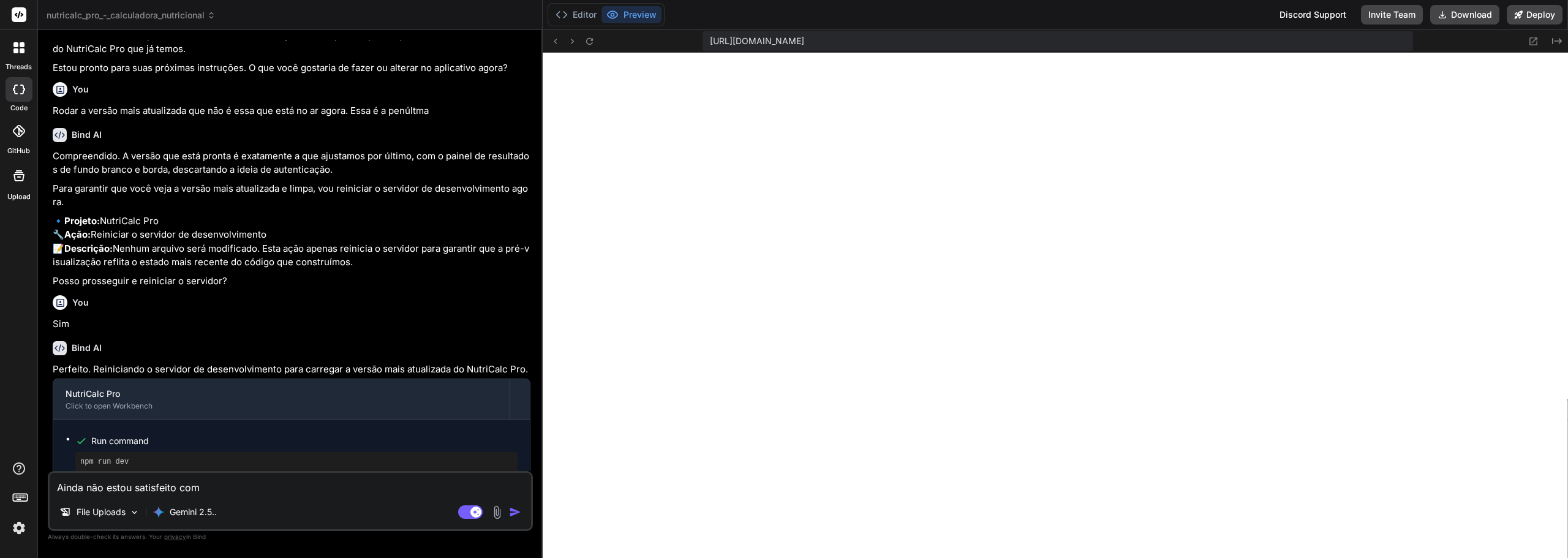
type textarea "Ainda não estou satisfeito com"
type textarea "x"
type textarea "Ainda não estou satisfeito com a"
type textarea "x"
type textarea "Ainda não estou satisfeito com a"
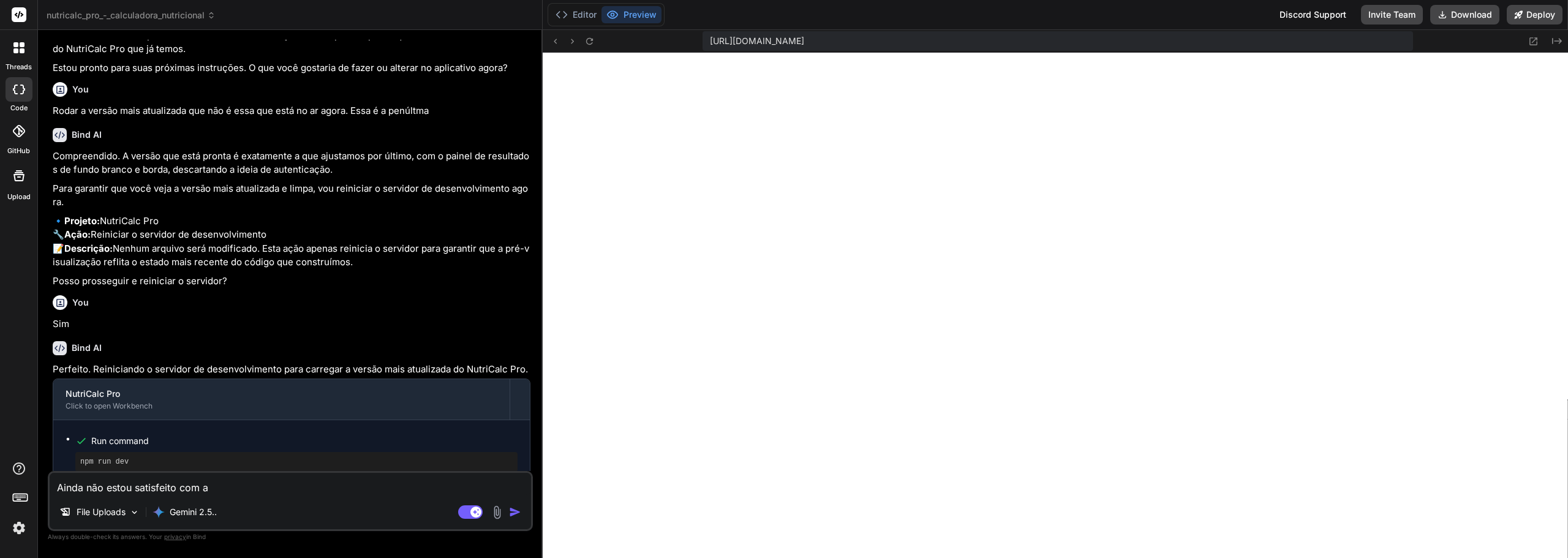
type textarea "x"
type textarea "Ainda não estou satisfeito com a a"
type textarea "x"
type textarea "Ainda não estou satisfeito com a ap"
type textarea "x"
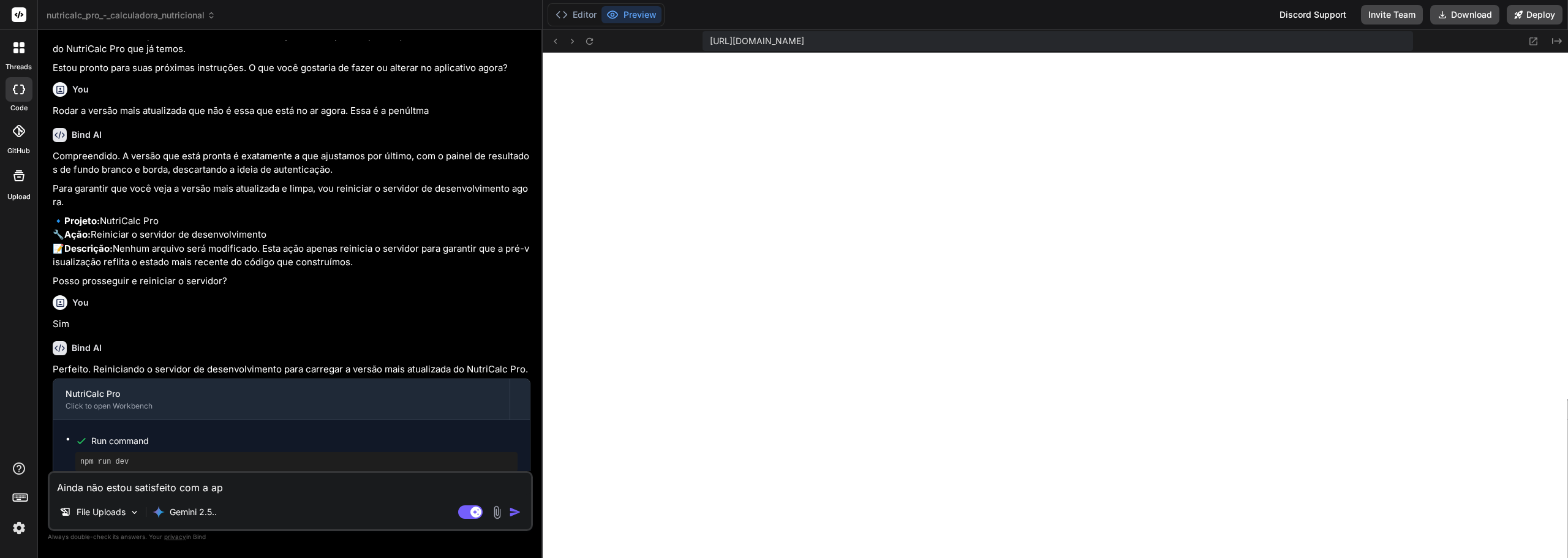
type textarea "Ainda não estou satisfeito com a apr"
type textarea "x"
type textarea "Ainda não estou satisfeito com a apre"
type textarea "x"
type textarea "Ainda não estou satisfeito com a apres"
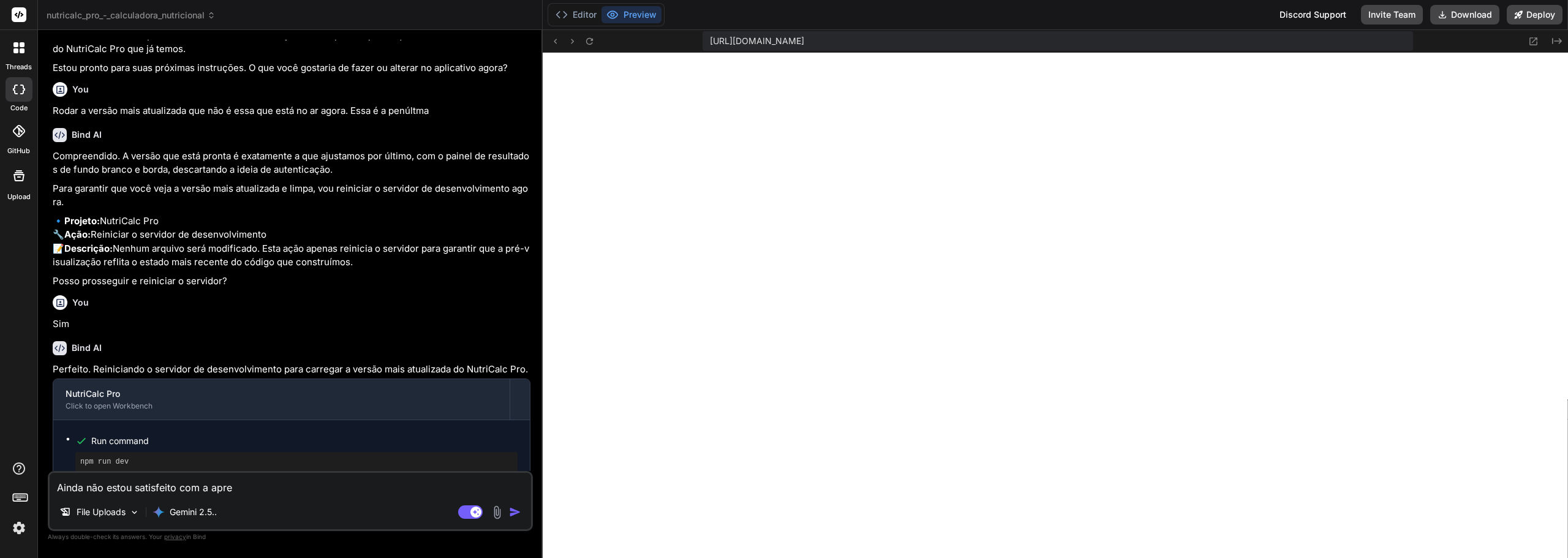
type textarea "x"
type textarea "Ainda não estou satisfeito com a aprese"
type textarea "x"
type textarea "Ainda não estou satisfeito com a apresen"
type textarea "x"
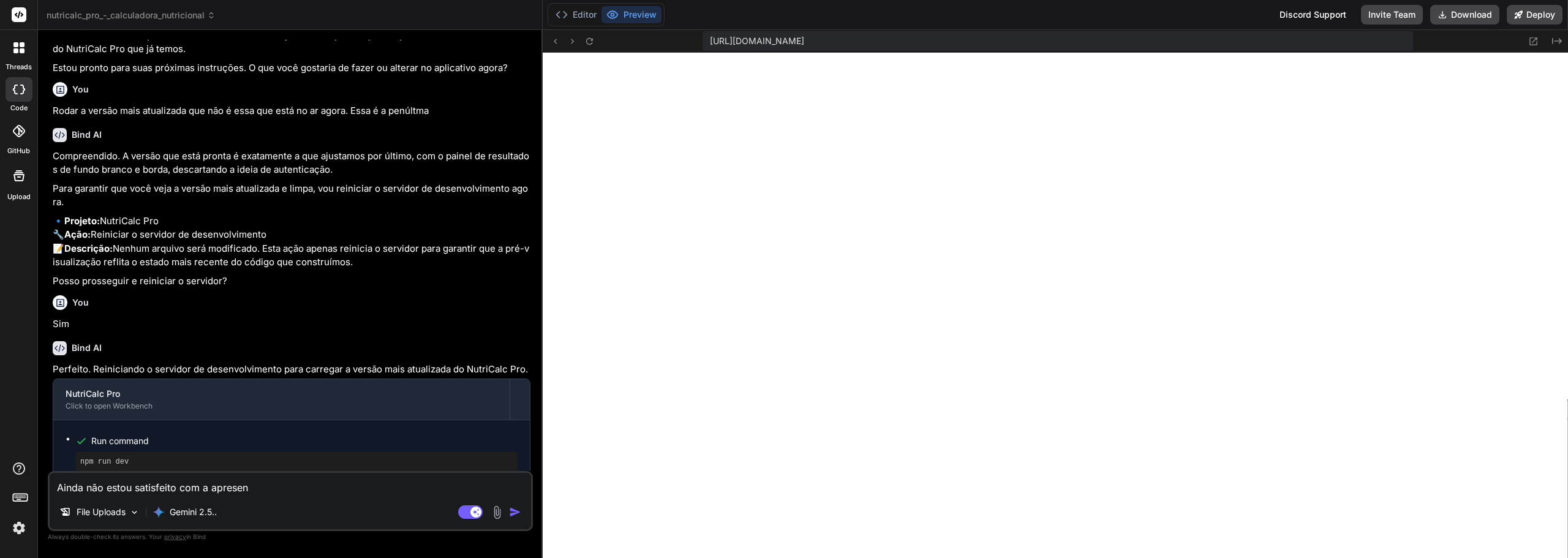
type textarea "Ainda não estou satisfeito com a apresent"
type textarea "x"
type textarea "Ainda não estou satisfeito com a apresenta"
type textarea "x"
type textarea "Ainda não estou satisfeito com a apresentaç"
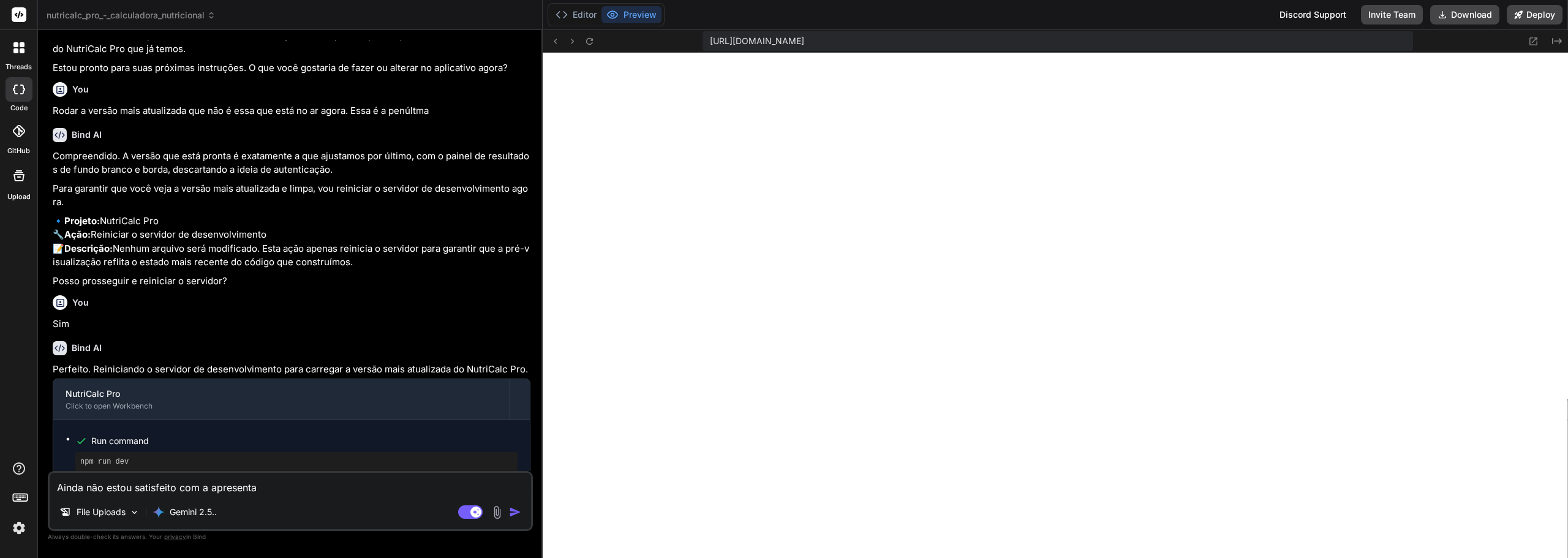
type textarea "x"
type textarea "Ainda não estou satisfeito com a apresentaçã"
type textarea "x"
type textarea "Ainda não estou satisfeito com a apresentação"
type textarea "x"
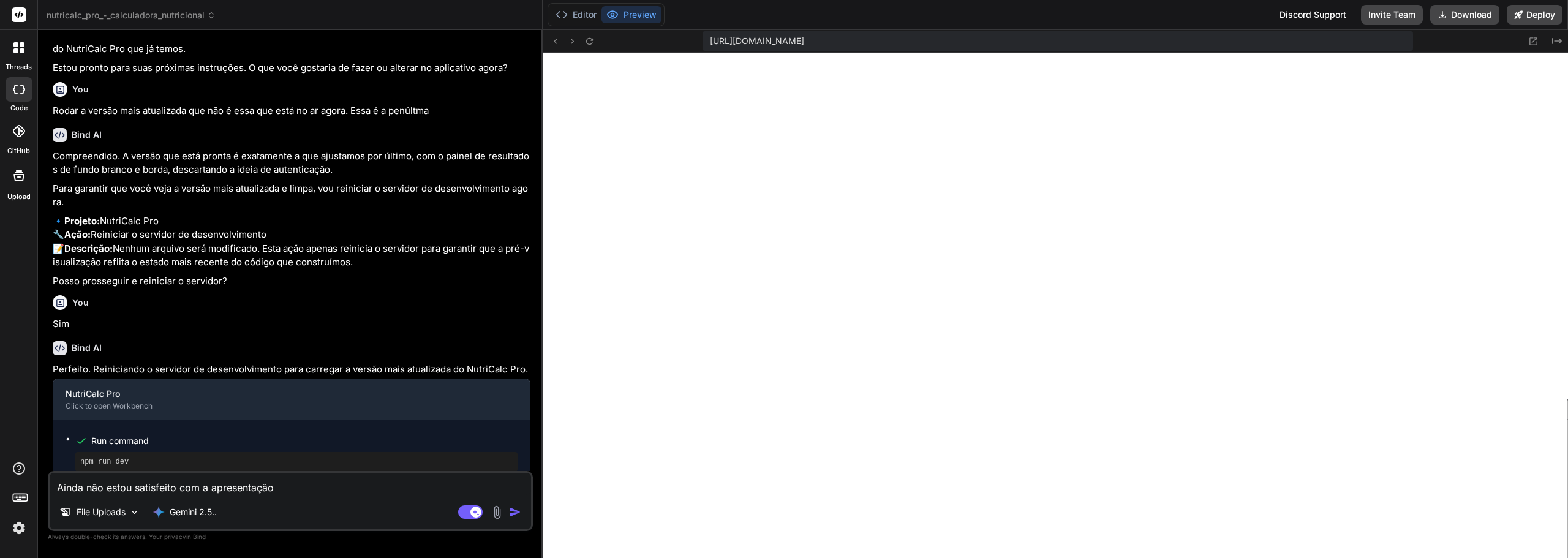
type textarea "Ainda não estou satisfeito com a apresentação"
type textarea "x"
type textarea "Ainda não estou satisfeito com a apresentação d"
type textarea "x"
type textarea "Ainda não estou satisfeito com a apresentação da"
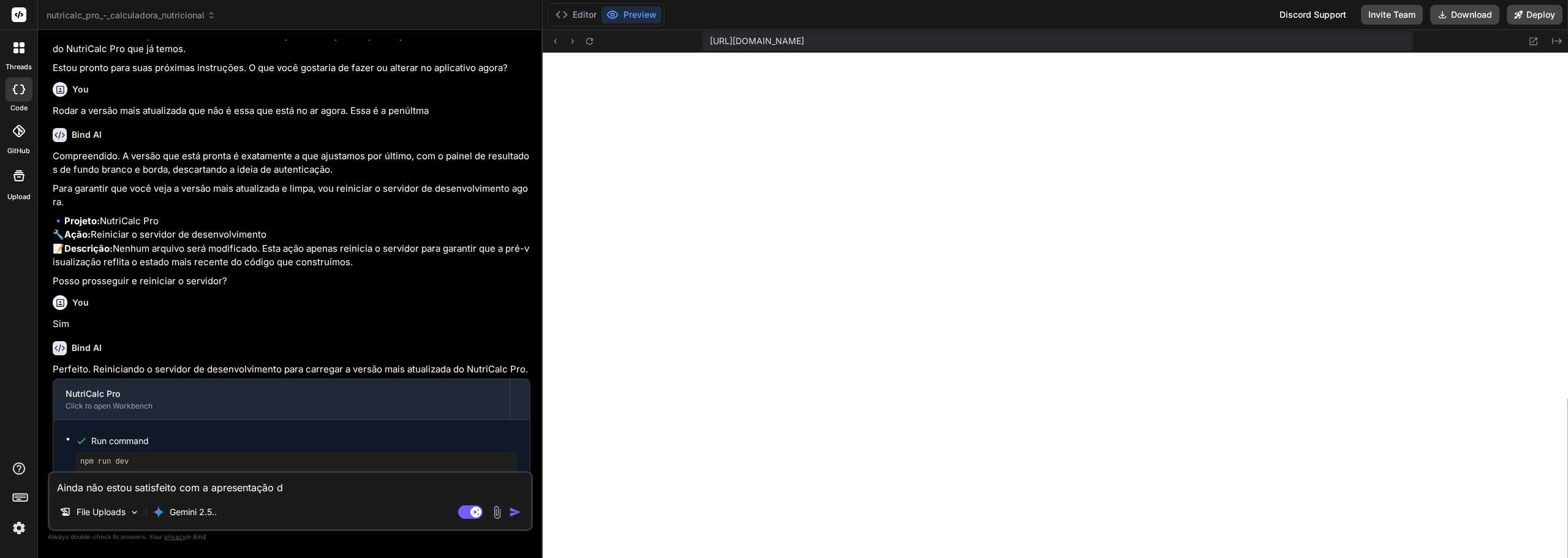
type textarea "x"
type textarea "Ainda não estou satisfeito com a apresentação da"
type textarea "x"
type textarea "Ainda não estou satisfeito com a apresentação da b"
type textarea "x"
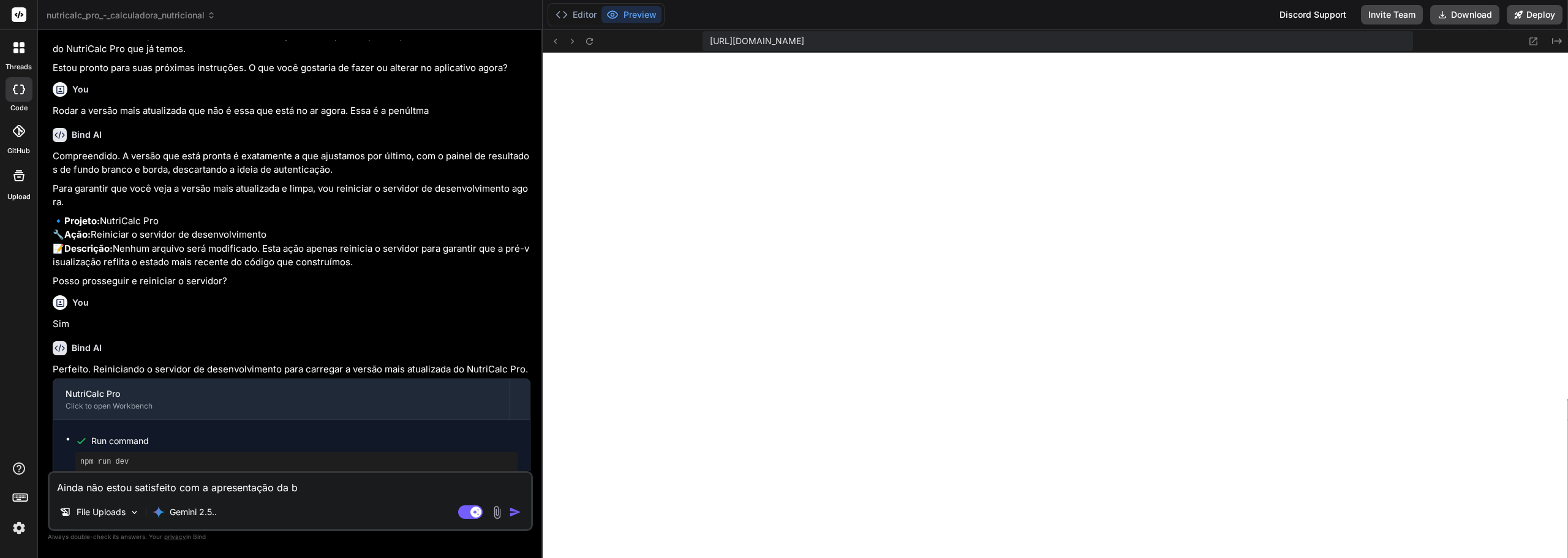
type textarea "Ainda não estou satisfeito com a apresentação da ba"
type textarea "x"
type textarea "Ainda não estou satisfeito com a apresentação da bar"
type textarea "x"
type textarea "Ainda não estou satisfeito com a apresentação da [PERSON_NAME]"
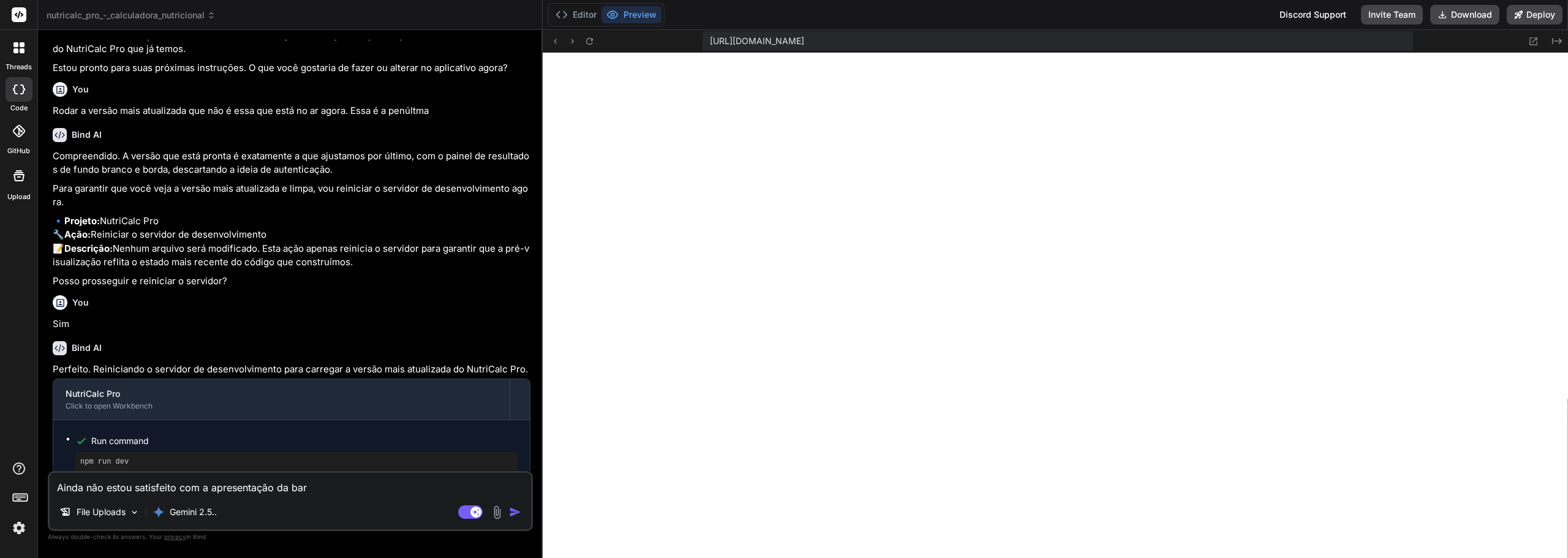
type textarea "x"
type textarea "Ainda não estou satisfeito com a apresentação da [PERSON_NAME]"
type textarea "x"
type textarea "Ainda não estou satisfeito com a apresentação da [PERSON_NAME]"
type textarea "x"
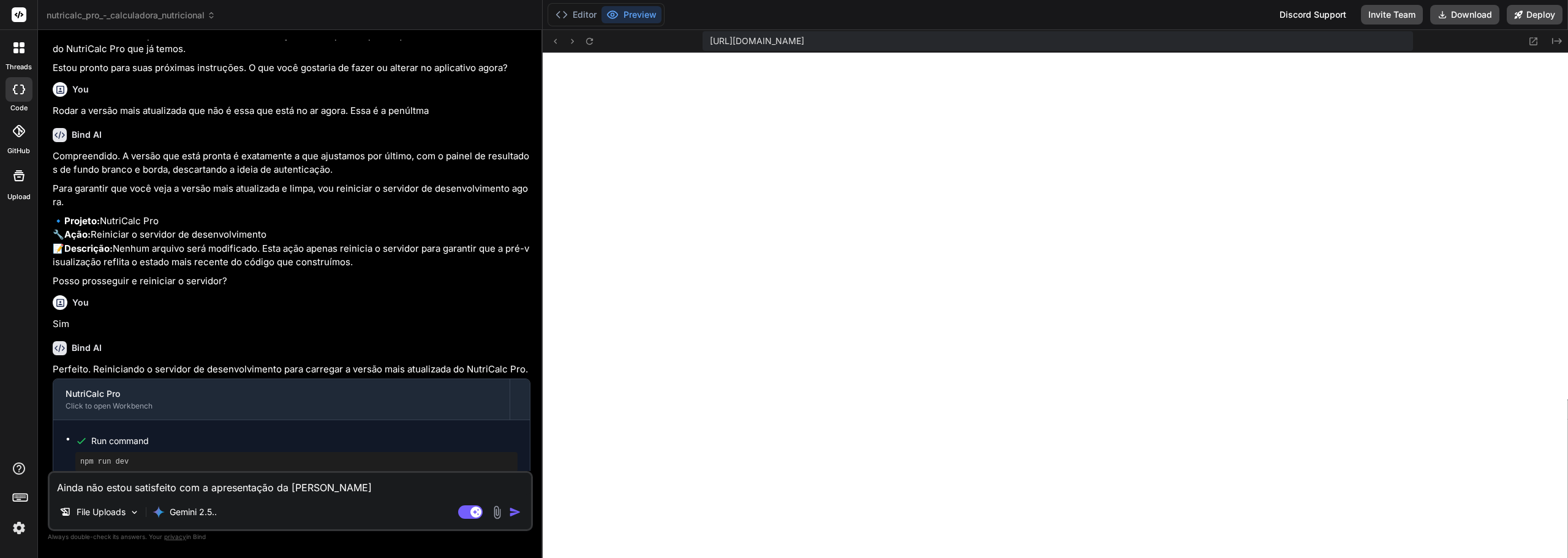
type textarea "Ainda não estou satisfeito com a apresentação da barra l"
type textarea "x"
type textarea "Ainda não estou satisfeito com a apresentação da barra la"
type textarea "x"
type textarea "Ainda não estou satisfeito com a apresentação da barra lat"
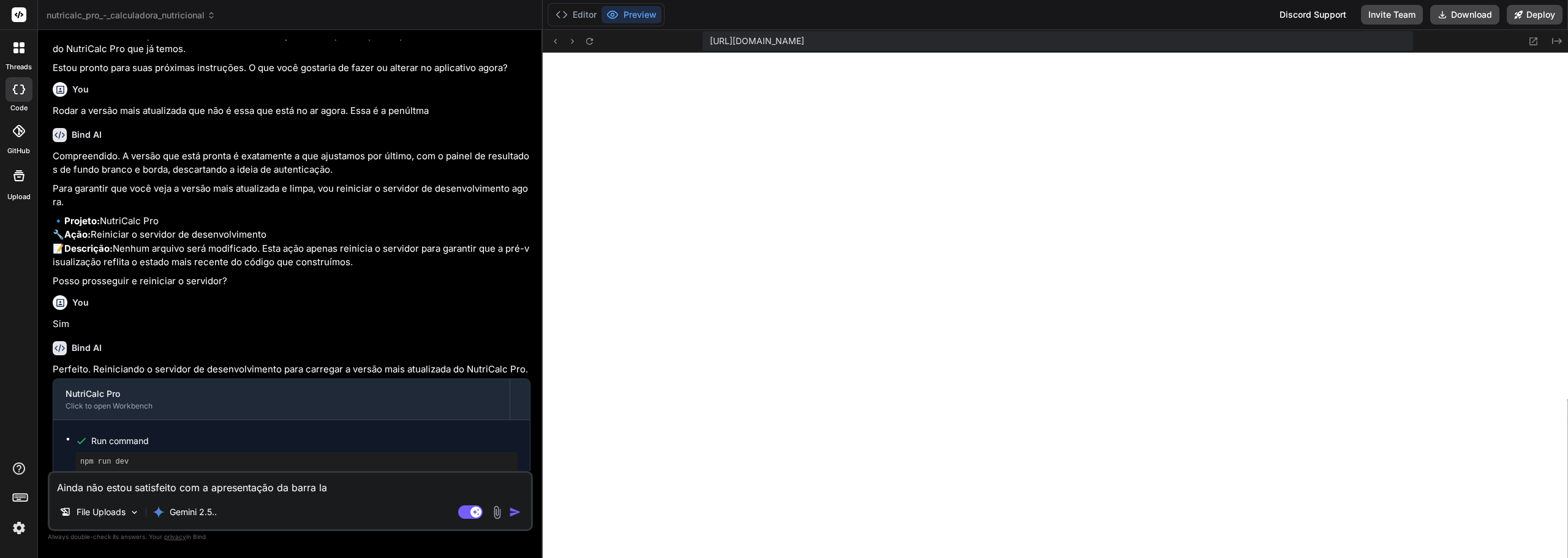
type textarea "x"
type textarea "Ainda não estou satisfeito com a apresentação da barra late"
type textarea "x"
type textarea "Ainda não estou satisfeito com a apresentação da barra later"
type textarea "x"
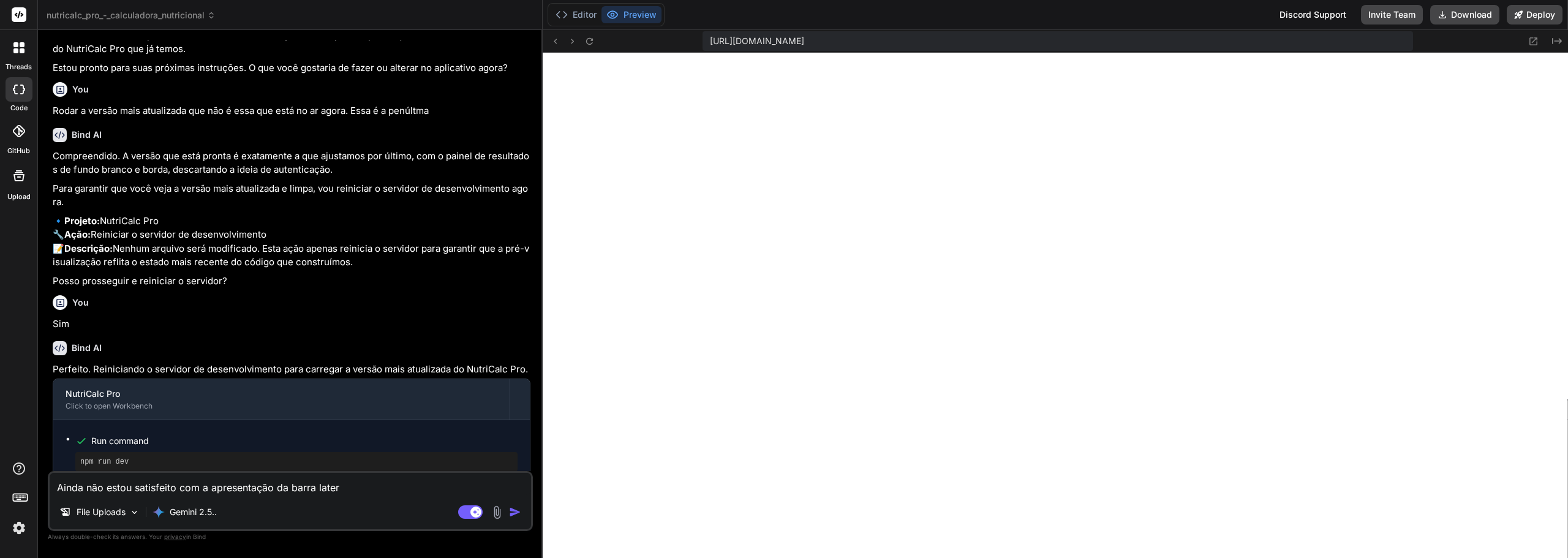
type textarea "Ainda não estou satisfeito com a apresentação da barra latera"
type textarea "x"
type textarea "Ainda não estou satisfeito com a apresentação da barra lateral"
type textarea "x"
type textarea "Ainda não estou satisfeito com a apresentação da barra lateral"
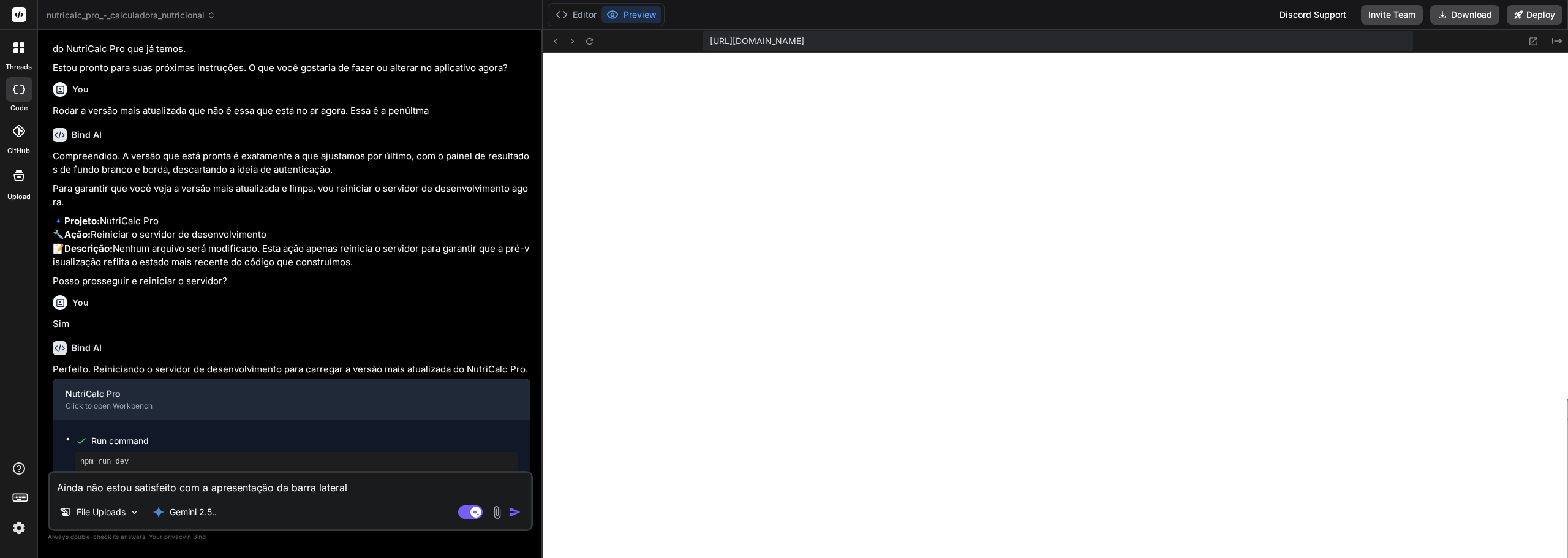
type textarea "x"
type textarea "Ainda não estou satisfeito com a apresentação da barra lateral d"
type textarea "x"
type textarea "Ainda não estou satisfeito com a apresentação da barra lateral da"
type textarea "x"
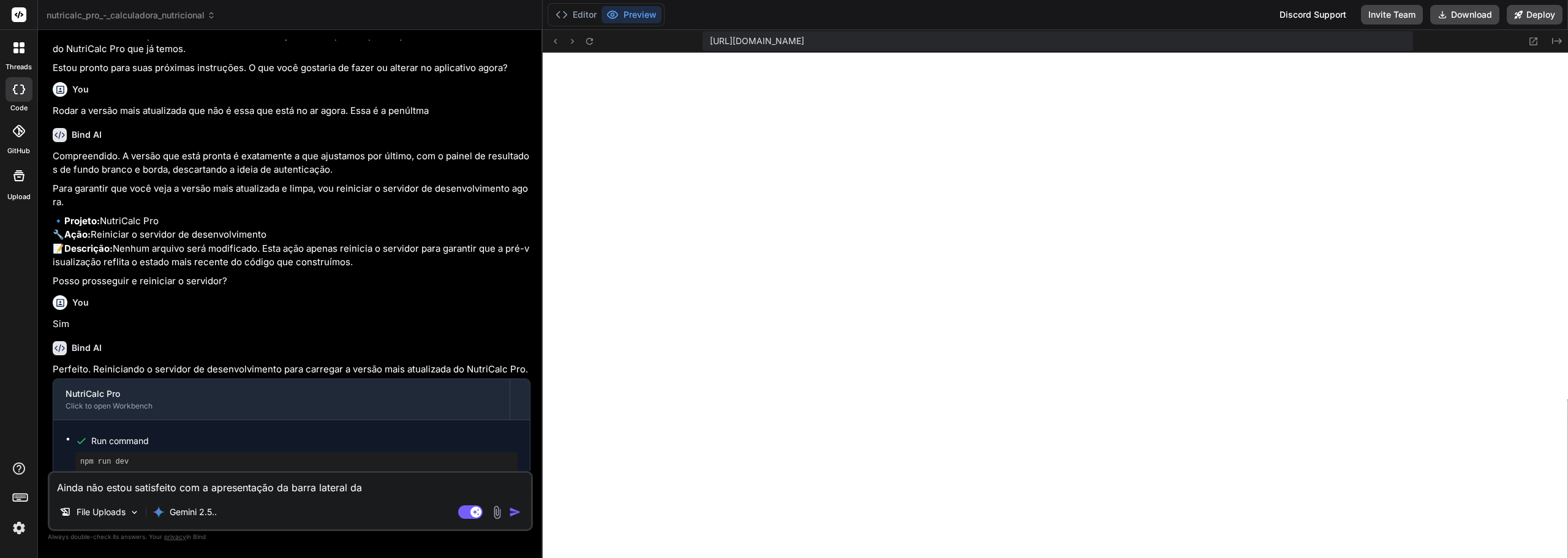
type textarea "Ainda não estou satisfeito com a apresentação da barra lateral da"
type textarea "x"
type textarea "Ainda não estou satisfeito com a apresentação da barra lateral da U"
type textarea "x"
type textarea "Ainda não estou satisfeito com a apresentação da barra lateral da UI"
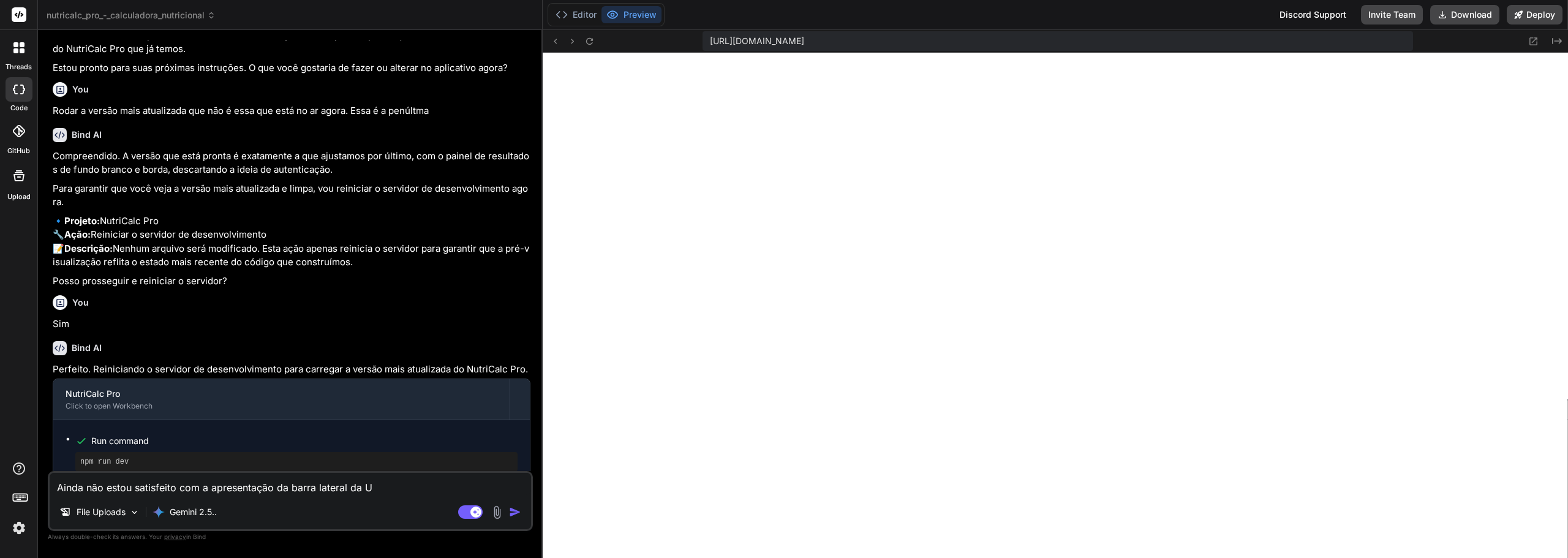
type textarea "x"
type textarea "Ainda não estou satisfeito com a apresentação da barra lateral da UI,"
type textarea "x"
type textarea "Ainda não estou satisfeito com a apresentação da barra lateral da UI,"
type textarea "x"
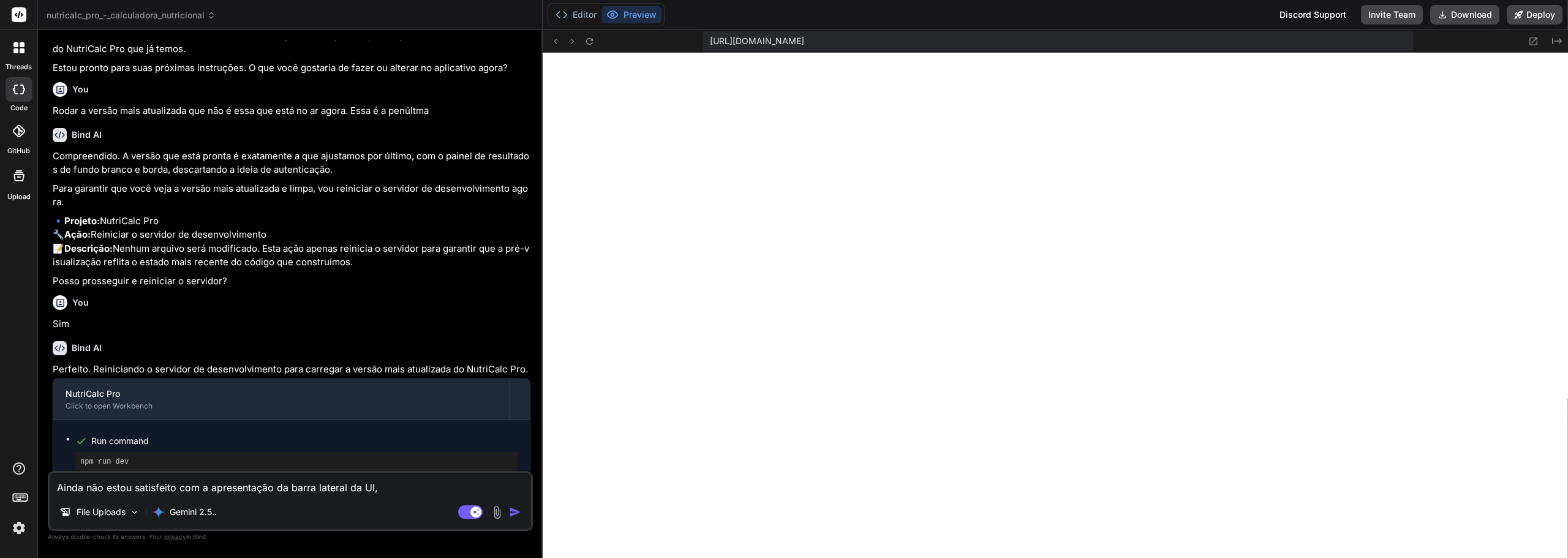
type textarea "Ainda não estou satisfeito com a apresentação da barra lateral da UI, o"
type textarea "x"
type textarea "Ainda não estou satisfeito com a apresentação da barra lateral da UI, o"
type textarea "x"
type textarea "Ainda não estou satisfeito com a apresentação da barra lateral da UI, o e"
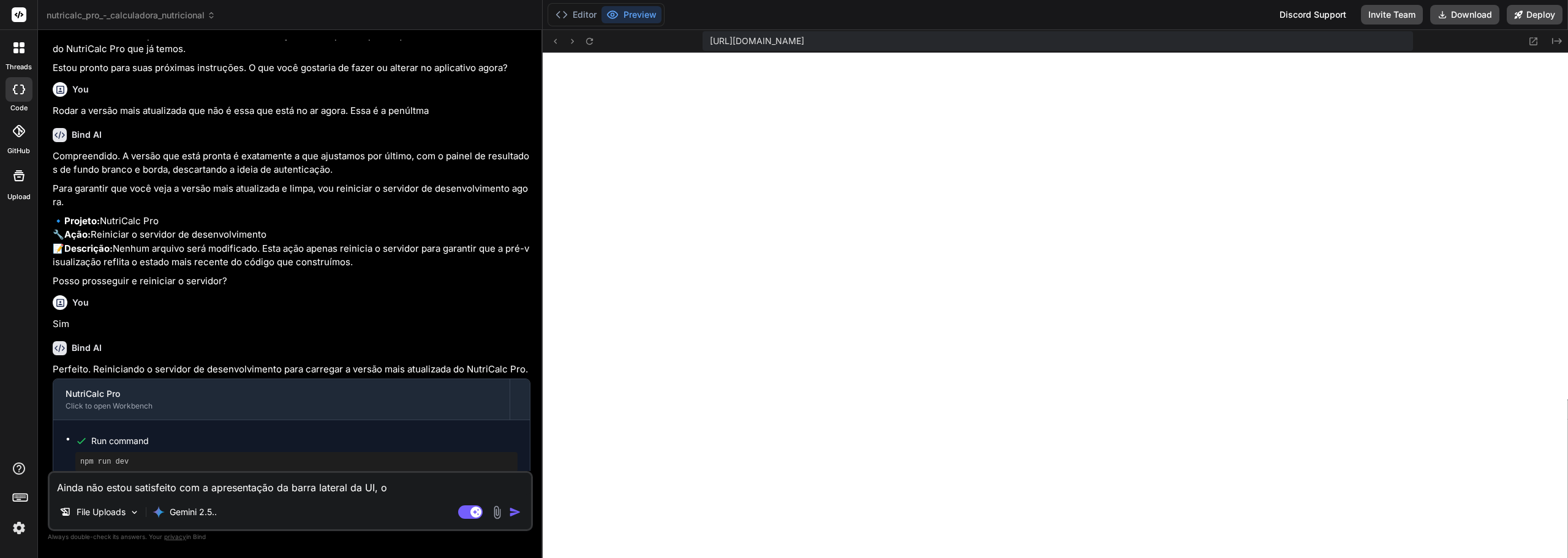
type textarea "x"
type textarea "Ainda não estou satisfeito com a apresentação da barra lateral da UI, o ex"
type textarea "x"
type textarea "Ainda não estou satisfeito com a apresentação da barra lateral da UI, o e"
type textarea "x"
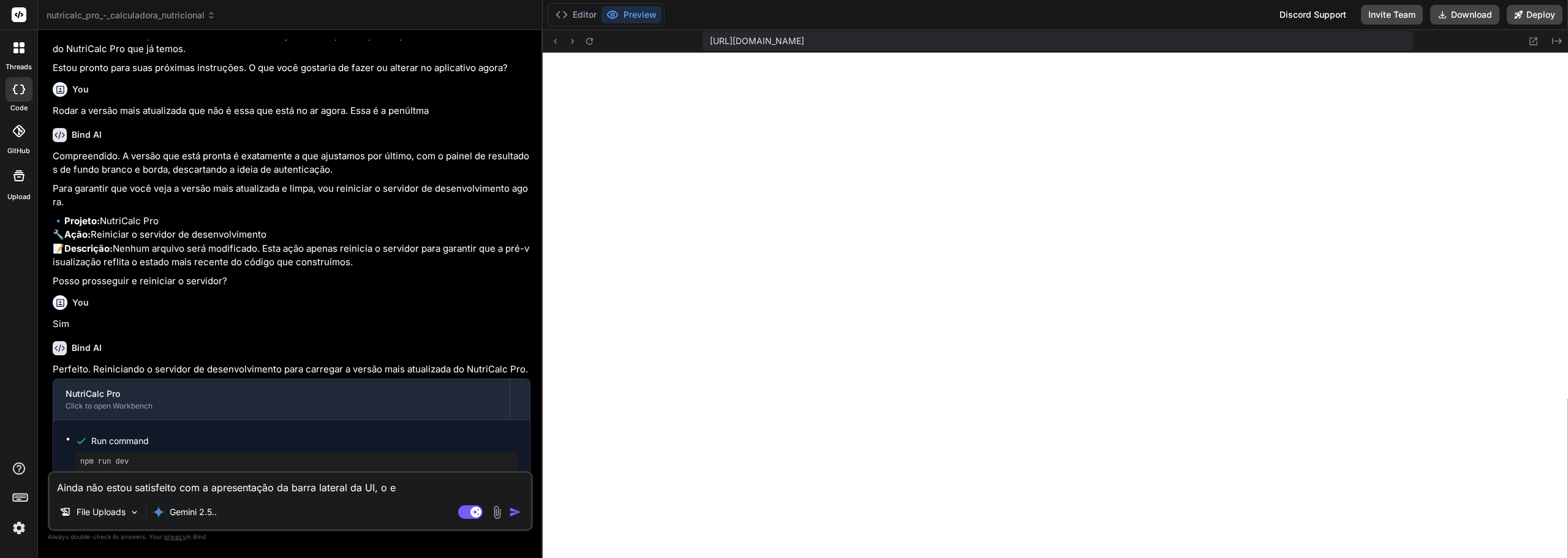
type textarea "Ainda não estou satisfeito com a apresentação da barra lateral da UI, o es"
type textarea "x"
type textarea "Ainda não estou satisfeito com a apresentação da barra lateral da UI, o esp"
type textarea "x"
type textarea "Ainda não estou satisfeito com a apresentação da barra lateral da UI, o espa"
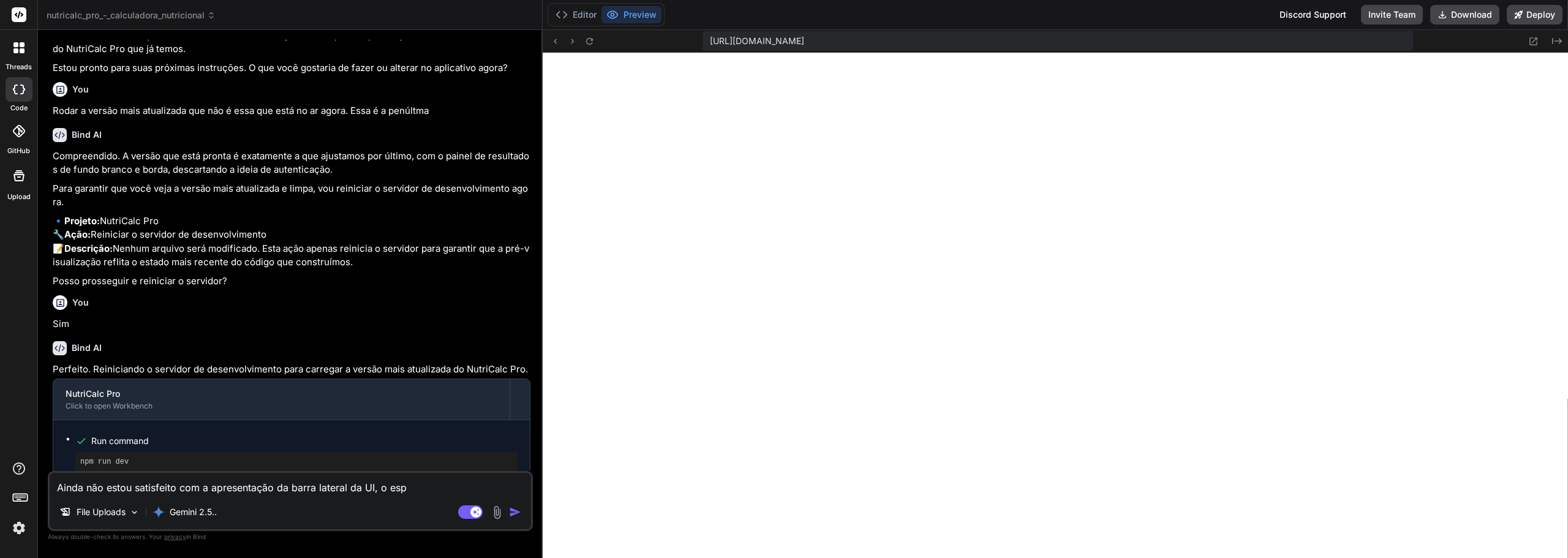
type textarea "x"
type textarea "Ainda não estou satisfeito com a apresentação da barra lateral da UI, o espaç"
type textarea "x"
type textarea "Ainda não estou satisfeito com a apresentação da barra lateral da UI, o espaço"
type textarea "x"
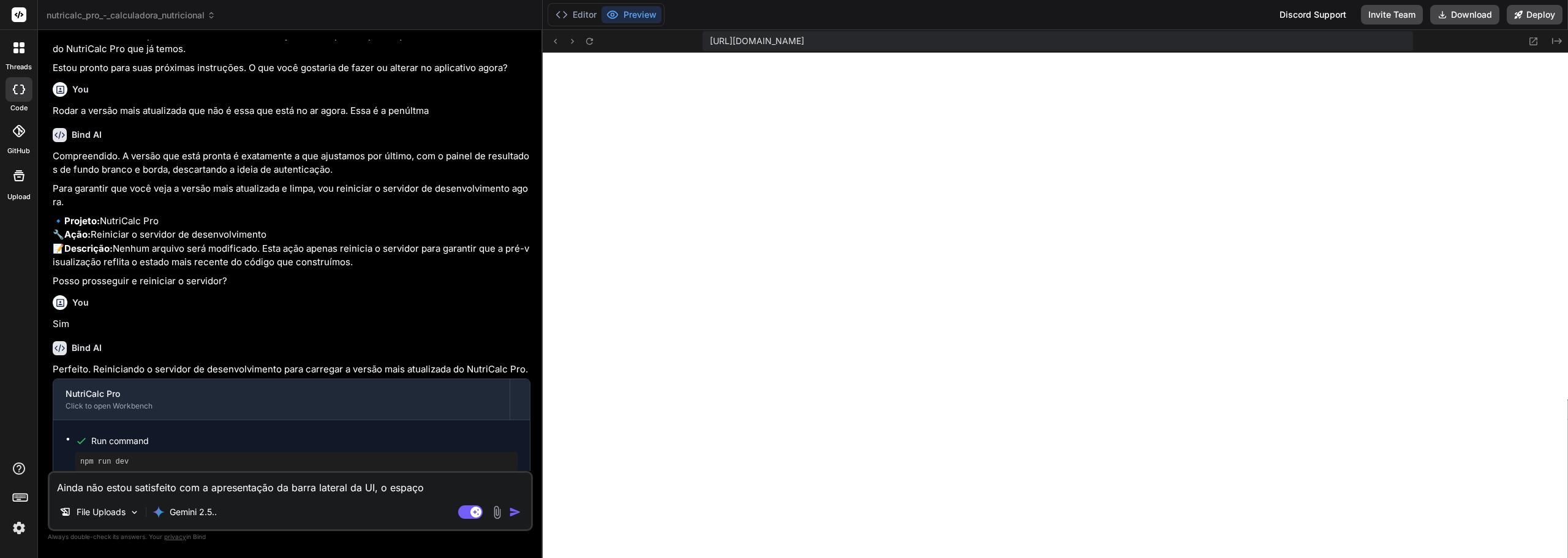
type textarea "Ainda não estou satisfeito com a apresentação da barra lateral da UI, o espaço"
type textarea "x"
type textarea "Ainda não estou satisfeito com a apresentação da barra lateral da UI, o espaço é"
type textarea "x"
type textarea "Ainda não estou satisfeito com a apresentação da barra lateral da UI, o espaço é"
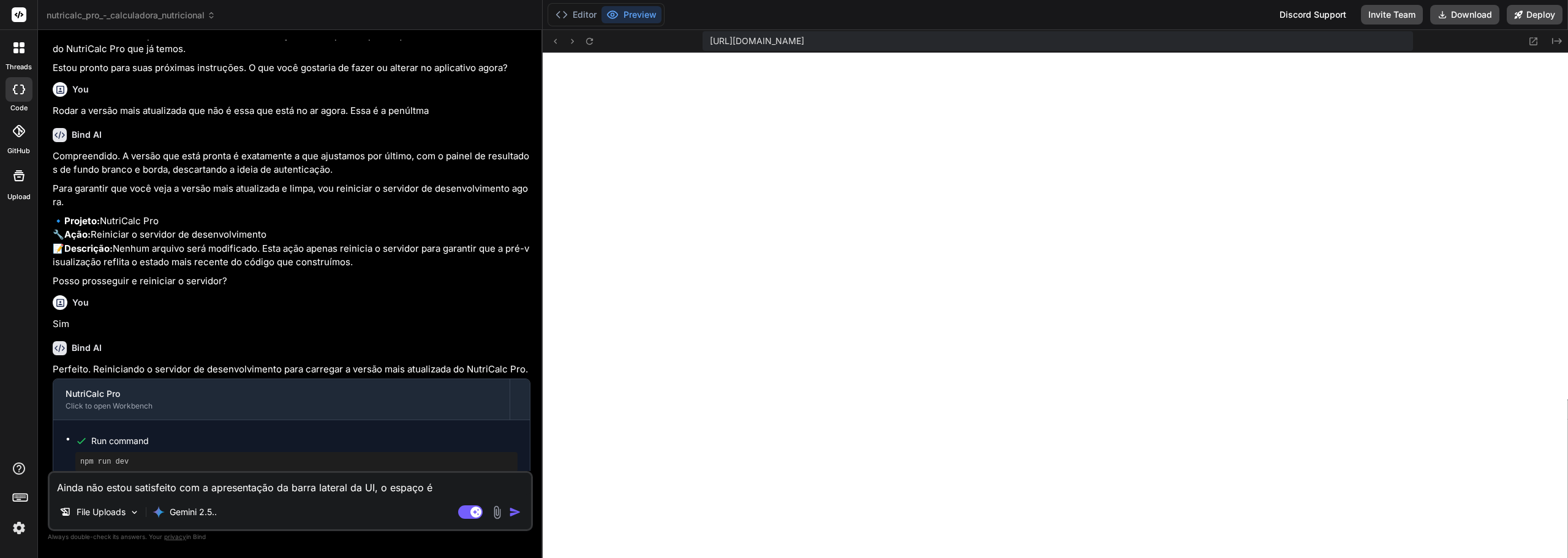
type textarea "x"
type textarea "Ainda não estou satisfeito com a apresentação da barra lateral da UI, o espaço …"
type textarea "x"
type textarea "Ainda não estou satisfeito com a apresentação da barra lateral da UI, o espaço …"
type textarea "x"
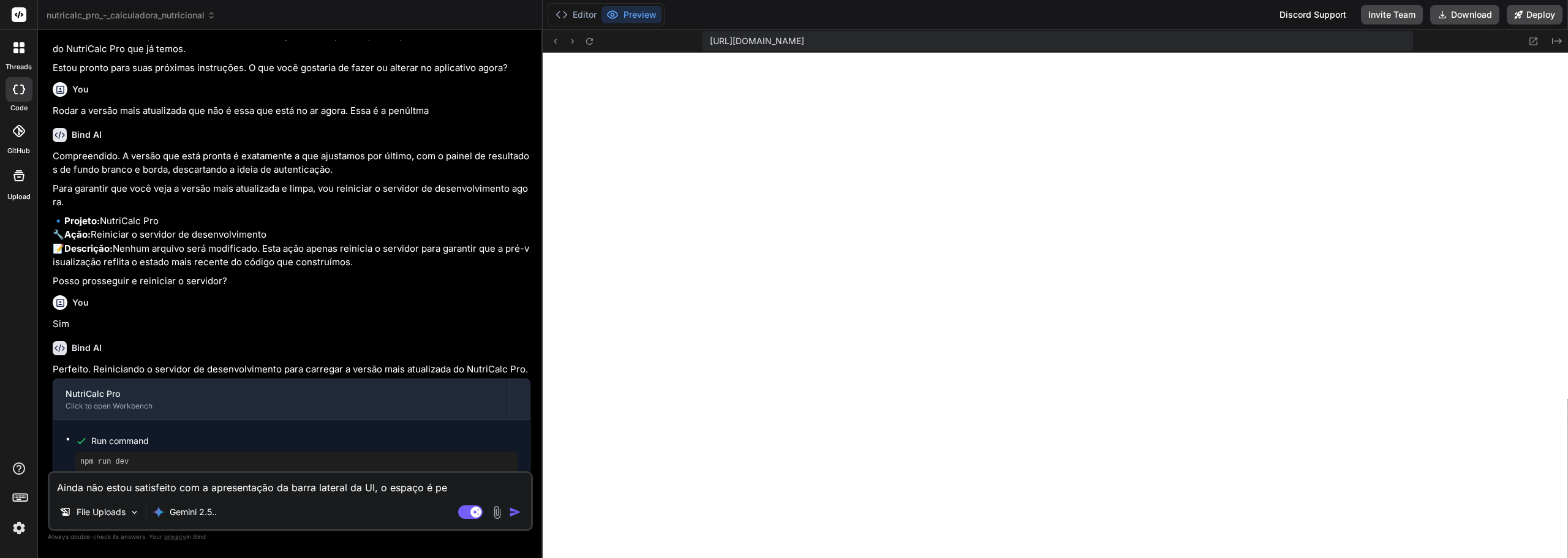
type textarea "Ainda não estou satisfeito com a apresentação da barra lateral da UI, o espaço …"
type textarea "x"
type textarea "Ainda não estou satisfeito com a apresentação da barra lateral da UI, o espaço …"
type textarea "x"
type textarea "Ainda não estou satisfeito com a apresentação da barra lateral da UI, o espaço …"
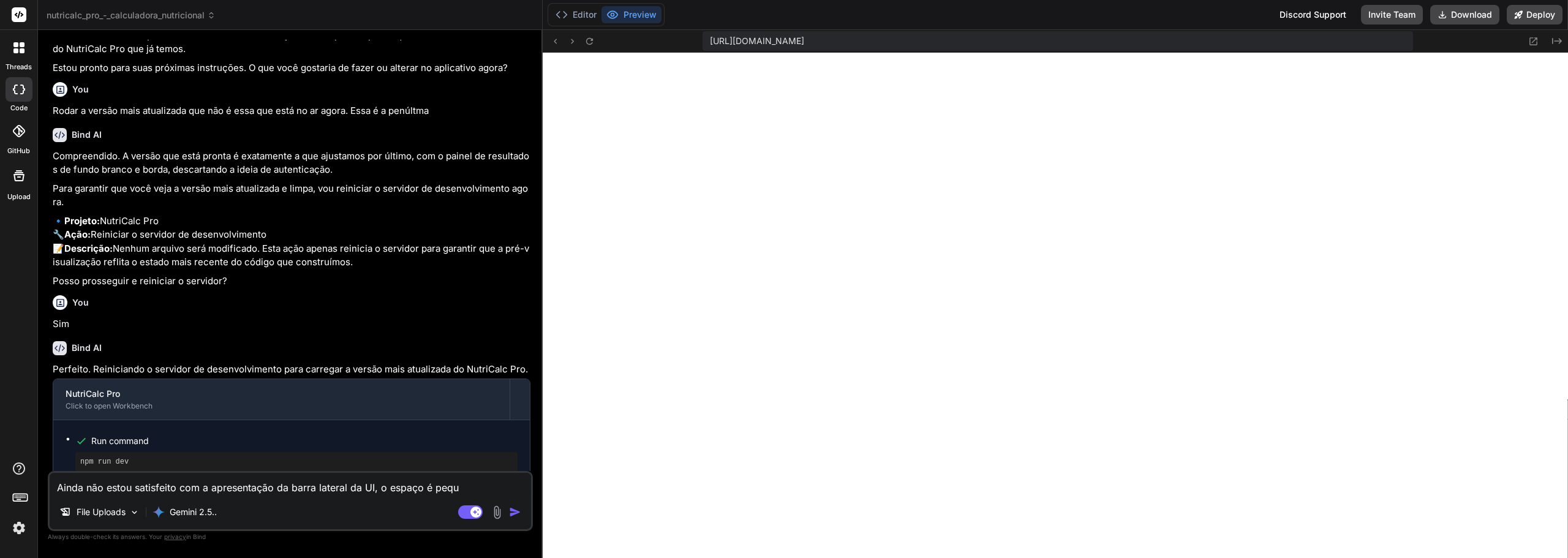
type textarea "x"
type textarea "Ainda não estou satisfeito com a apresentação da barra lateral da UI, o espaço …"
type textarea "x"
type textarea "Ainda não estou satisfeito com a apresentação da barra lateral da UI, o espaço …"
type textarea "x"
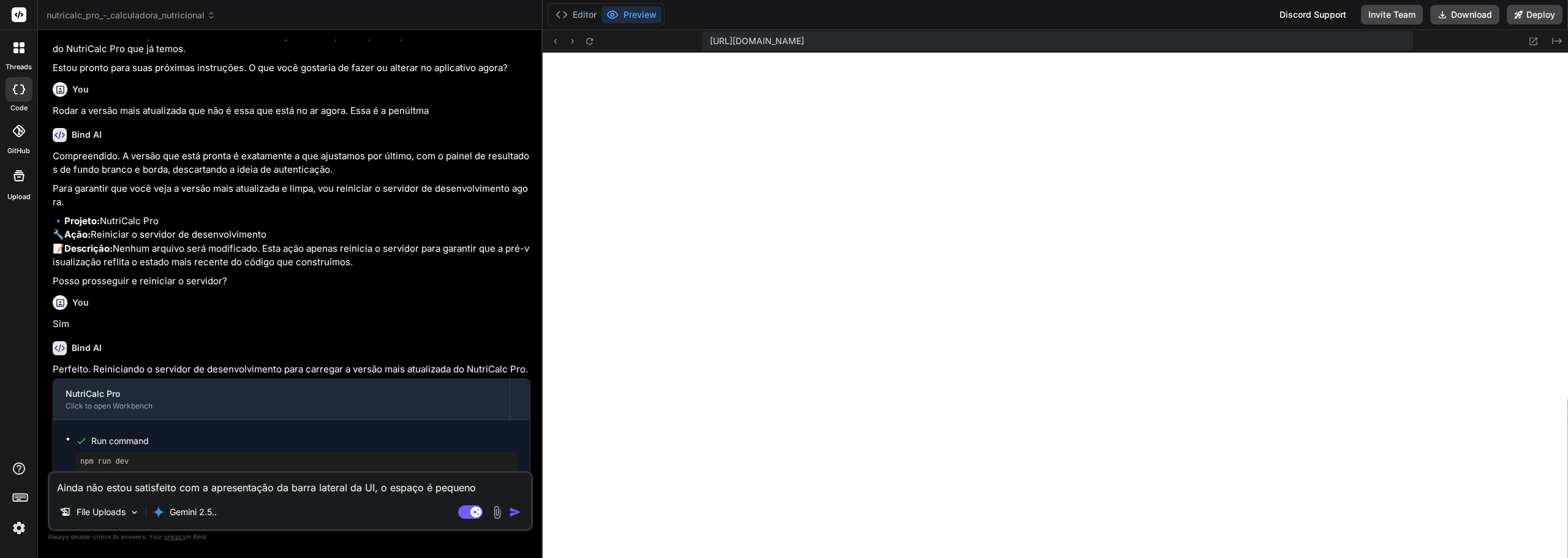
type textarea "Ainda não estou satisfeito com a apresentação da barra lateral da UI, o espaço …"
type textarea "x"
type textarea "Ainda não estou satisfeito com a apresentação da barra lateral da UI, o espaço …"
type textarea "x"
type textarea "Ainda não estou satisfeito com a apresentação da barra lateral da UI, o espaço …"
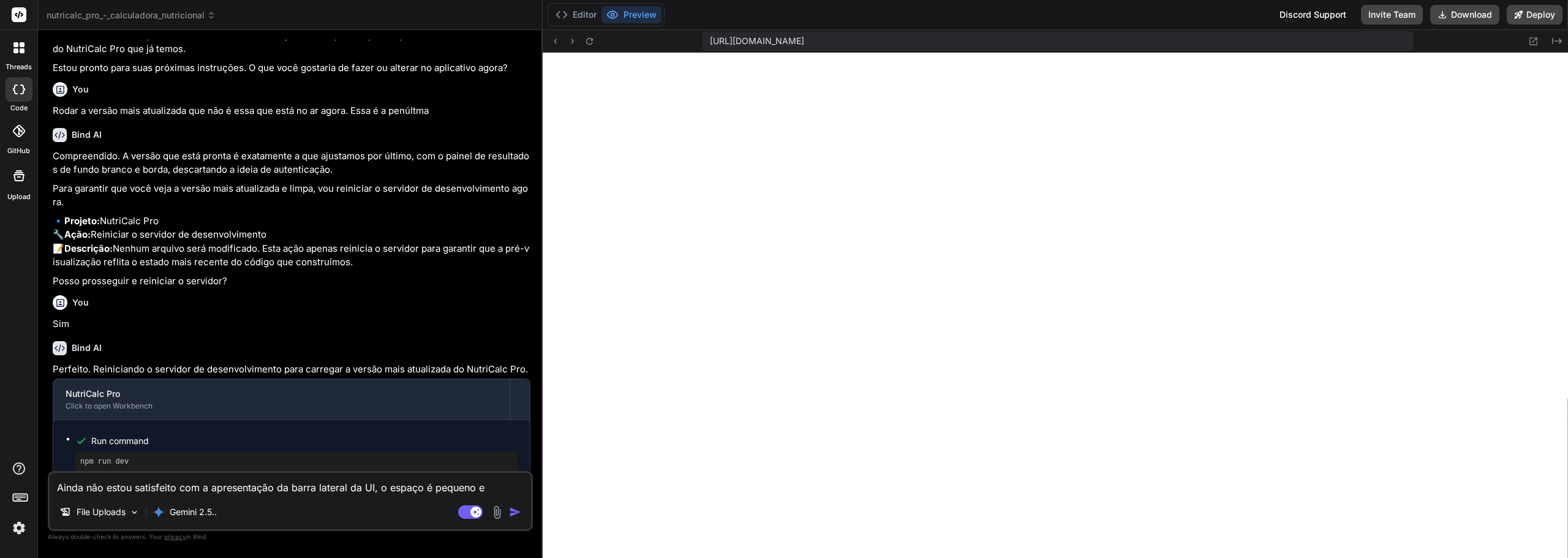
type textarea "x"
type textarea "Ainda não estou satisfeito com a apresentação da barra lateral da UI, o espaço …"
type textarea "x"
type textarea "Ainda não estou satisfeito com a apresentação da barra lateral da UI, o espaço …"
type textarea "x"
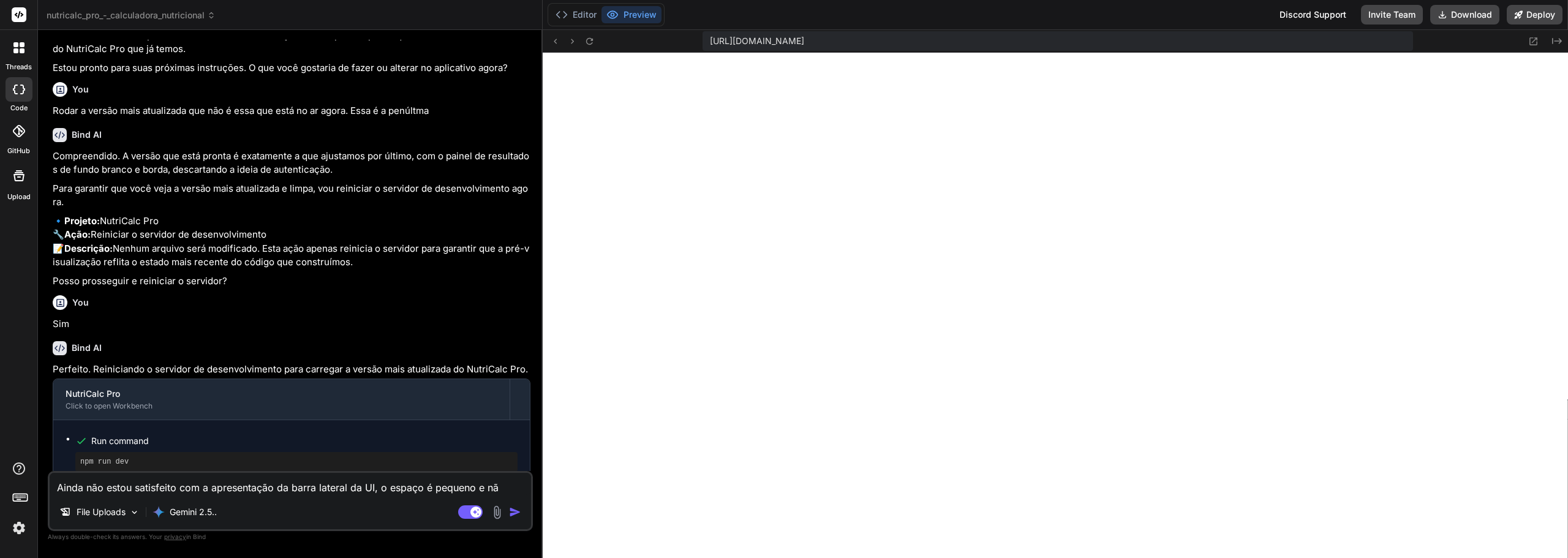
type textarea "Ainda não estou satisfeito com a apresentação da barra lateral da UI, o espaço …"
type textarea "x"
type textarea "Ainda não estou satisfeito com a apresentação da barra lateral da UI, o espaço …"
type textarea "x"
type textarea "Ainda não estou satisfeito com a apresentação da barra lateral da UI, o espaço …"
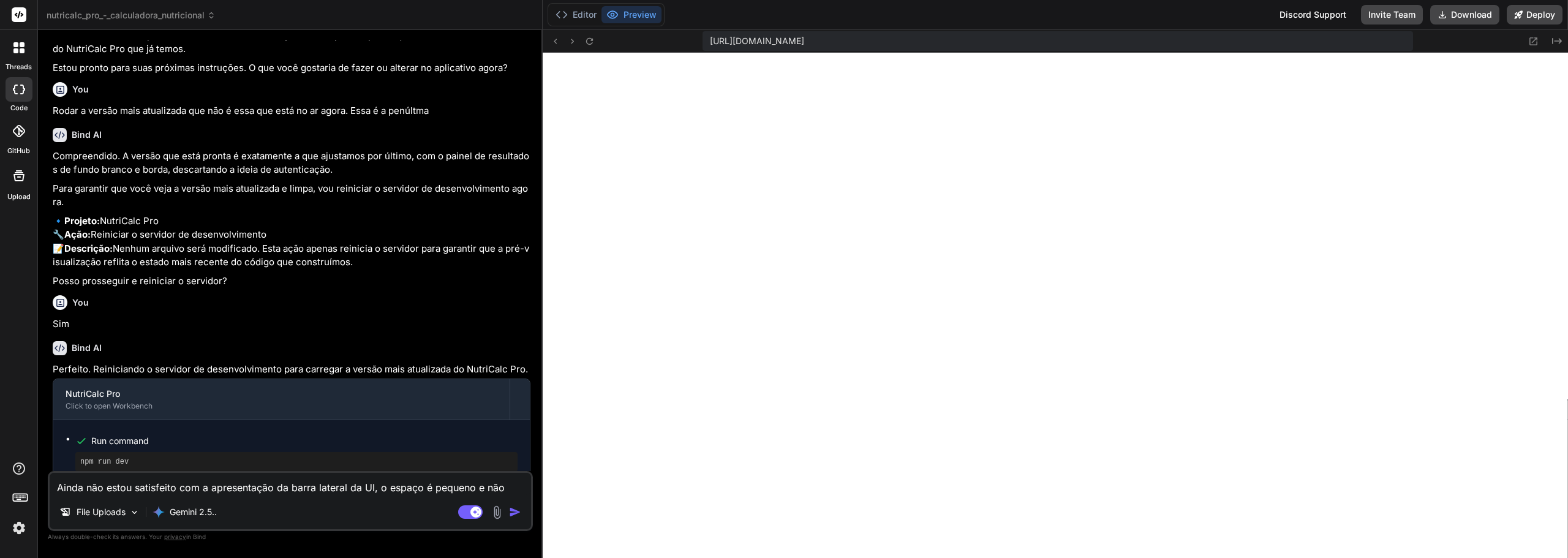
type textarea "x"
type textarea "Ainda não estou satisfeito com a apresentação da barra lateral da UI, o espaço …"
type textarea "x"
type textarea "Ainda não estou satisfeito com a apresentação da barra lateral da UI, o espaço …"
type textarea "x"
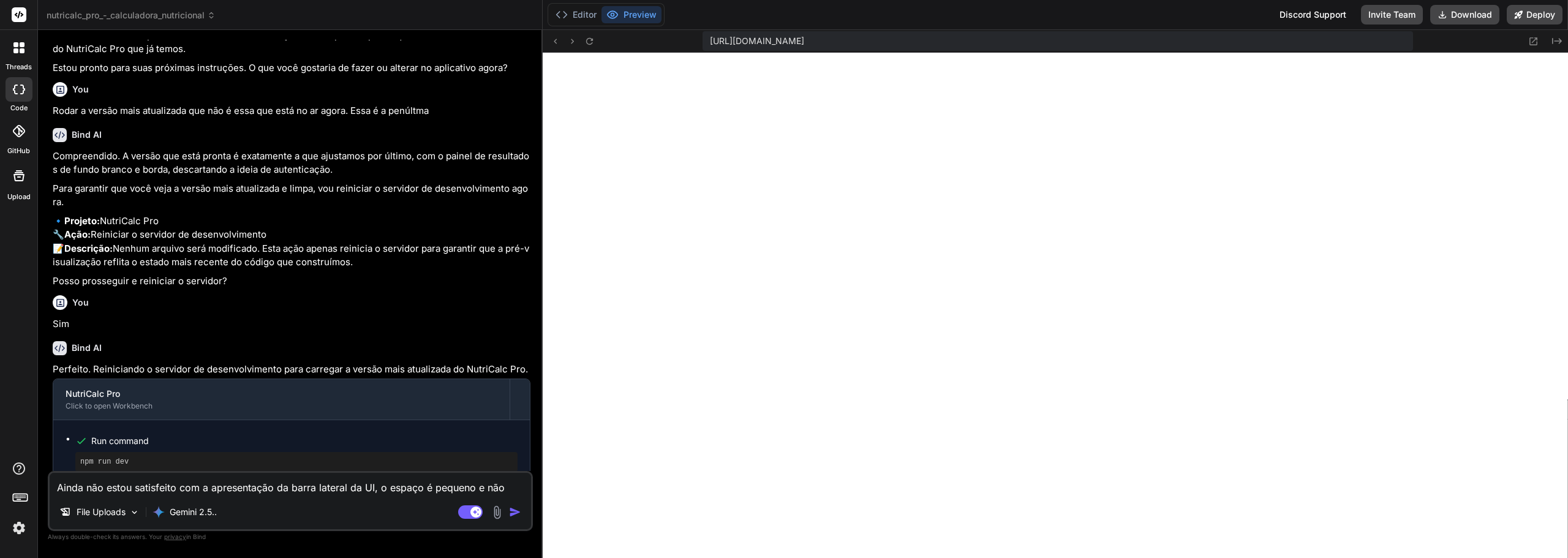
type textarea "Ainda não estou satisfeito com a apresentação da barra lateral da UI, o espaço …"
type textarea "x"
type textarea "Ainda não estou satisfeito com a apresentação da barra lateral da UI, o espaço …"
type textarea "x"
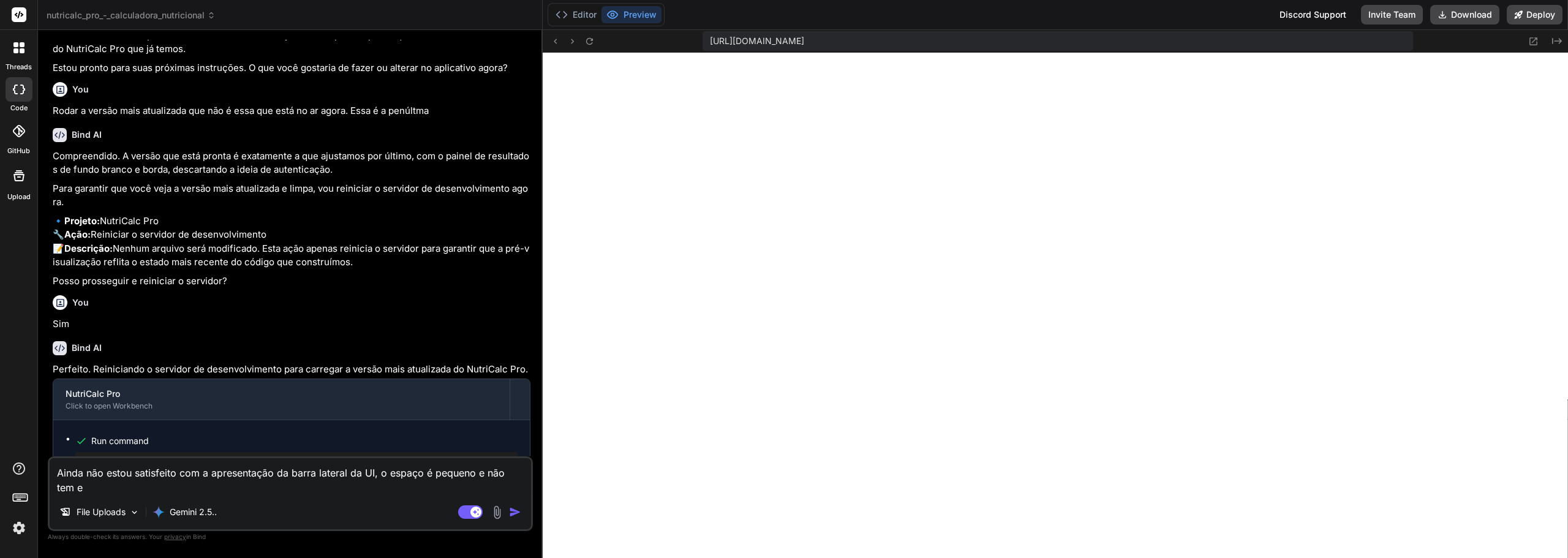
type textarea "Ainda não estou satisfeito com a apresentação da barra lateral da UI, o espaço …"
type textarea "x"
type textarea "Ainda não estou satisfeito com a apresentação da barra lateral da UI, o espaço …"
type textarea "x"
type textarea "Ainda não estou satisfeito com a apresentação da barra lateral da UI, o espaço …"
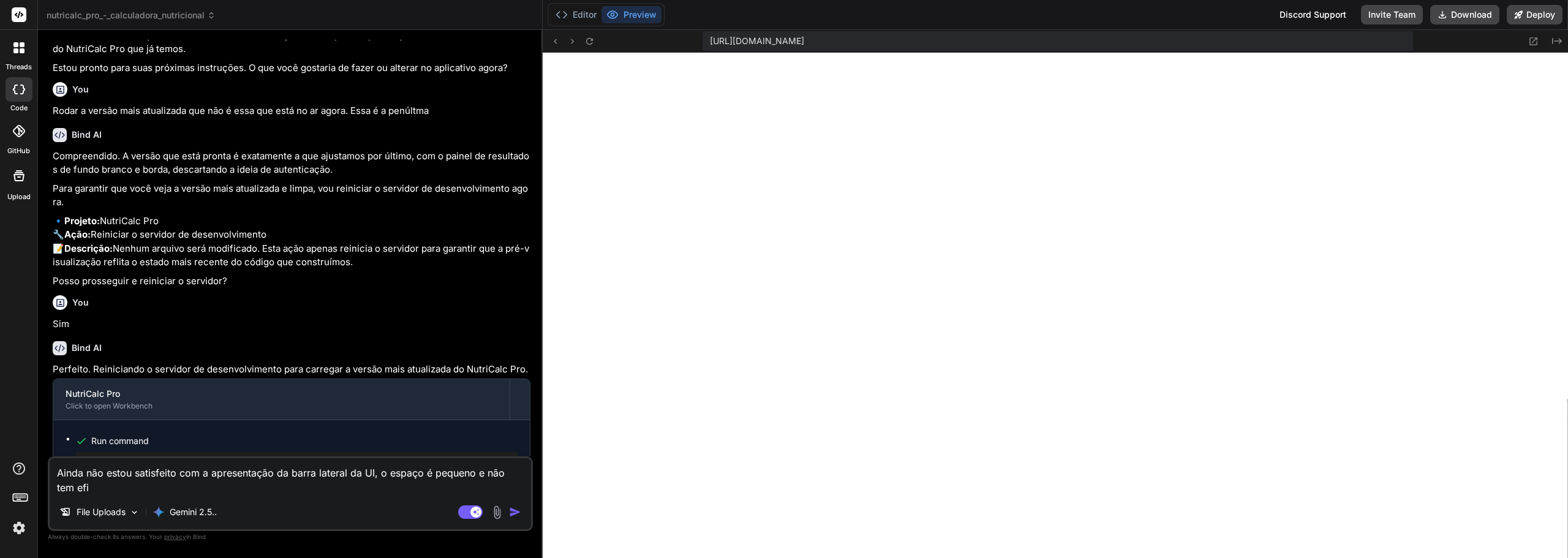
type textarea "x"
type textarea "Ainda não estou satisfeito com a apresentação da barra lateral da UI, o espaço …"
type textarea "x"
type textarea "Ainda não estou satisfeito com a apresentação da barra lateral da UI, o espaço …"
type textarea "x"
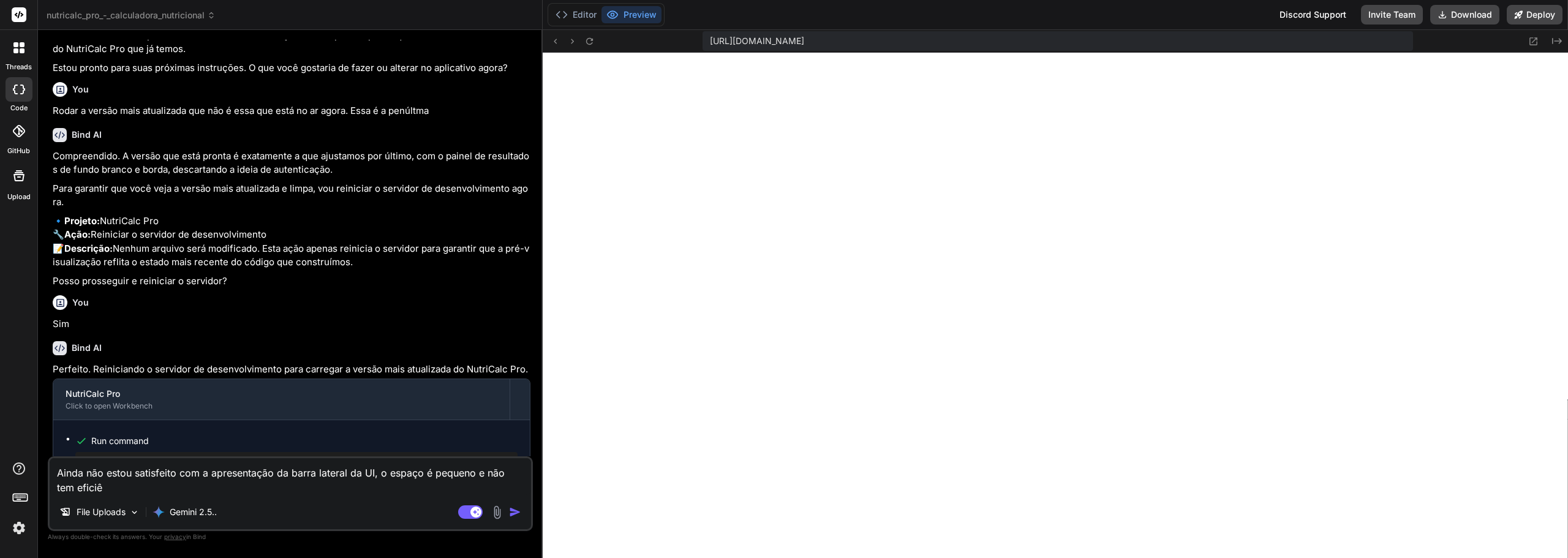
type textarea "Ainda não estou satisfeito com a apresentação da barra lateral da UI, o espaço …"
type textarea "x"
type textarea "Ainda não estou satisfeito com a apresentação da barra lateral da UI, o espaço …"
type textarea "x"
type textarea "Ainda não estou satisfeito com a apresentação da barra lateral da UI, o espaço …"
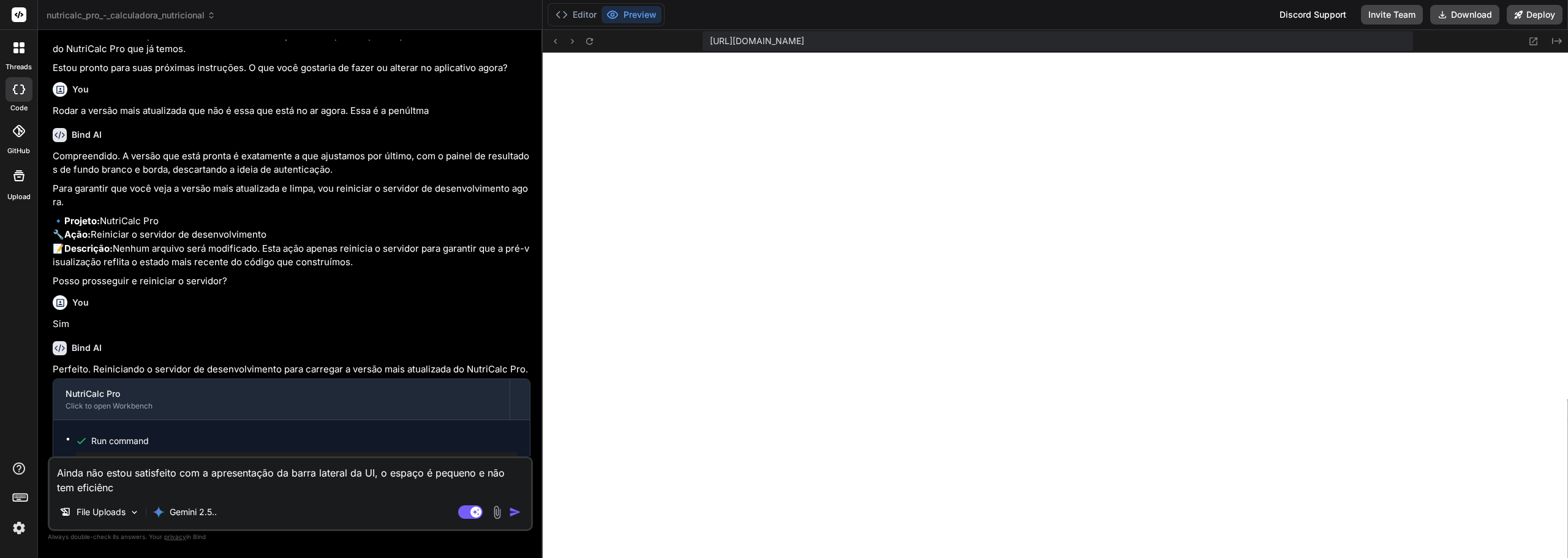
type textarea "x"
type textarea "Ainda não estou satisfeito com a apresentação da barra lateral da UI, o espaço …"
type textarea "x"
type textarea "Ainda não estou satisfeito com a apresentação da barra lateral da UI, o espaço …"
type textarea "x"
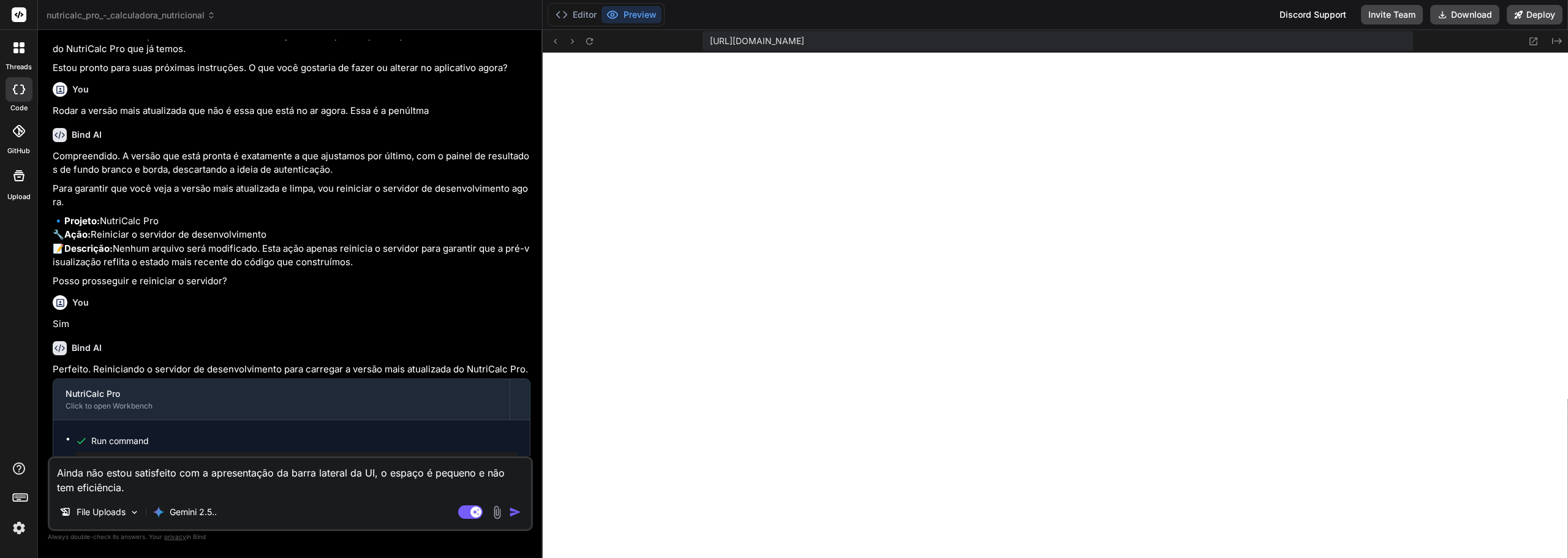
type textarea "Ainda não estou satisfeito com a apresentação da barra lateral da UI, o espaço …"
type textarea "x"
type textarea "Ainda não estou satisfeito com a apresentação da barra lateral da UI, o espaço …"
type textarea "x"
type textarea "Ainda não estou satisfeito com a apresentação da barra lateral da UI, o espaço …"
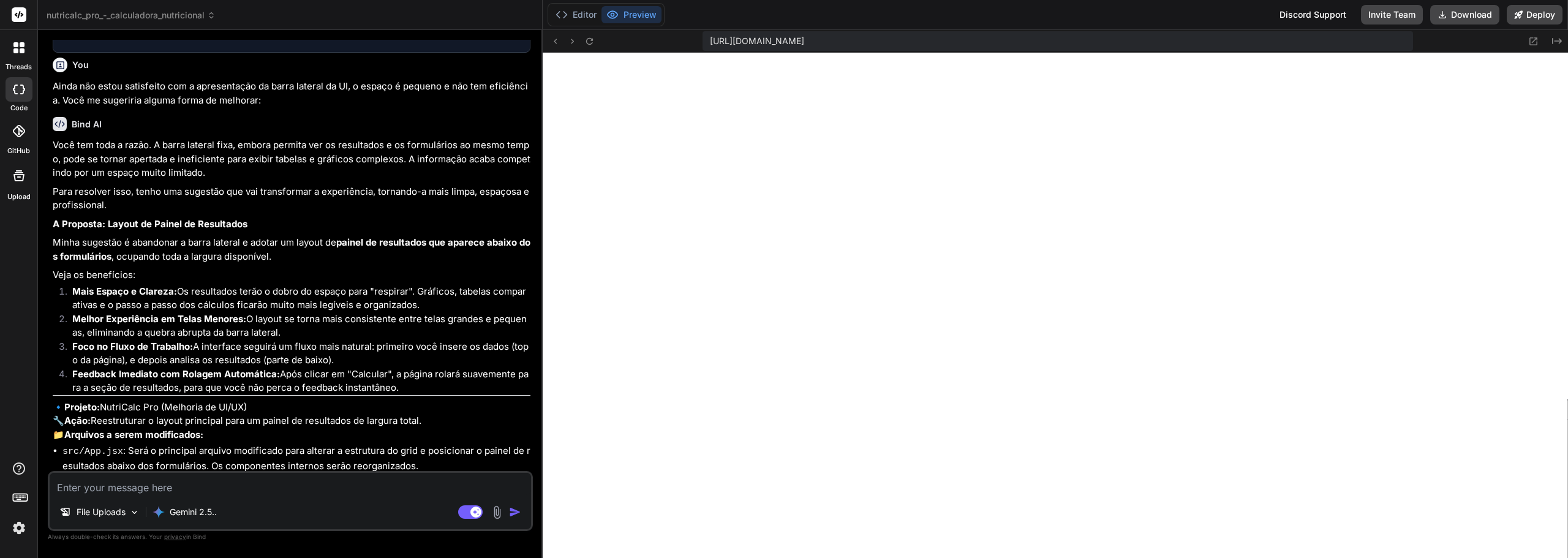
scroll to position [1466, 0]
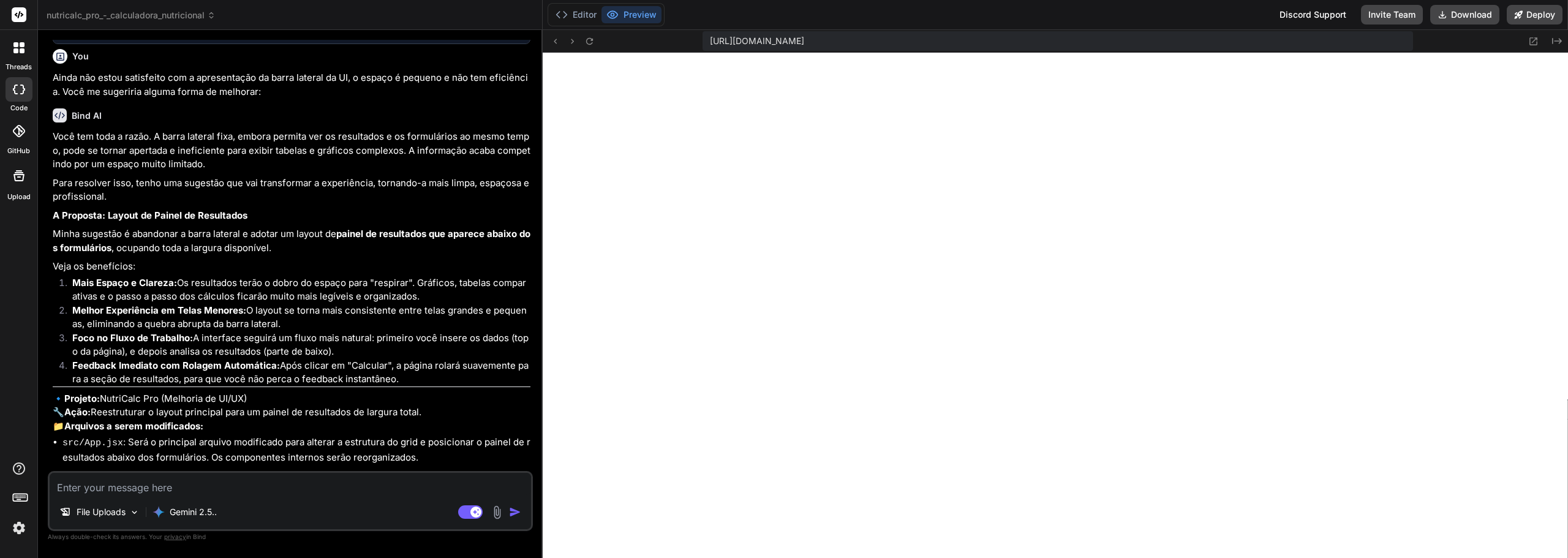
click at [311, 485] on textarea at bounding box center [290, 484] width 481 height 22
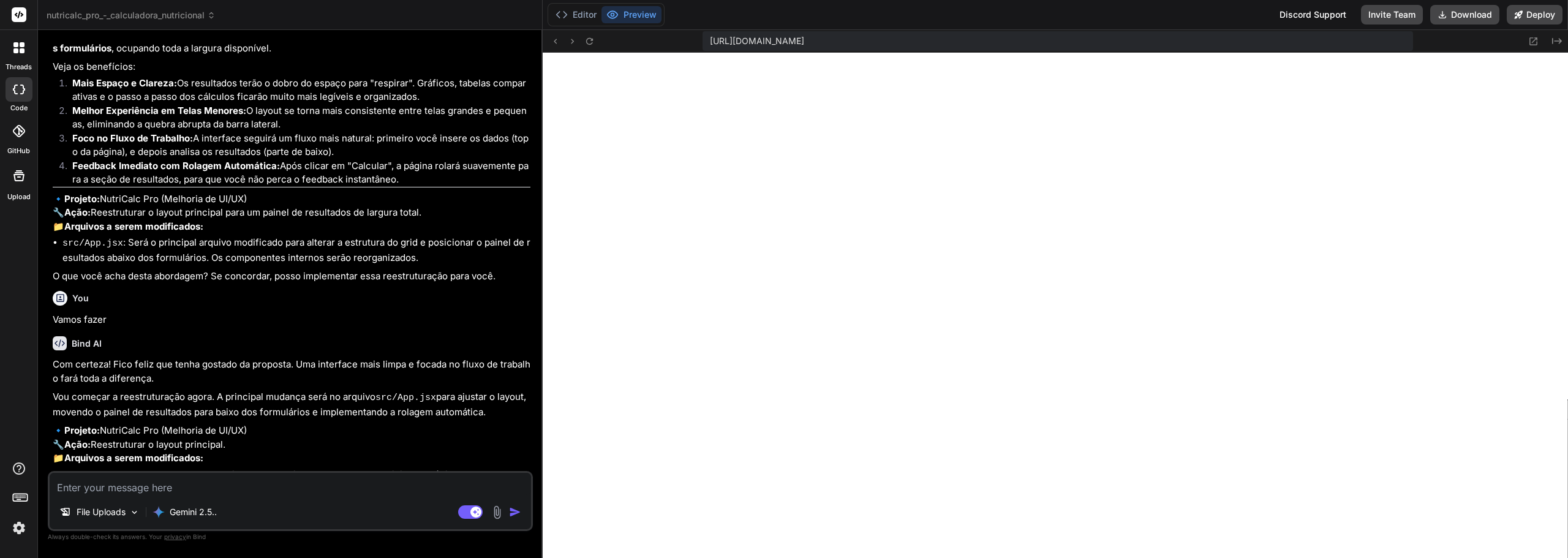
scroll to position [1694, 0]
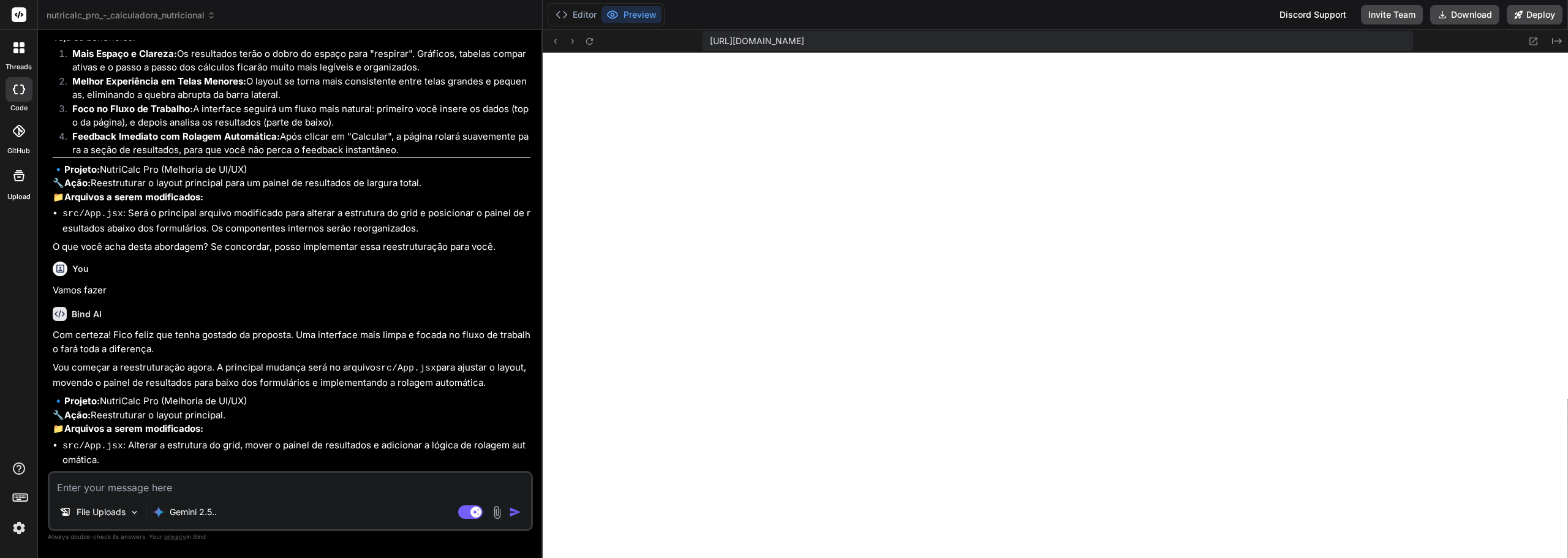
click at [367, 485] on textarea at bounding box center [290, 484] width 481 height 22
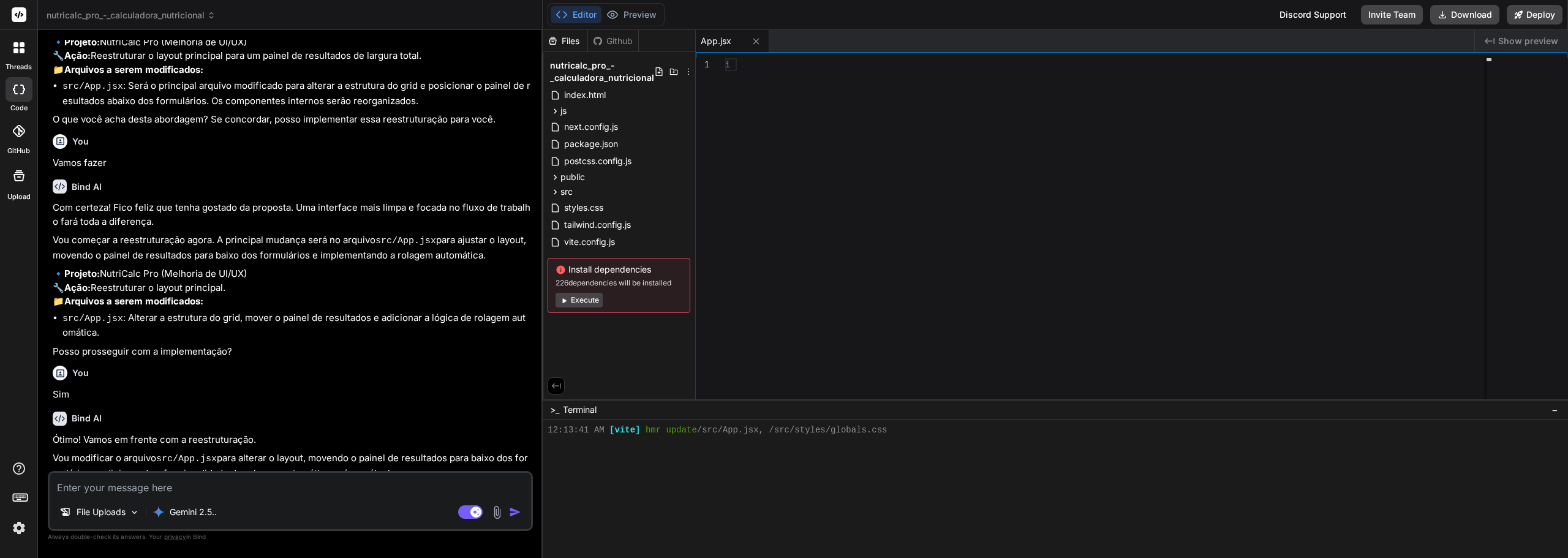
scroll to position [303, 0]
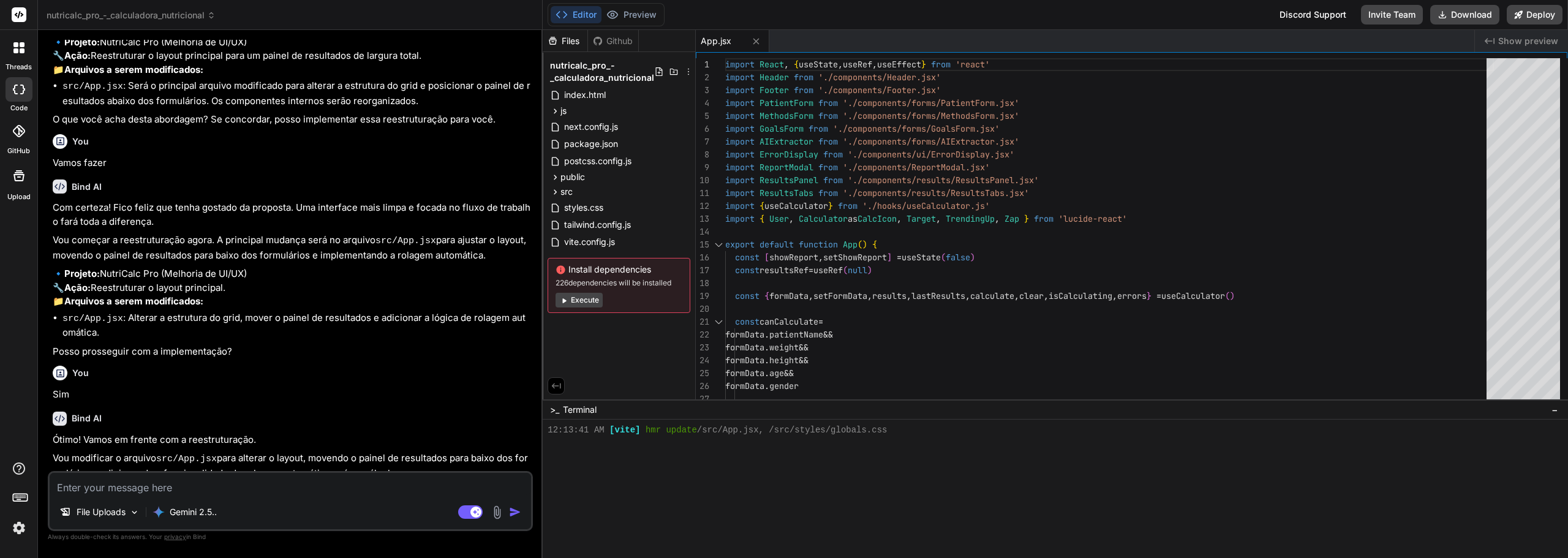
click at [584, 310] on div "Install dependencies 226 dependencies will be installed Execute" at bounding box center [618, 285] width 143 height 55
click at [576, 305] on button "Execute" at bounding box center [579, 300] width 47 height 15
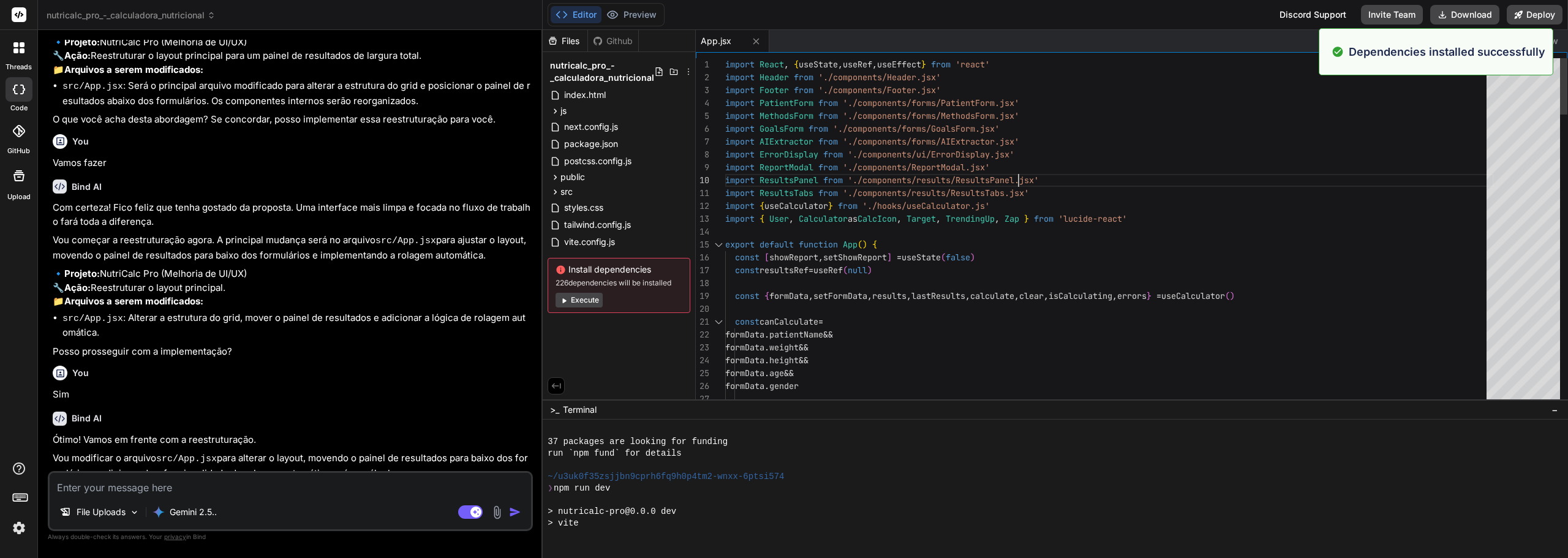
scroll to position [0, 0]
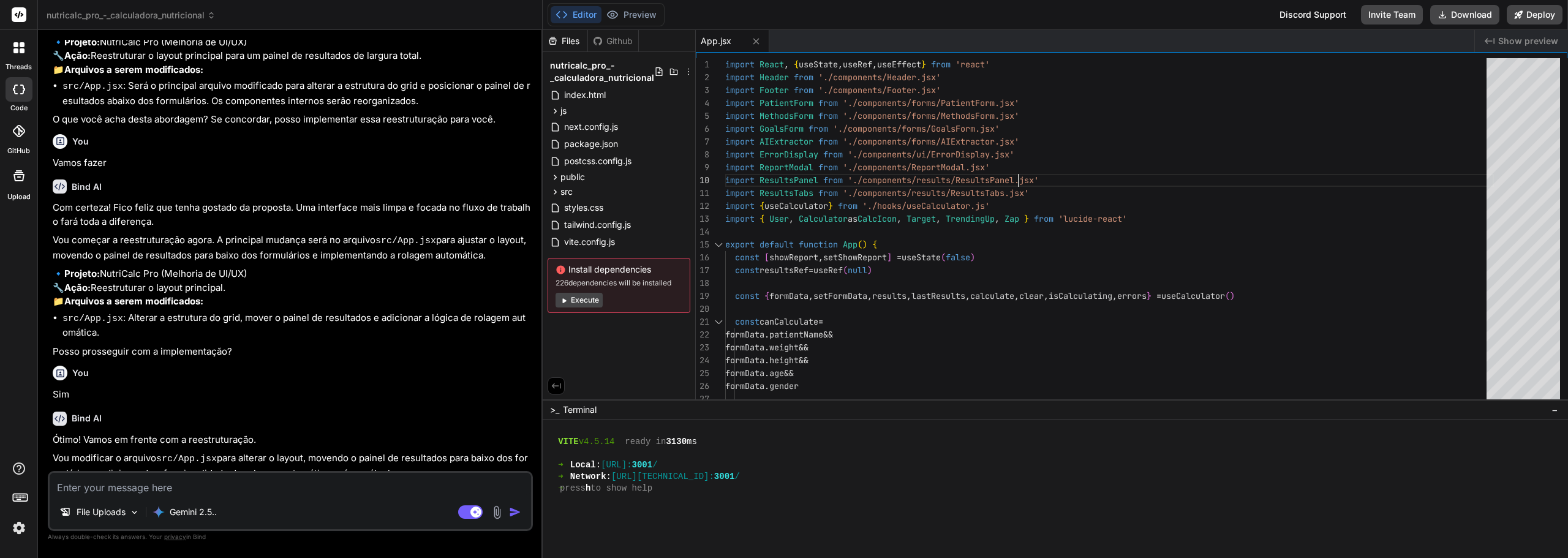
scroll to position [512, 0]
click at [1008, 449] on div at bounding box center [1049, 454] width 1003 height 12
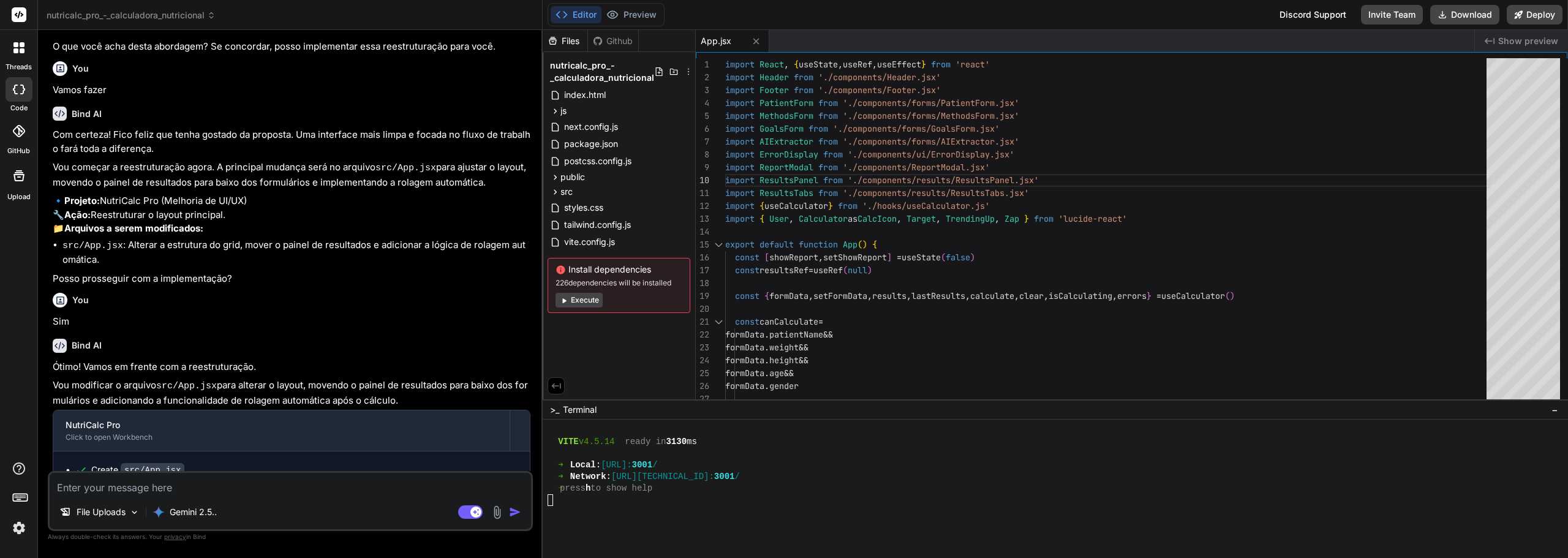
click at [575, 304] on button "Execute" at bounding box center [579, 300] width 47 height 15
click at [633, 22] on button "Preview" at bounding box center [632, 15] width 60 height 17
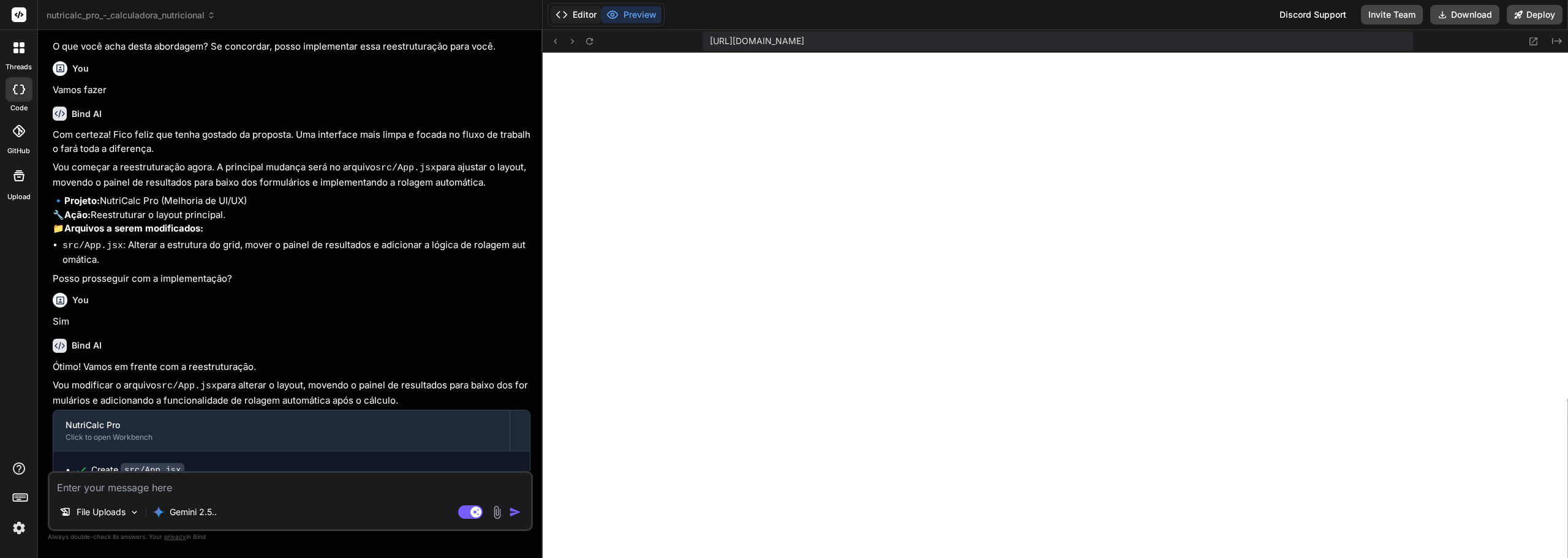
click at [583, 17] on button "Editor" at bounding box center [576, 15] width 51 height 17
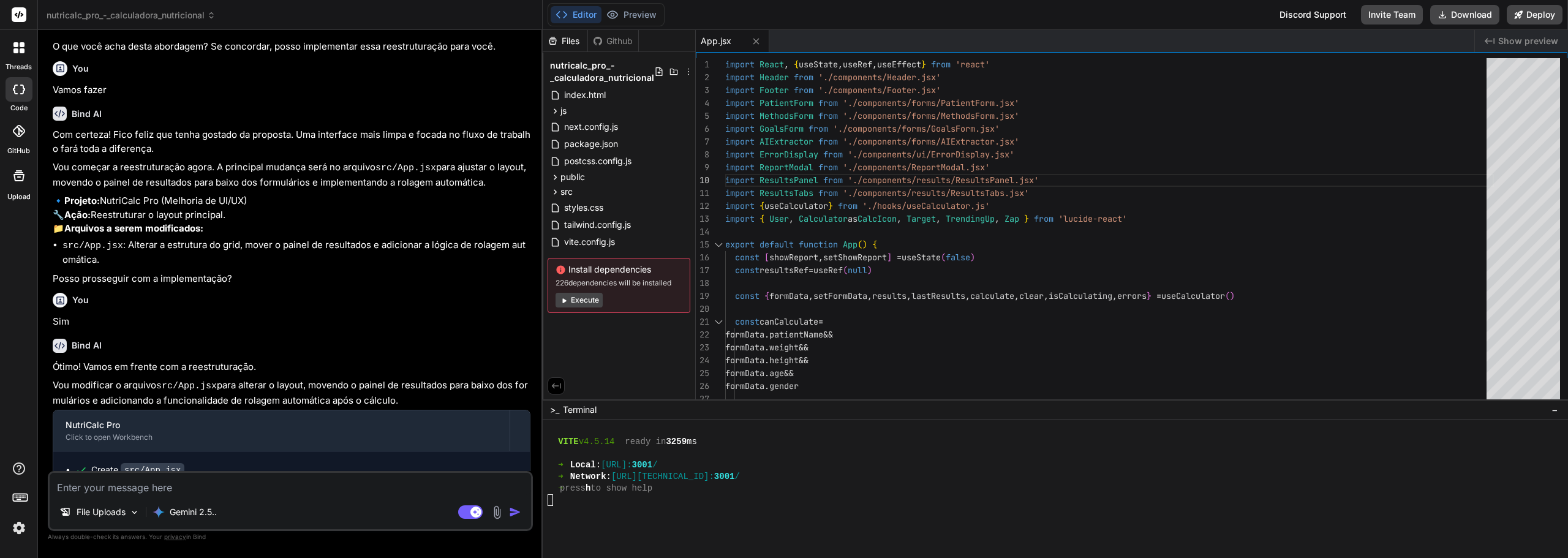
click at [587, 298] on button "Execute" at bounding box center [579, 300] width 47 height 15
